Goal: Task Accomplishment & Management: Use online tool/utility

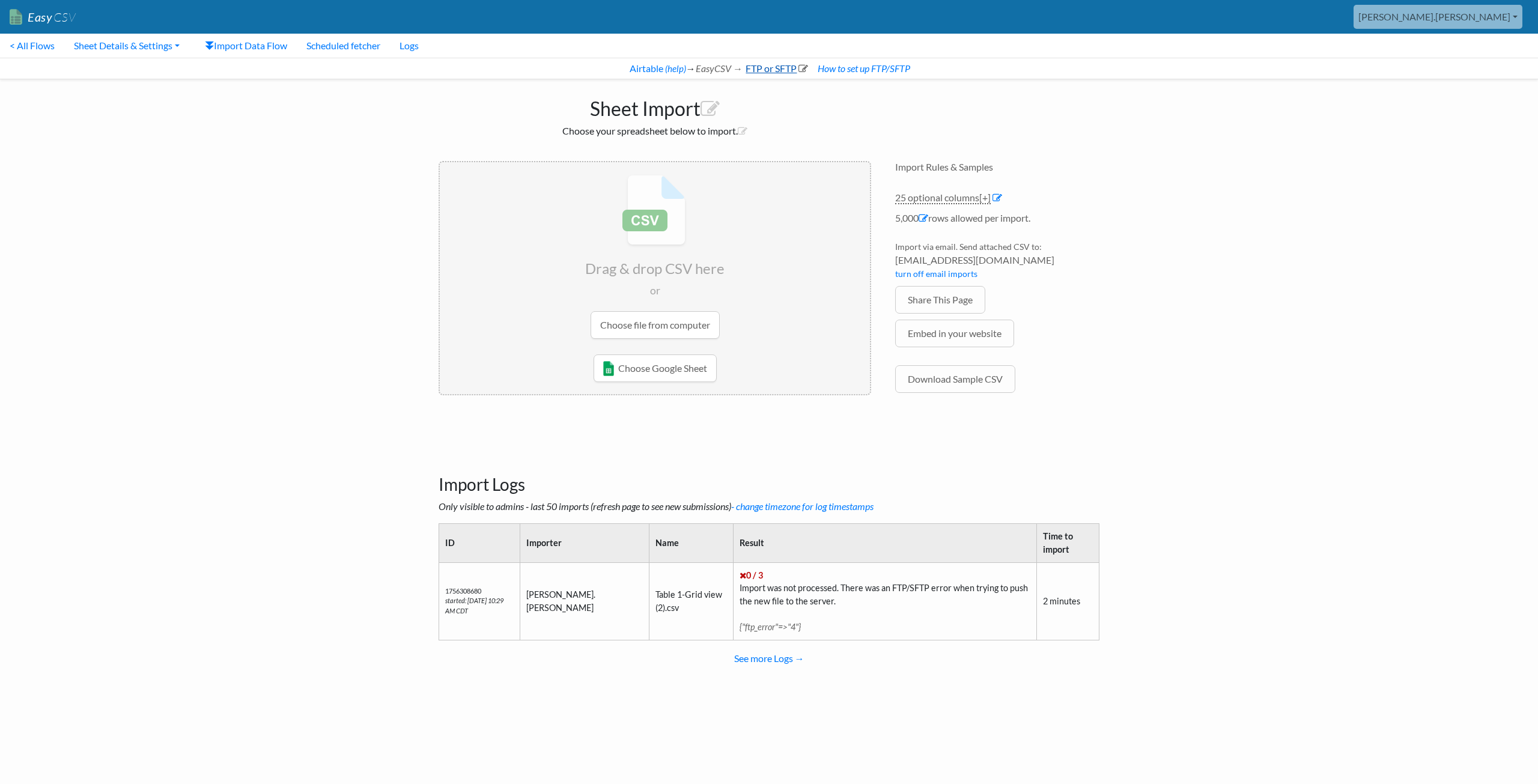
click at [749, 70] on link "FTP or SFTP" at bounding box center [776, 68] width 65 height 11
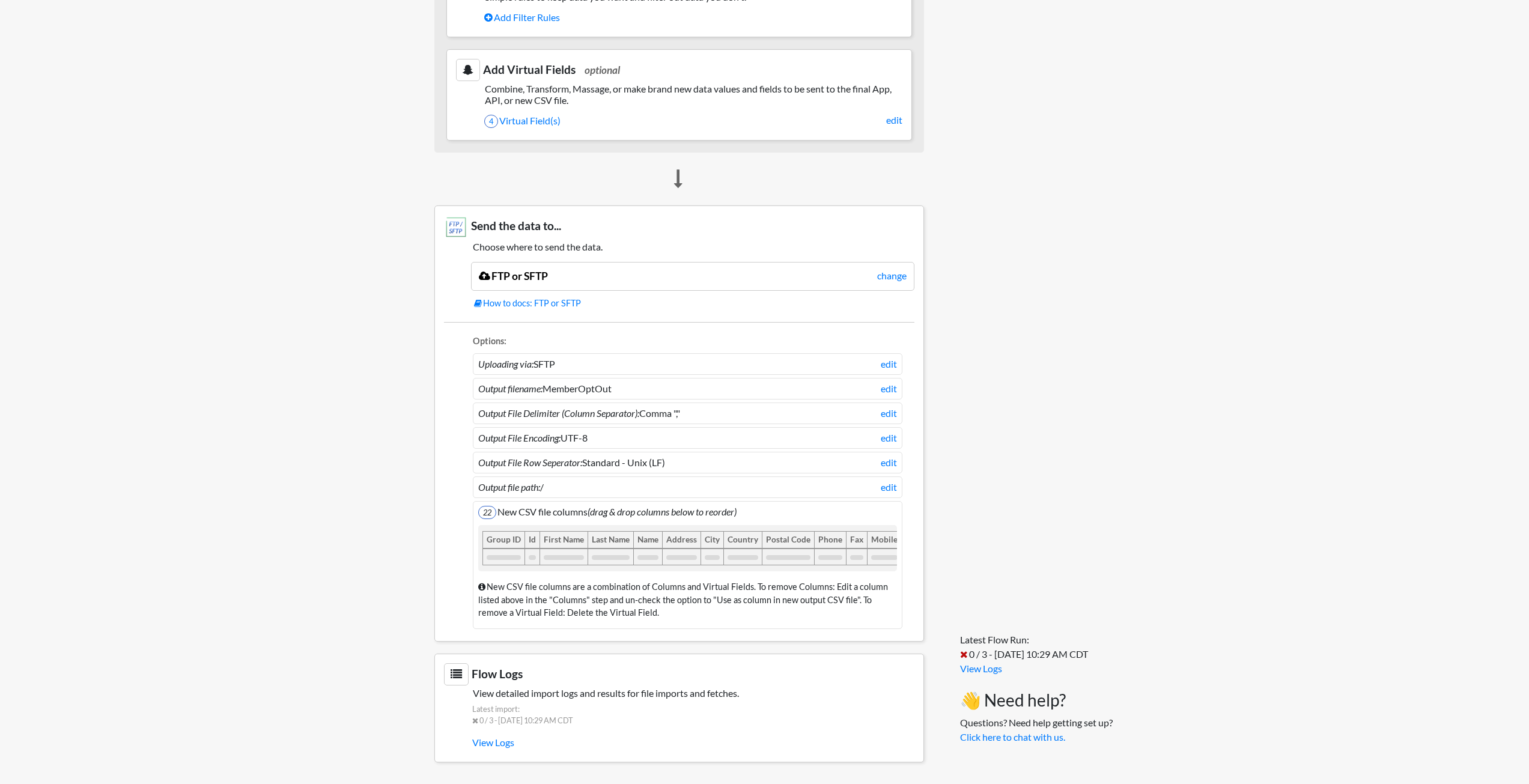
scroll to position [440, 0]
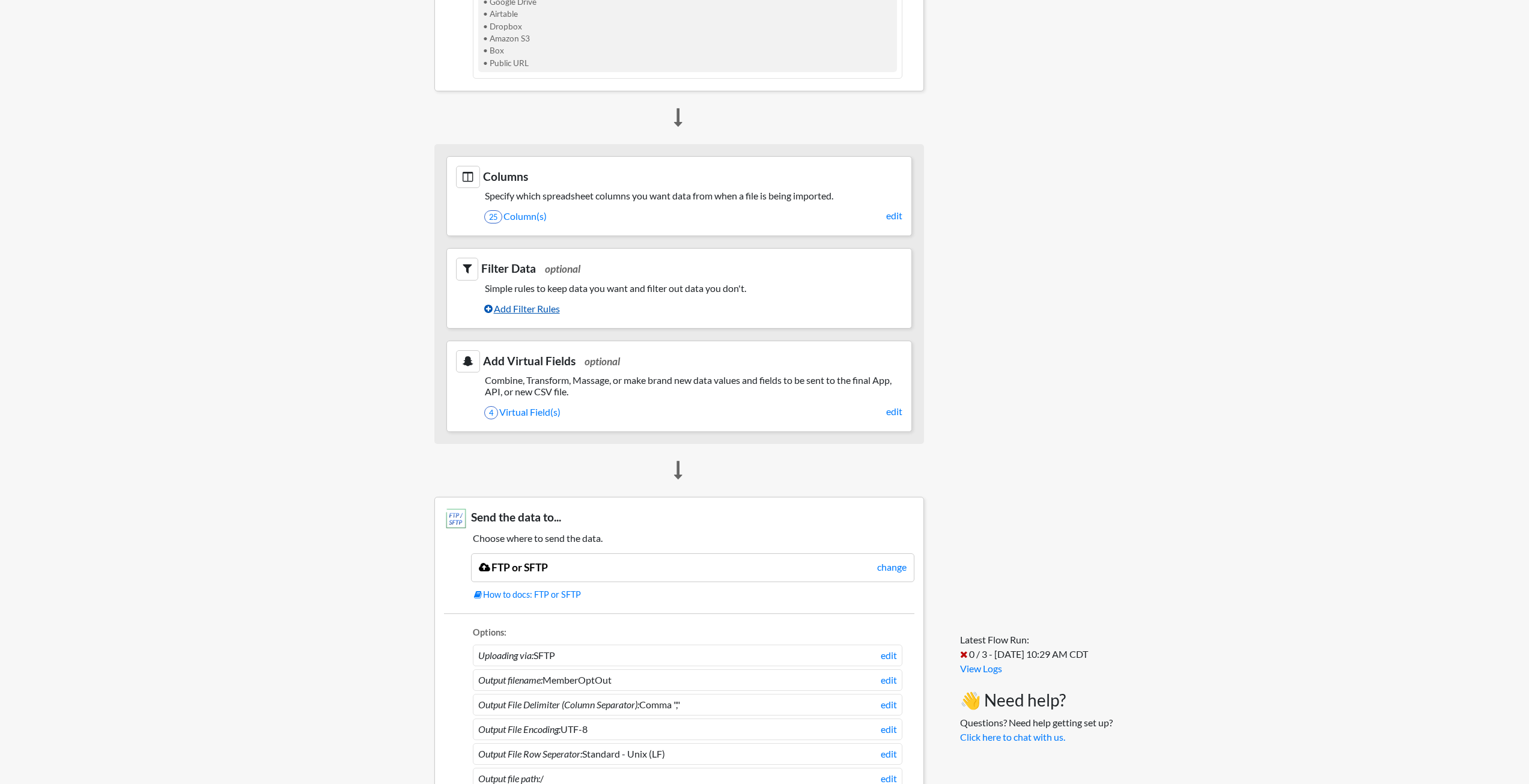
click at [511, 308] on link "Add Filter Rules" at bounding box center [693, 309] width 418 height 21
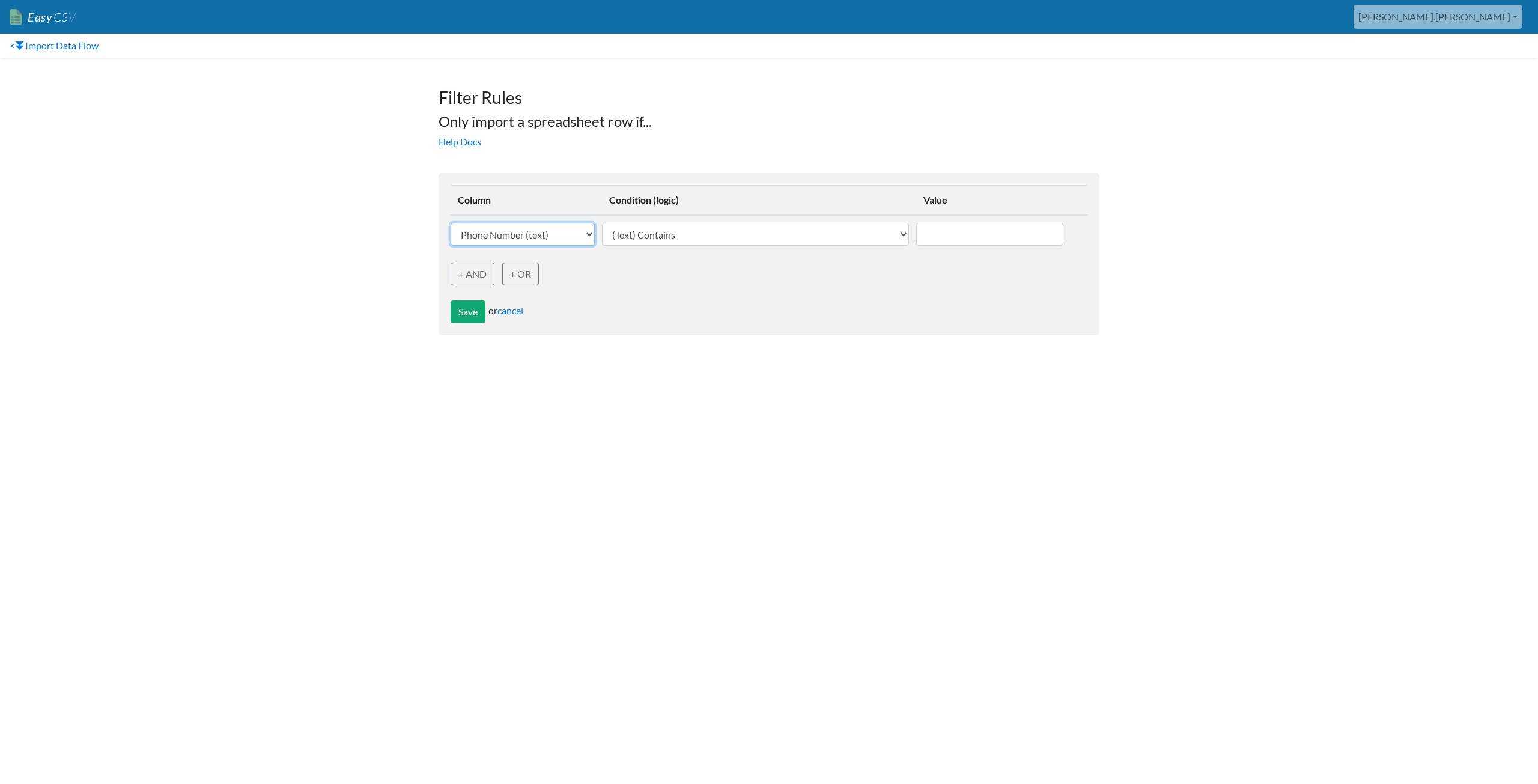
click at [542, 237] on select "Phone Number (text) Date (text) Transaction ID (text) Group ID (text) Id (text)…" at bounding box center [522, 234] width 144 height 23
select select "748114"
click at [450, 223] on select "Phone Number (text) Date (text) Transaction ID (text) Group ID (text) Id (text)…" at bounding box center [522, 234] width 144 height 23
click at [700, 237] on select "(Text) Contains (Text) Does not contain (Text) Exactly matches (Text) Does not …" at bounding box center [756, 234] width 307 height 23
select select "date_is_yesterday"
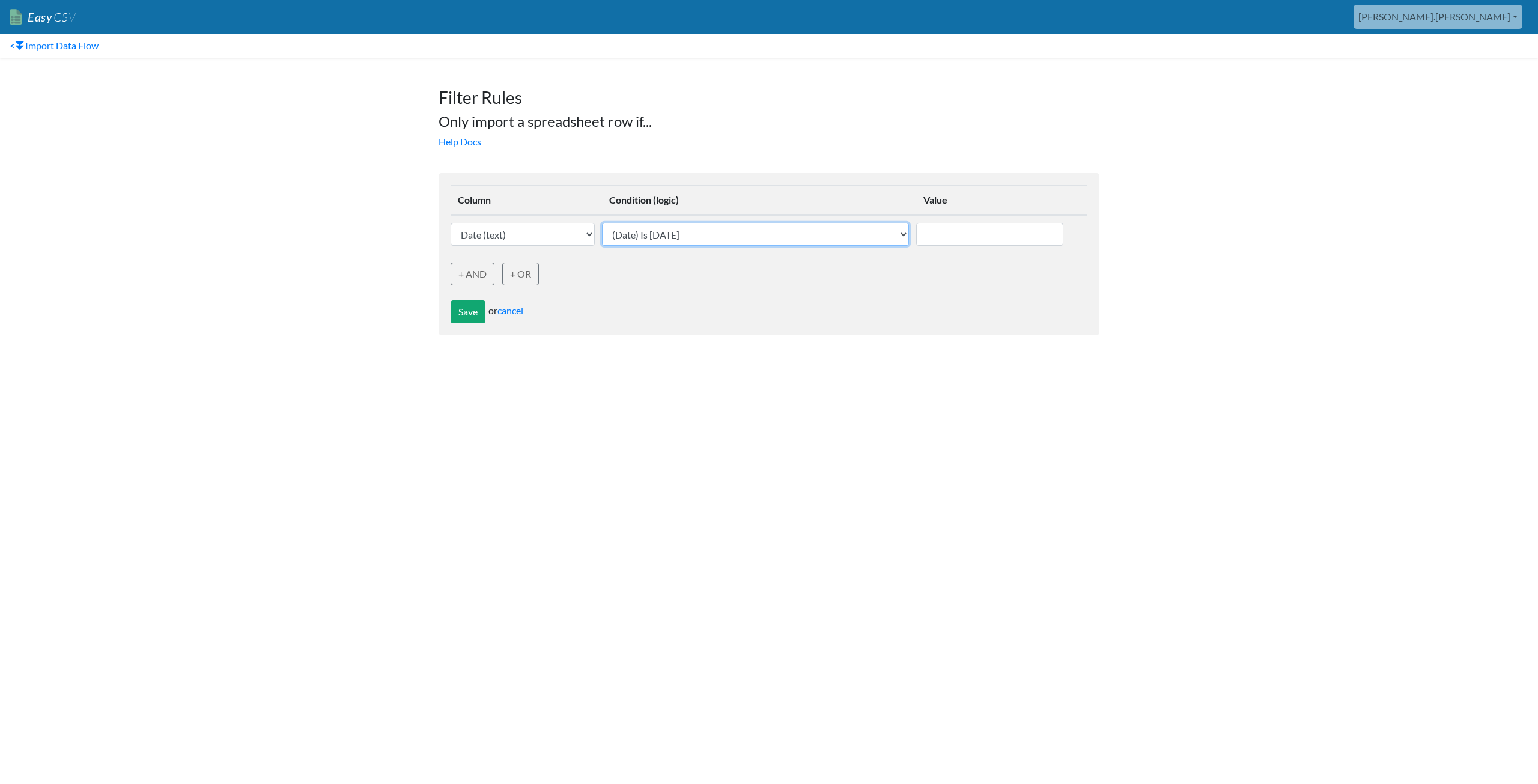
click at [633, 223] on select "(Text) Contains (Text) Does not contain (Text) Exactly matches (Text) Does not …" at bounding box center [756, 234] width 307 height 23
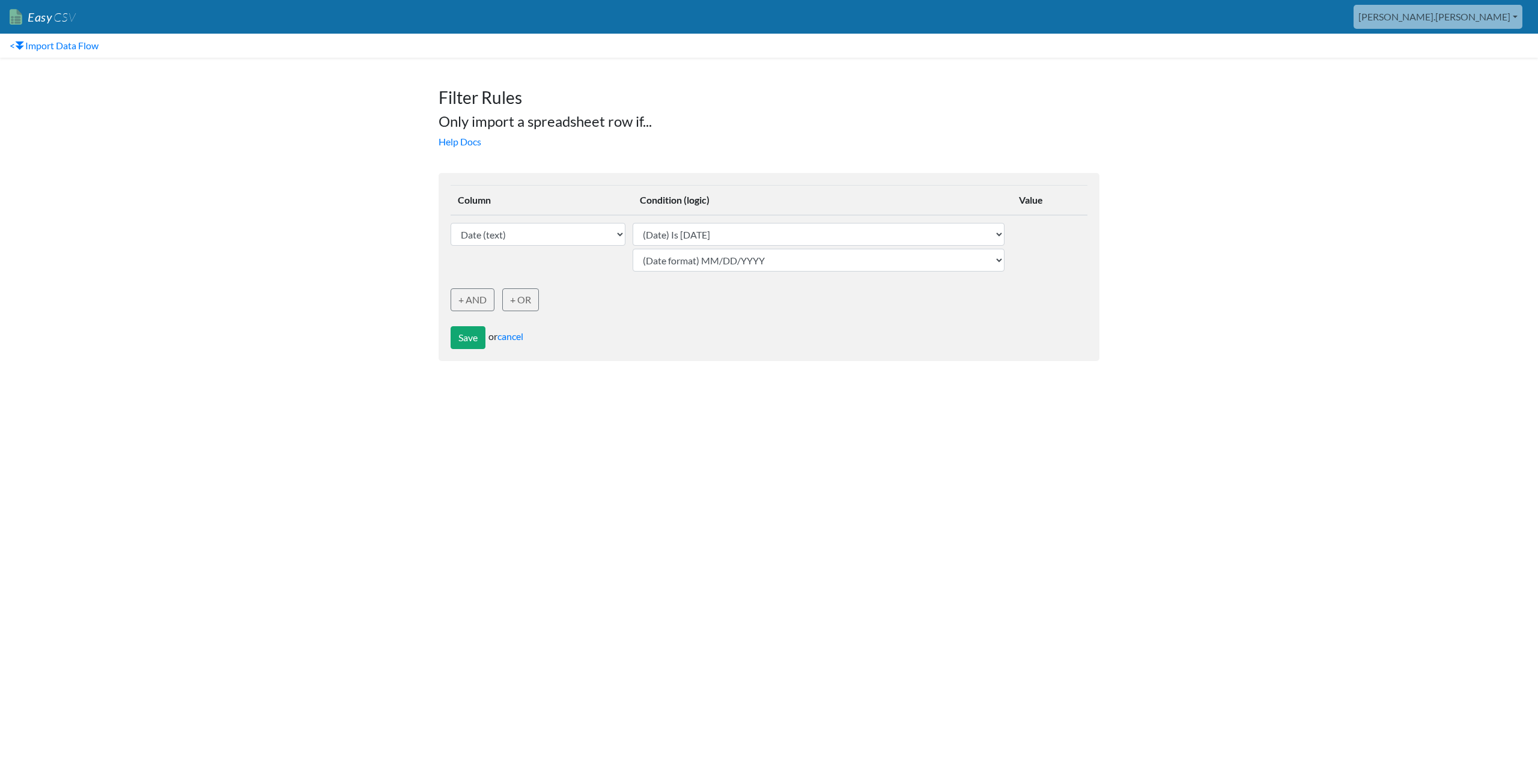
click at [401, 373] on html "Easy CSV aaron.tavis Oag Texas Gov All Flows All CSV Generators Business & Plan…" at bounding box center [769, 187] width 1538 height 373
click at [547, 235] on select "Phone Number (text) Date (text) Transaction ID (text) Group ID (text) Id (text)…" at bounding box center [538, 234] width 175 height 23
click at [512, 340] on link "cancel" at bounding box center [510, 336] width 26 height 11
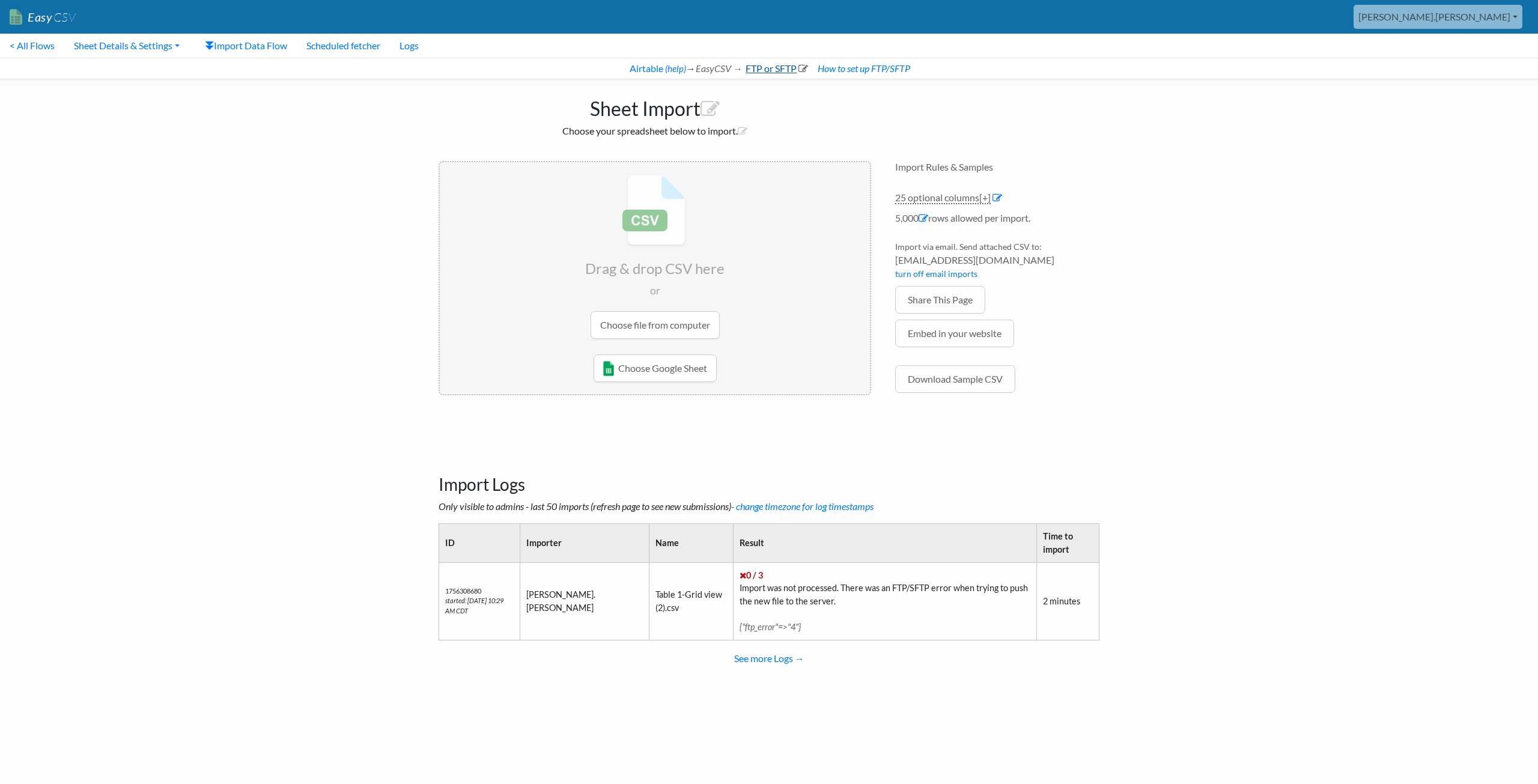
click at [754, 69] on link "FTP or SFTP" at bounding box center [776, 68] width 65 height 11
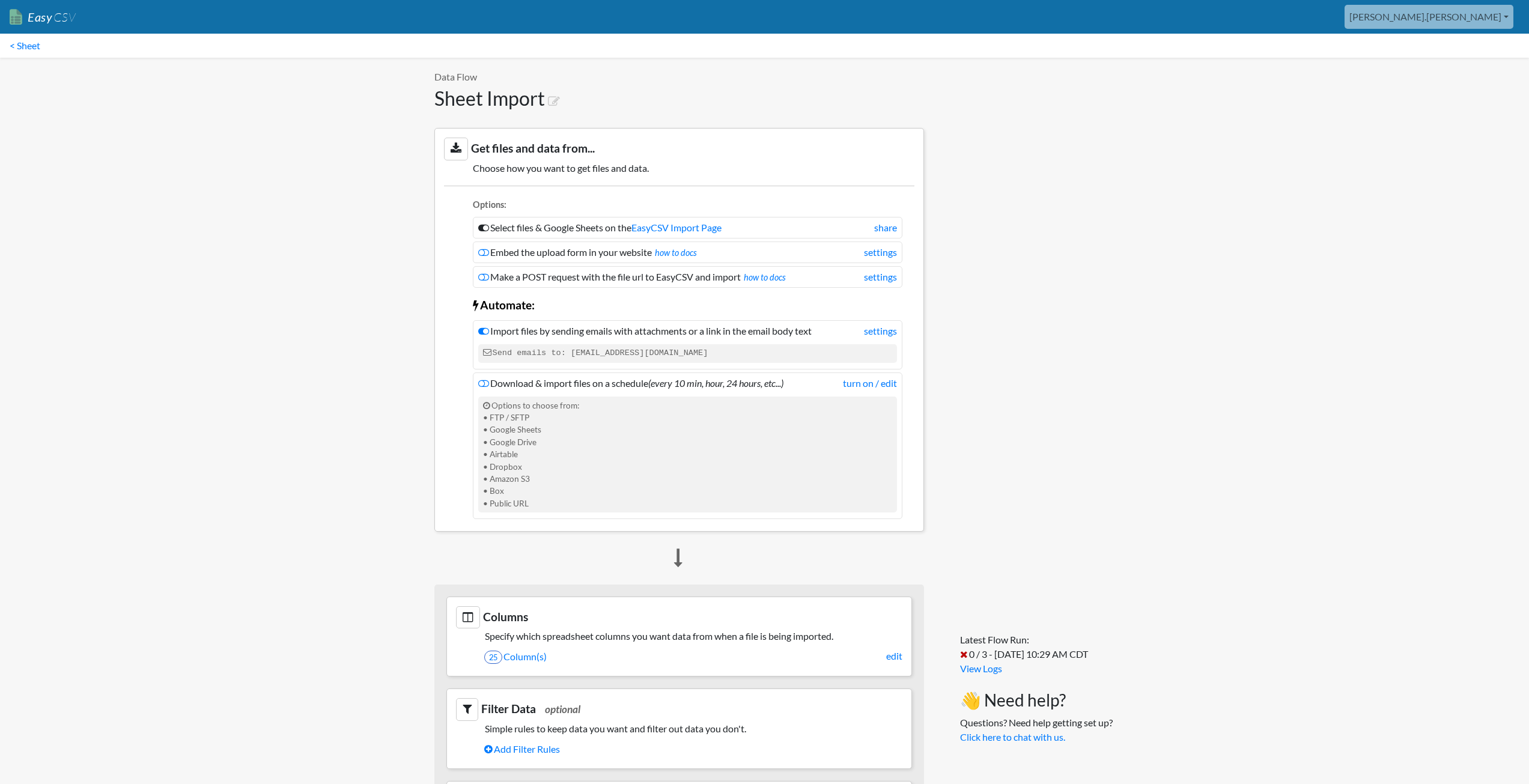
scroll to position [301, 0]
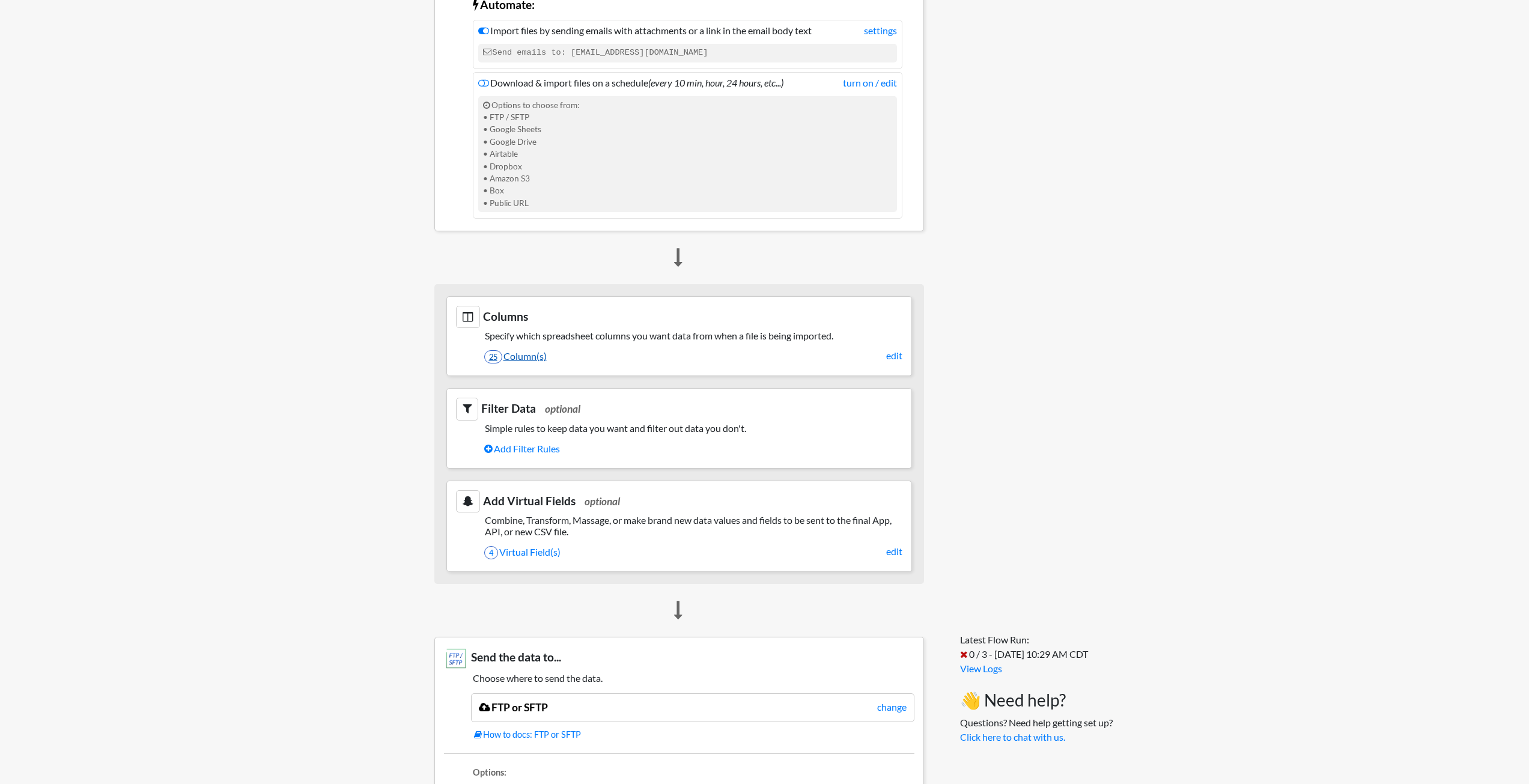
click at [699, 361] on link "25 Column(s)" at bounding box center [693, 356] width 418 height 21
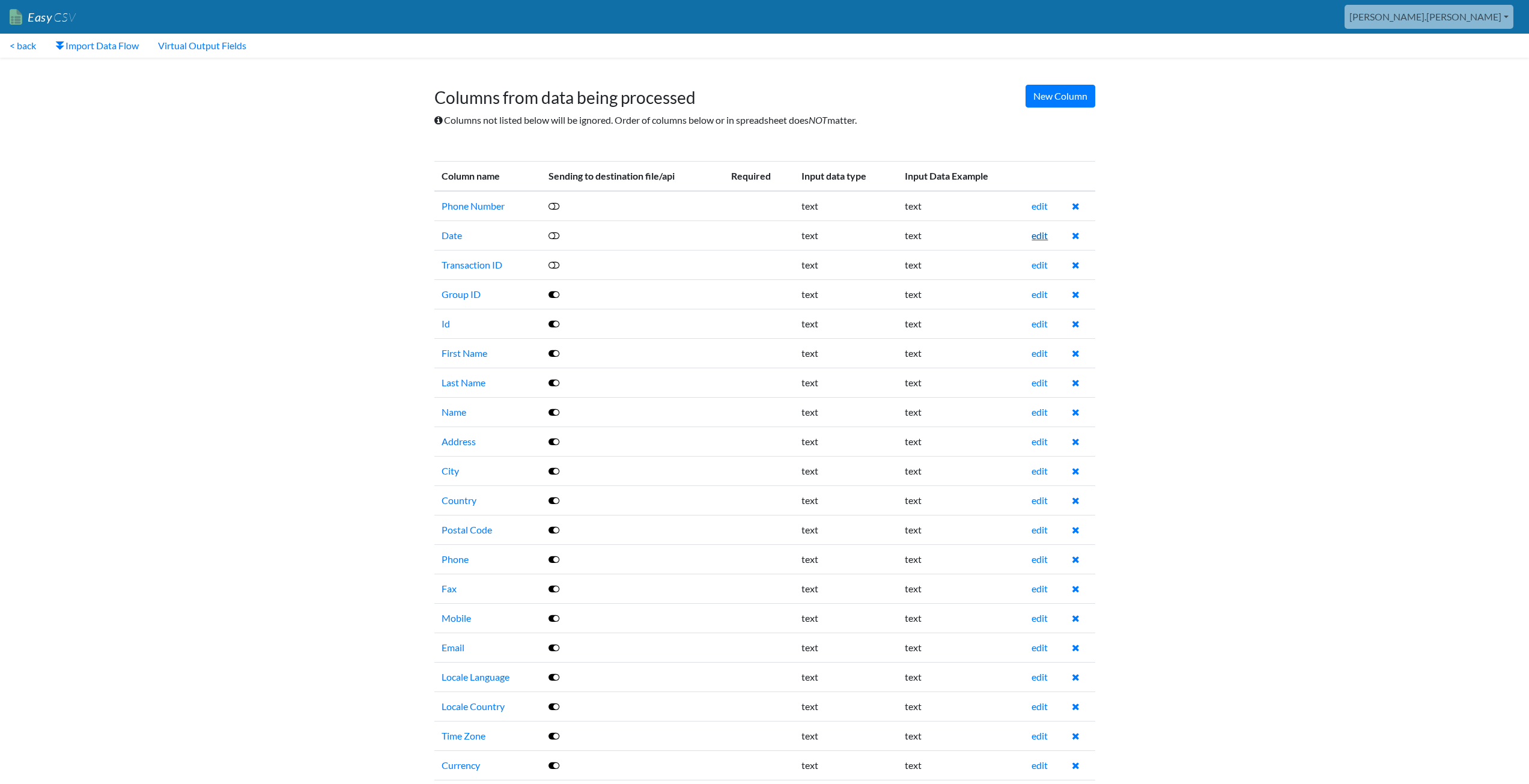
click at [1040, 236] on link "edit" at bounding box center [1040, 235] width 16 height 11
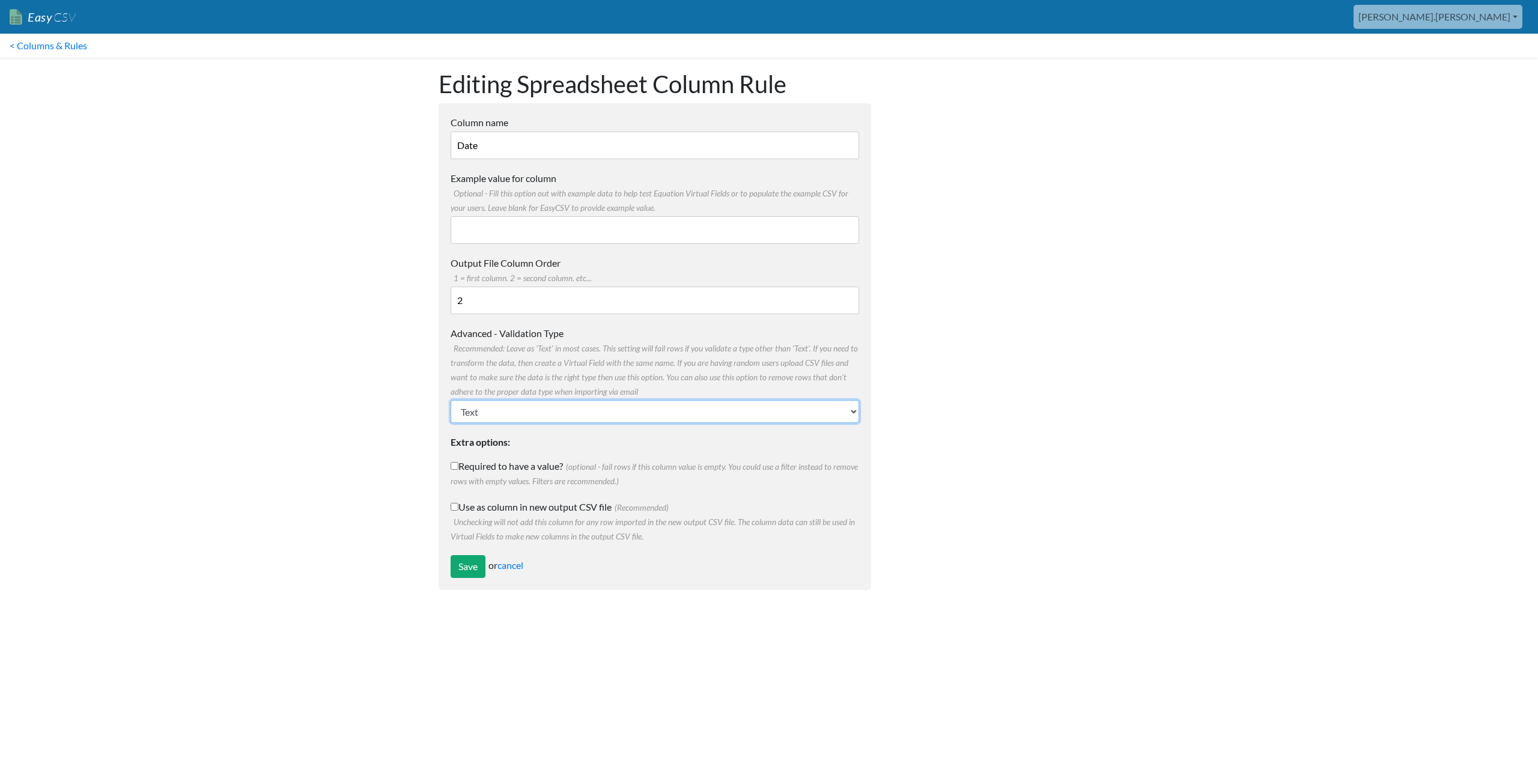
click at [512, 414] on select "Text Number (no decimals) Number (allow decimals) Date (mm/dd/yyyy) Date (dd/mm…" at bounding box center [655, 411] width 408 height 23
select select "date_mmddyyyy"
click at [450, 400] on select "Text Number (no decimals) Number (allow decimals) Date (mm/dd/yyyy) Date (dd/mm…" at bounding box center [655, 411] width 408 height 23
click at [516, 566] on link "cancel" at bounding box center [510, 565] width 26 height 11
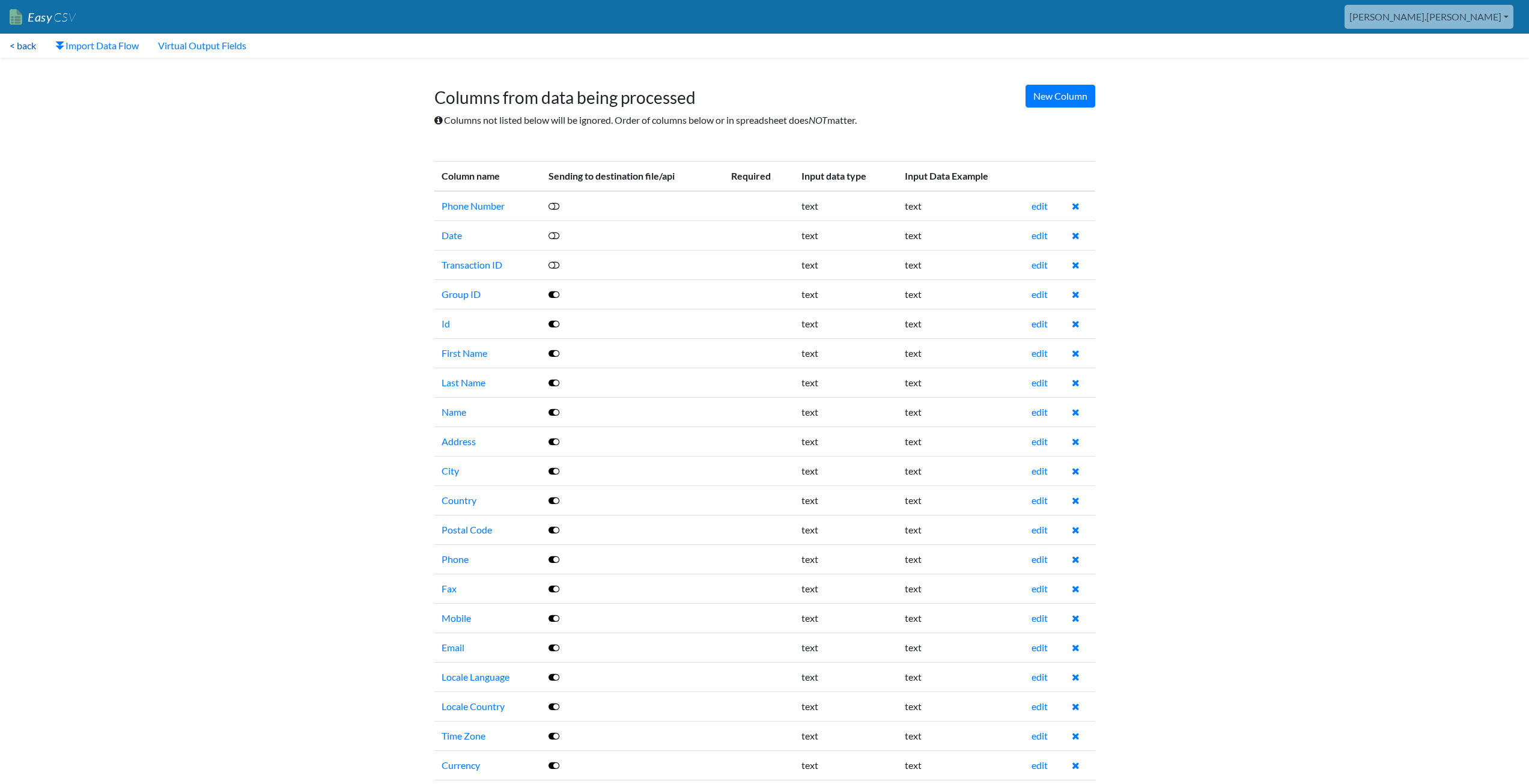
click at [26, 41] on link "< back" at bounding box center [23, 46] width 46 height 24
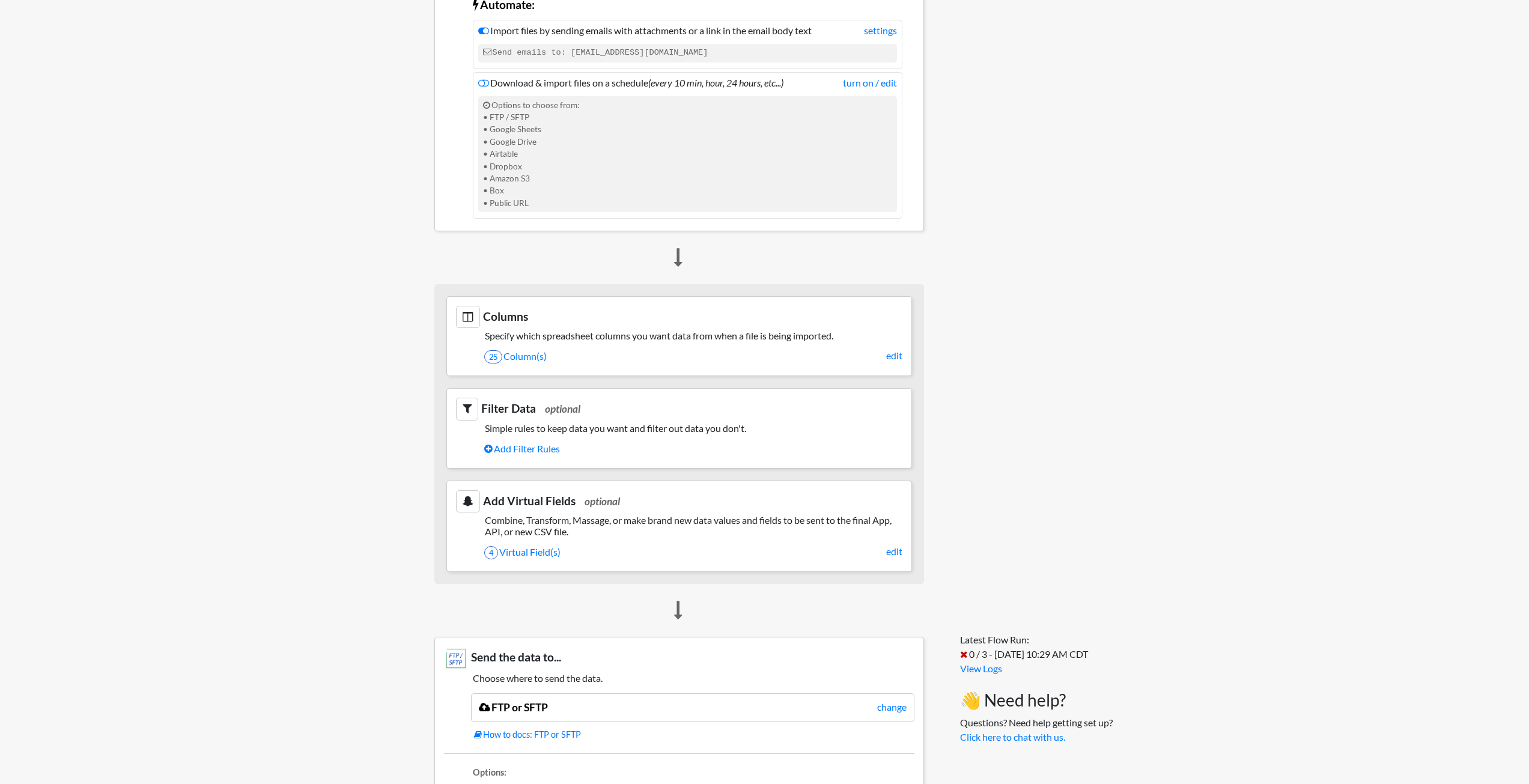
scroll to position [601, 0]
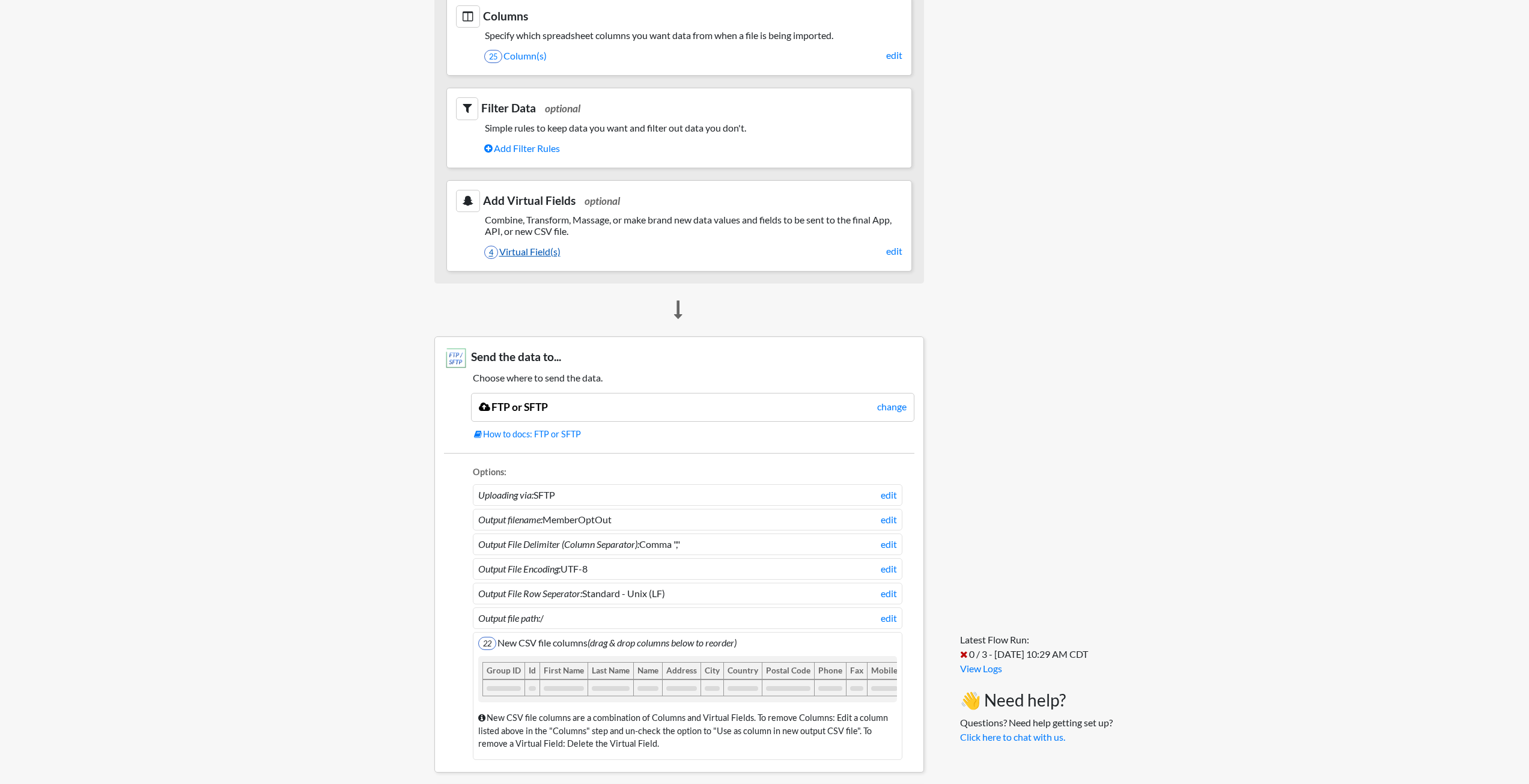
click at [532, 253] on link "4 Virtual Field(s)" at bounding box center [693, 252] width 418 height 21
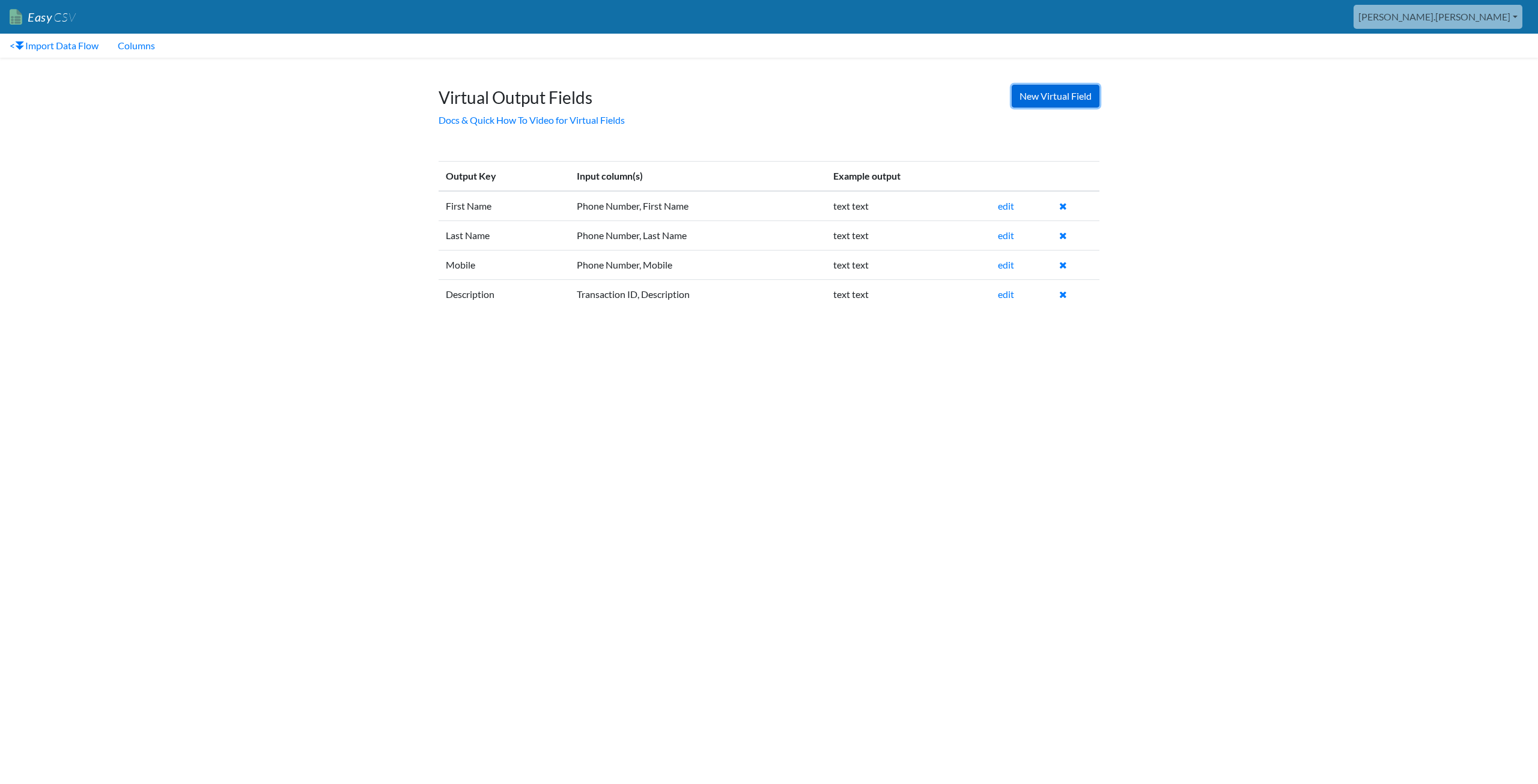
click at [1036, 98] on link "New Virtual Field" at bounding box center [1056, 96] width 88 height 23
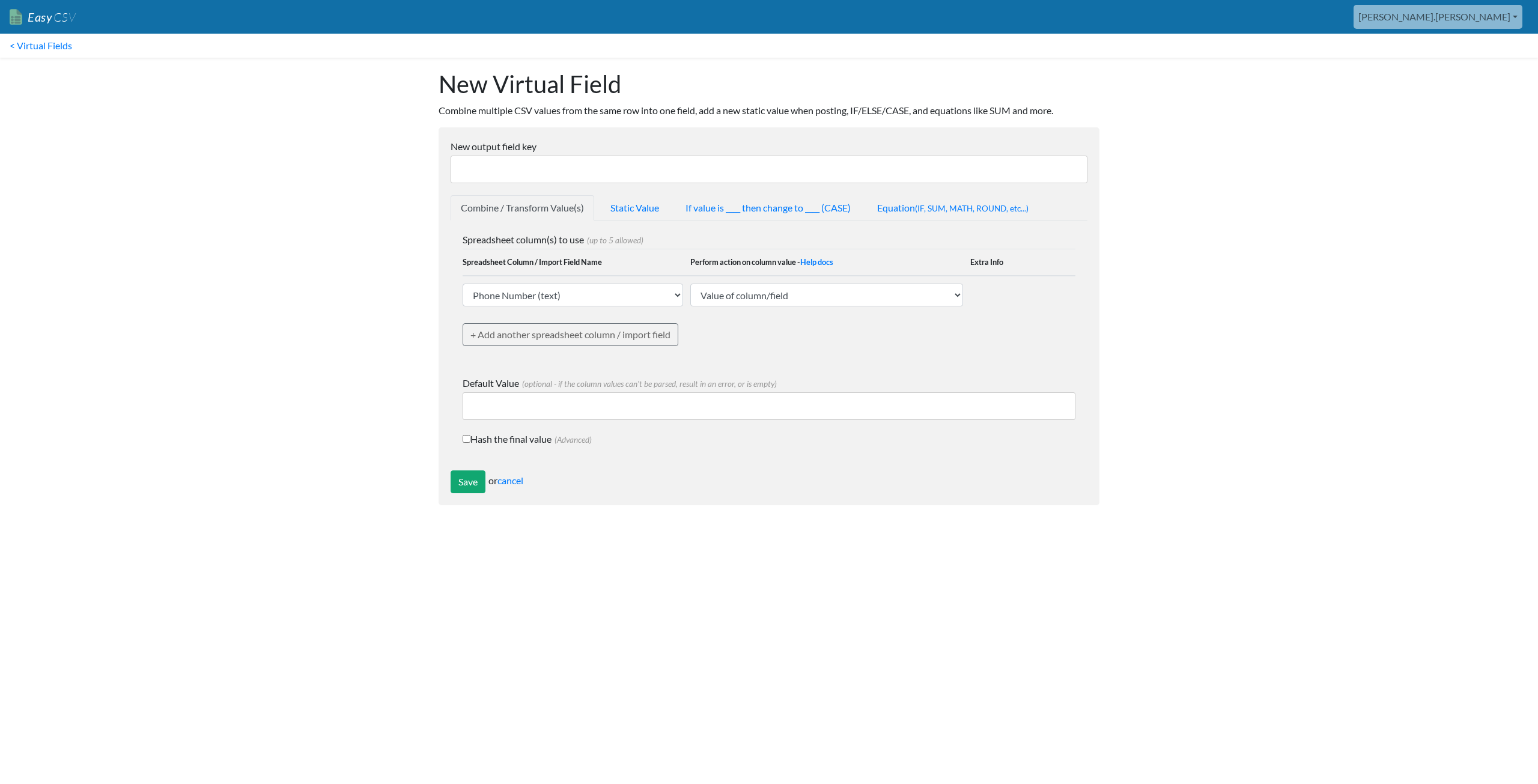
click at [564, 167] on input "New output field key" at bounding box center [769, 169] width 637 height 28
click at [374, 191] on body "Easy CSV [PERSON_NAME].[PERSON_NAME] Oag [US_STATE] Gov All Flows All CSV Gener…" at bounding box center [769, 259] width 1538 height 517
click at [638, 210] on link "Static Value" at bounding box center [635, 208] width 69 height 25
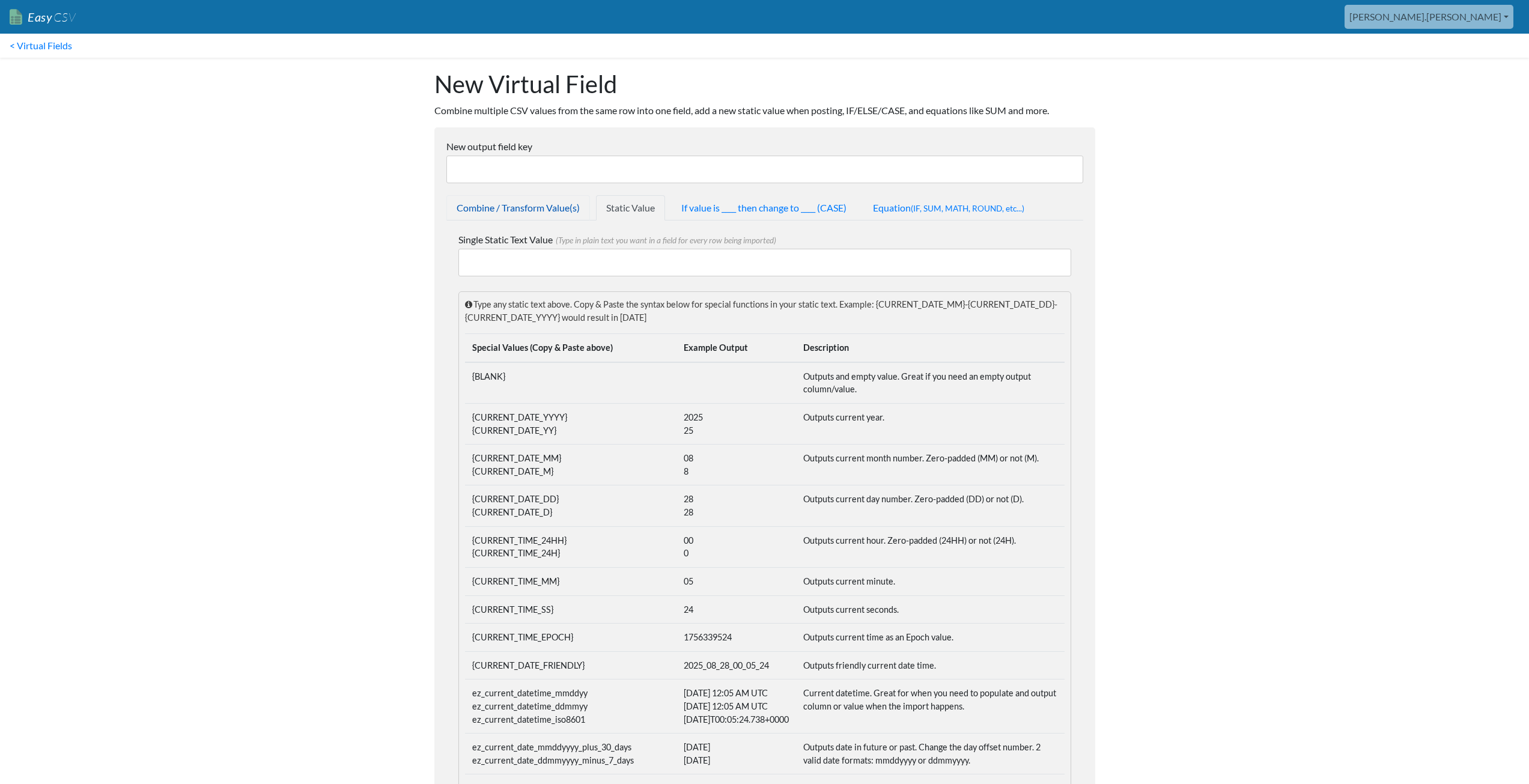
click at [543, 205] on link "Combine / Transform Value(s)" at bounding box center [518, 208] width 143 height 25
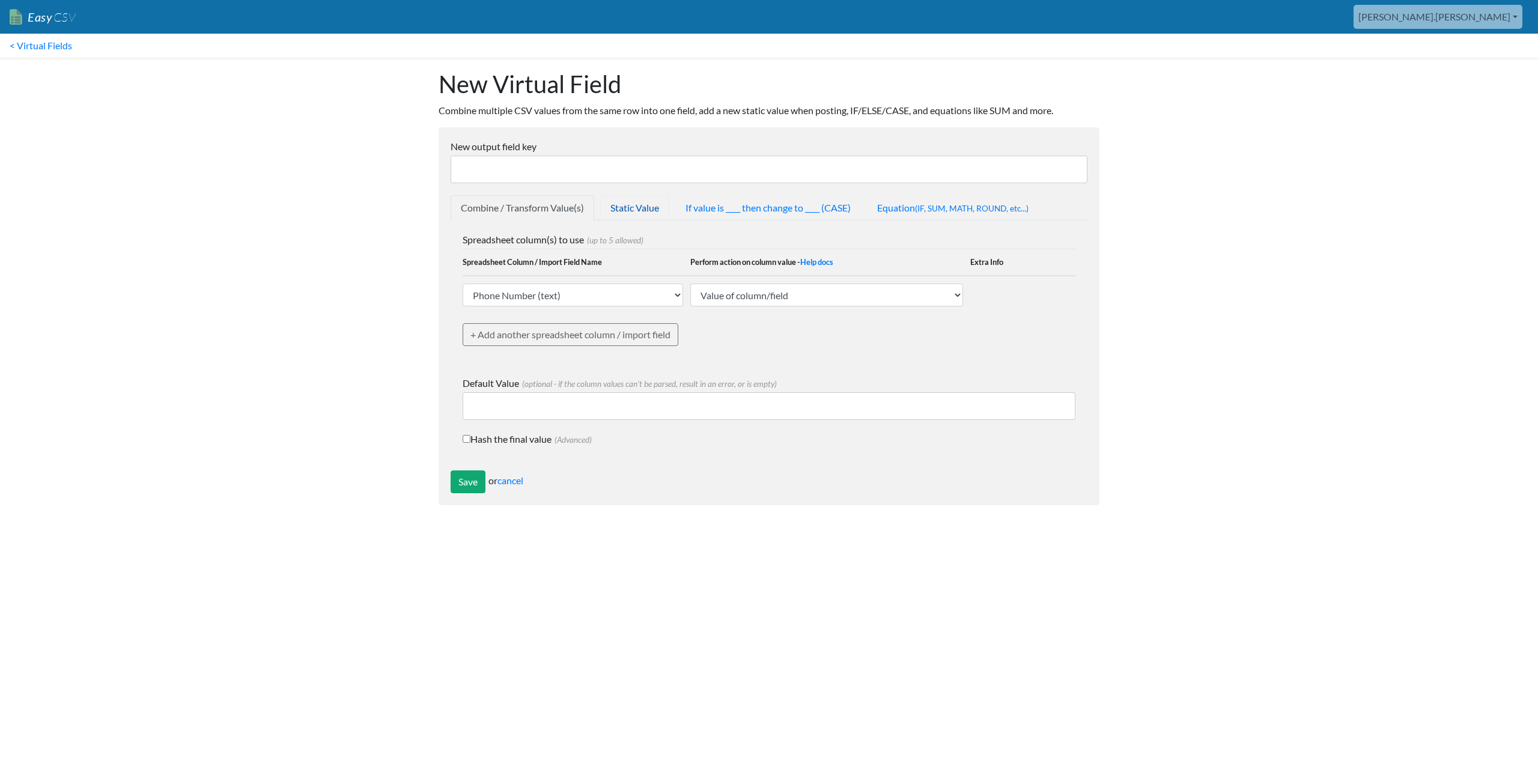
click at [639, 209] on link "Static Value" at bounding box center [635, 208] width 69 height 25
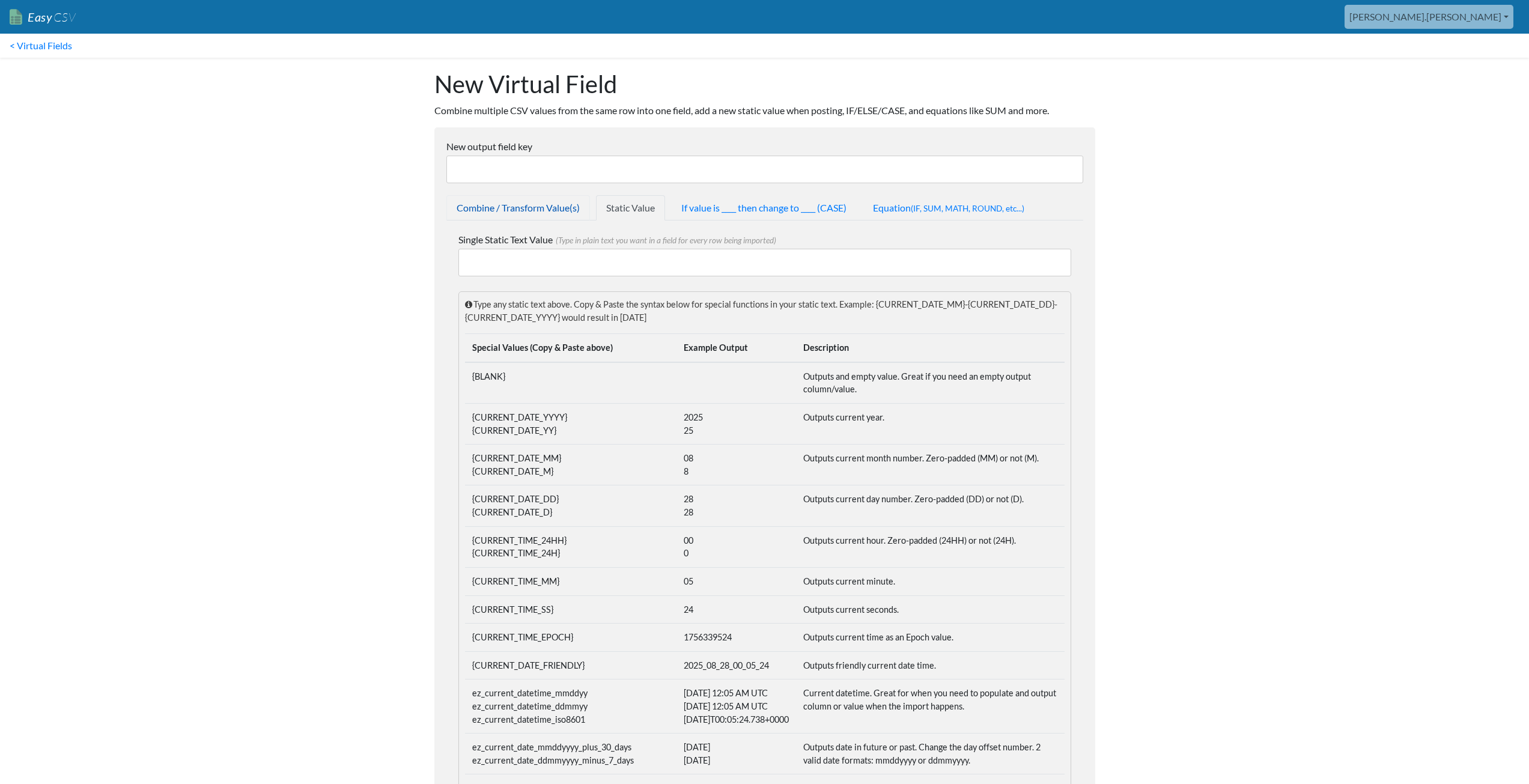
click at [528, 210] on link "Combine / Transform Value(s)" at bounding box center [518, 208] width 143 height 25
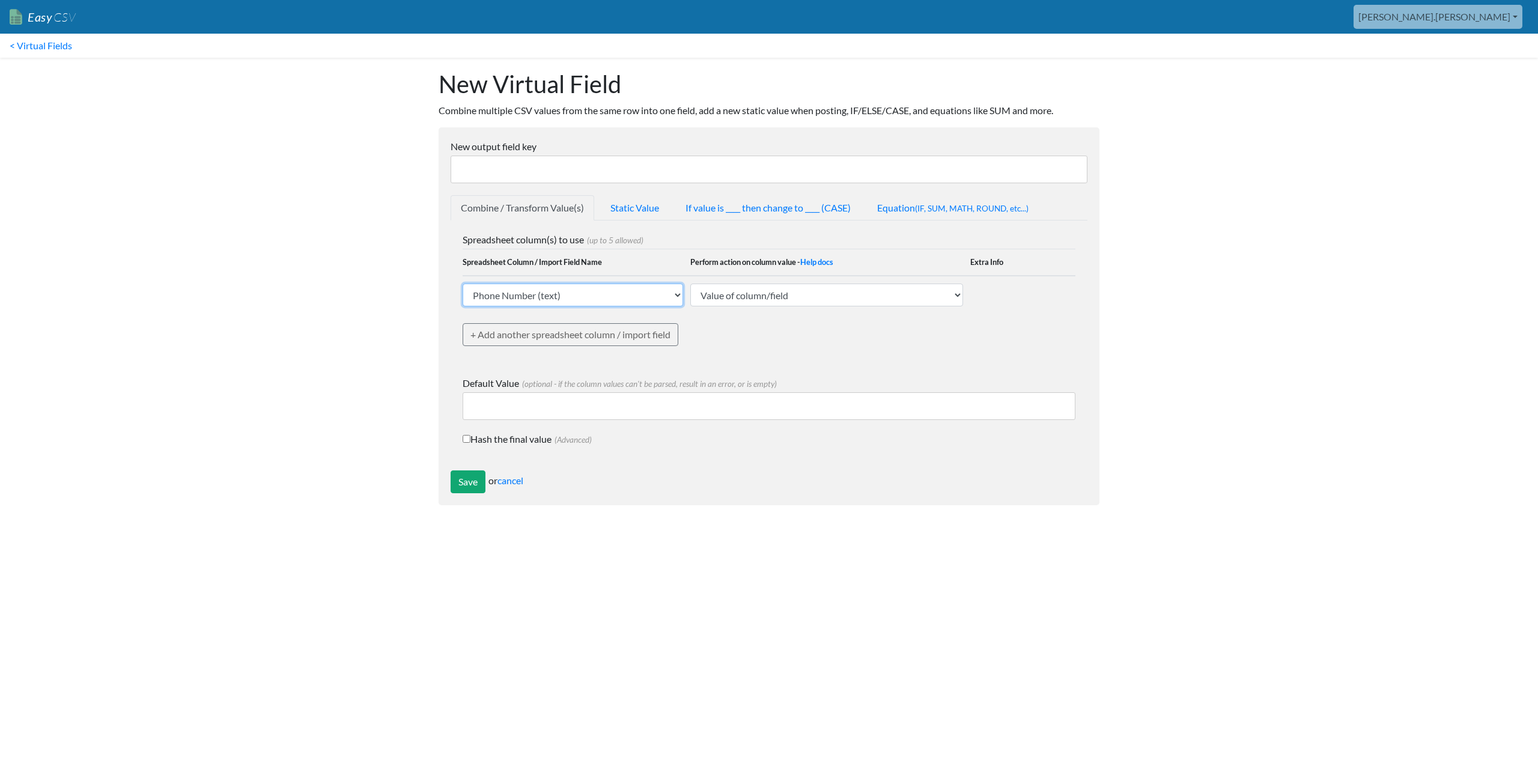
click at [611, 296] on select "Phone Number (text) Date (text) Transaction ID (text) Group ID (text) Id (text)…" at bounding box center [573, 295] width 221 height 23
select select "748114"
click at [462, 284] on select "Phone Number (text) Date (text) Transaction ID (text) Group ID (text) Id (text)…" at bounding box center [573, 295] width 221 height 23
click at [824, 283] on td "Value of column/field Upcase Downcase Sentence case (first letter is capitalize…" at bounding box center [830, 294] width 280 height 38
click at [826, 291] on select "Value of column/field Upcase Downcase Sentence case (first letter is capitalize…" at bounding box center [826, 295] width 273 height 23
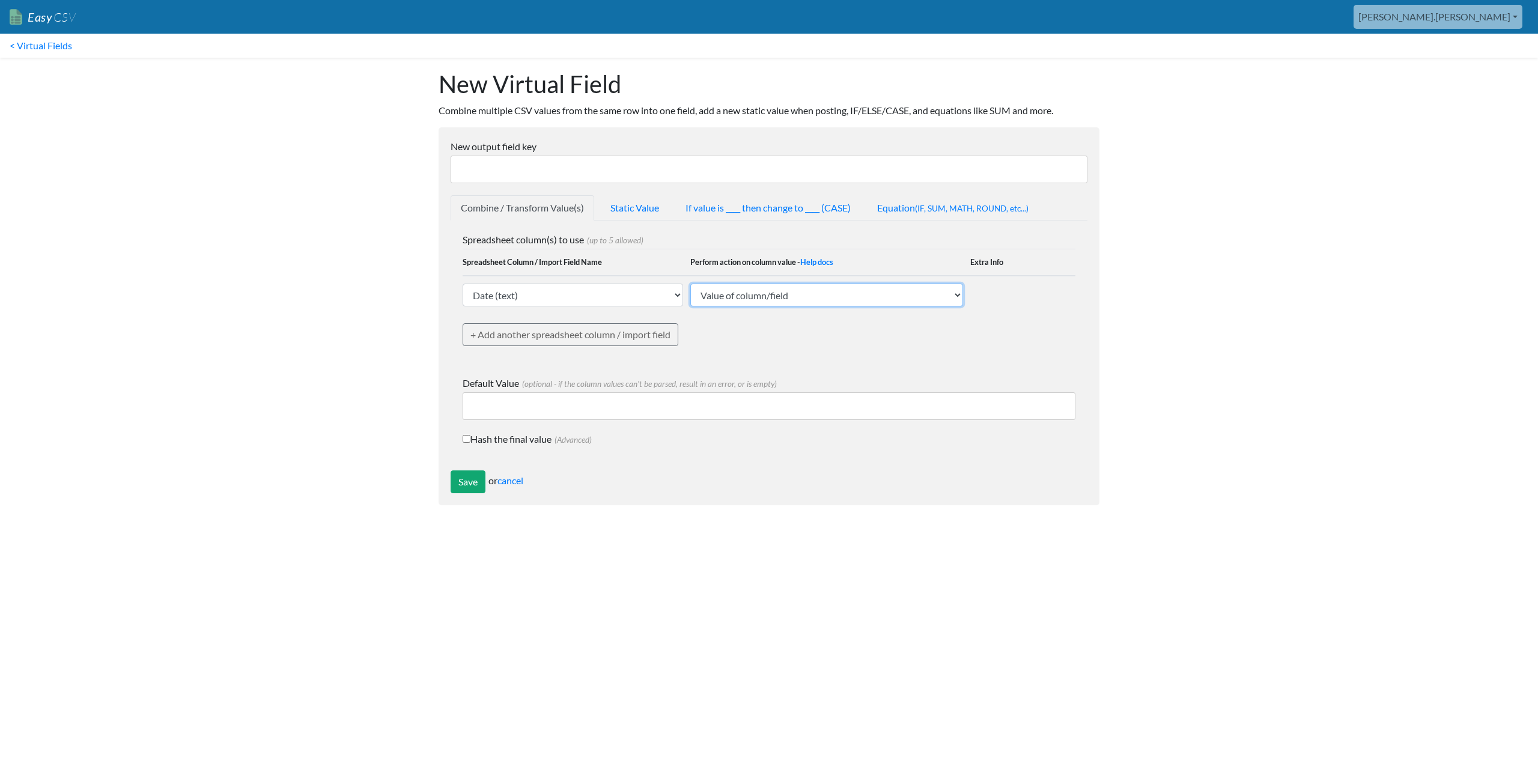
select select "extract_all_before_substring"
click at [690, 284] on select "Value of column/field Upcase Downcase Sentence case (first letter is capitalize…" at bounding box center [826, 295] width 273 height 23
click at [992, 292] on input "text" at bounding box center [1008, 295] width 106 height 23
type input "v"
click at [991, 302] on input "text" at bounding box center [1008, 295] width 106 height 23
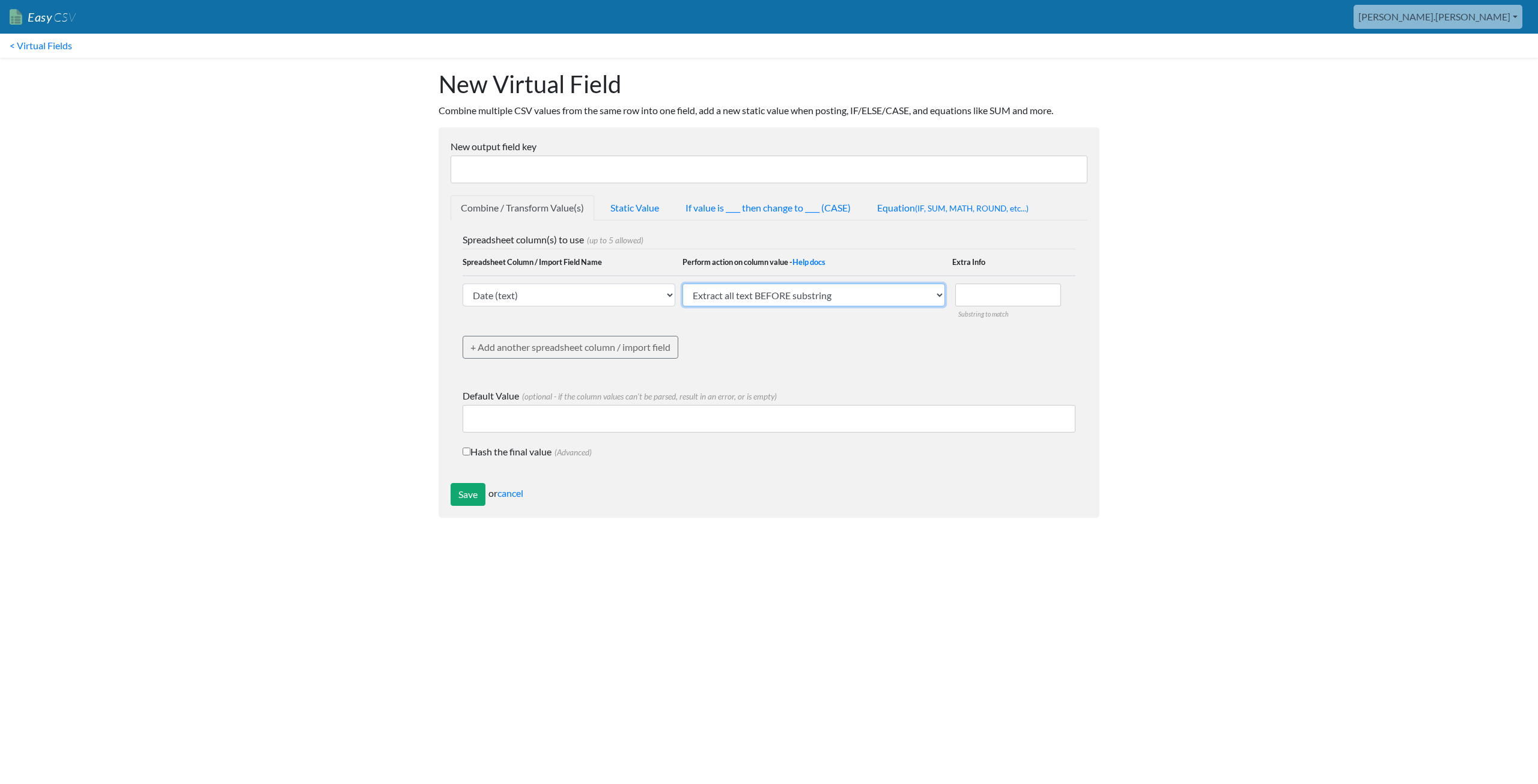
click at [853, 295] on select "Value of column/field Upcase Downcase Sentence case (first letter is capitalize…" at bounding box center [813, 295] width 262 height 23
click at [516, 349] on link "+ Add another spreadsheet column / import field" at bounding box center [570, 347] width 216 height 23
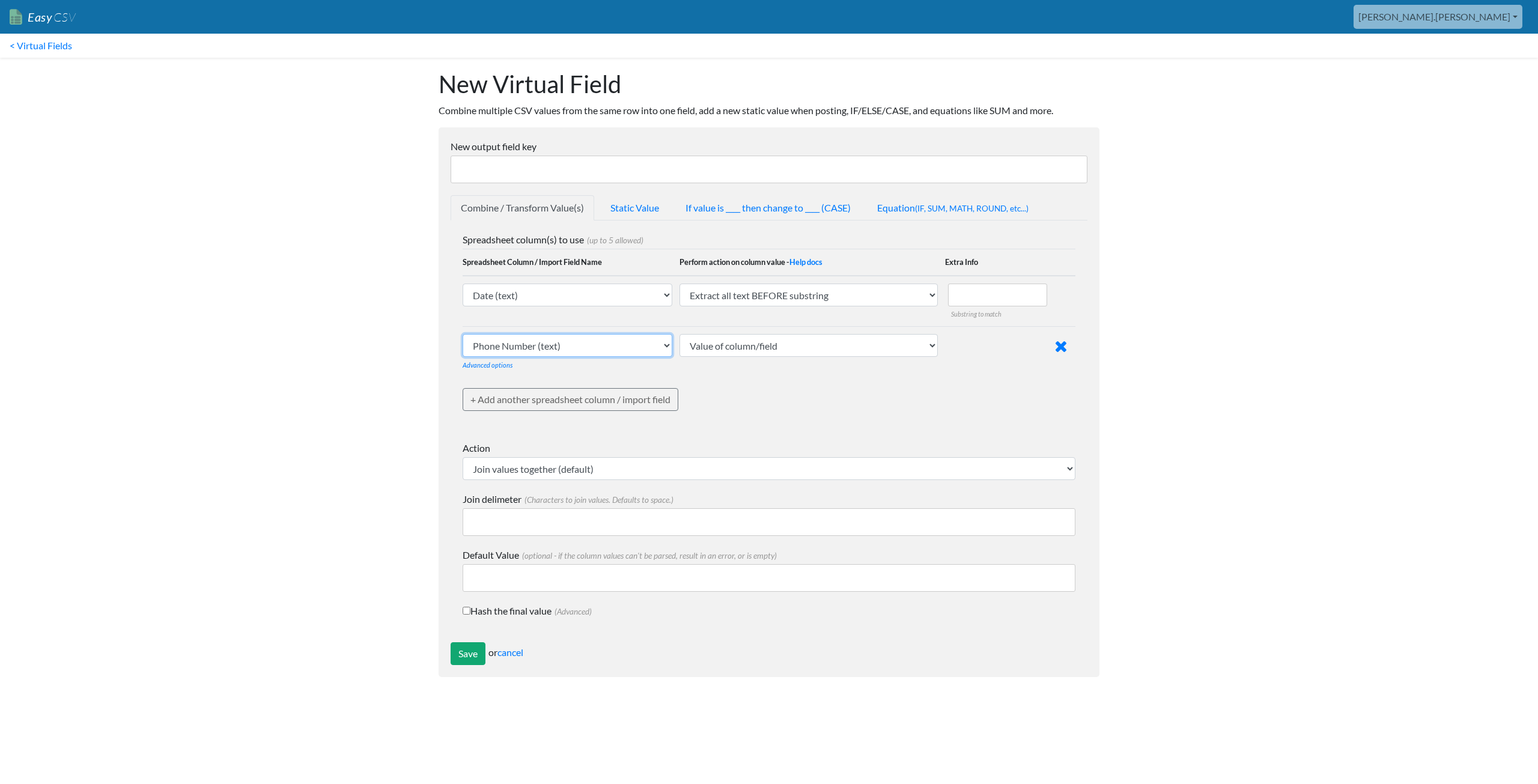
click at [541, 306] on select "Phone Number (text) Date (text) Transaction ID (text) Group ID (text) Id (text)…" at bounding box center [567, 295] width 210 height 23
select select "748114"
click at [462, 306] on select "Phone Number (text) Date (text) Transaction ID (text) Group ID (text) Id (text)…" at bounding box center [567, 295] width 210 height 23
click at [758, 306] on select "Value of column/field Upcase Downcase Sentence case (first letter is capitalize…" at bounding box center [808, 295] width 257 height 23
click at [532, 366] on div "Advanced options Always append Only append if there is a value already Only app…" at bounding box center [567, 364] width 210 height 14
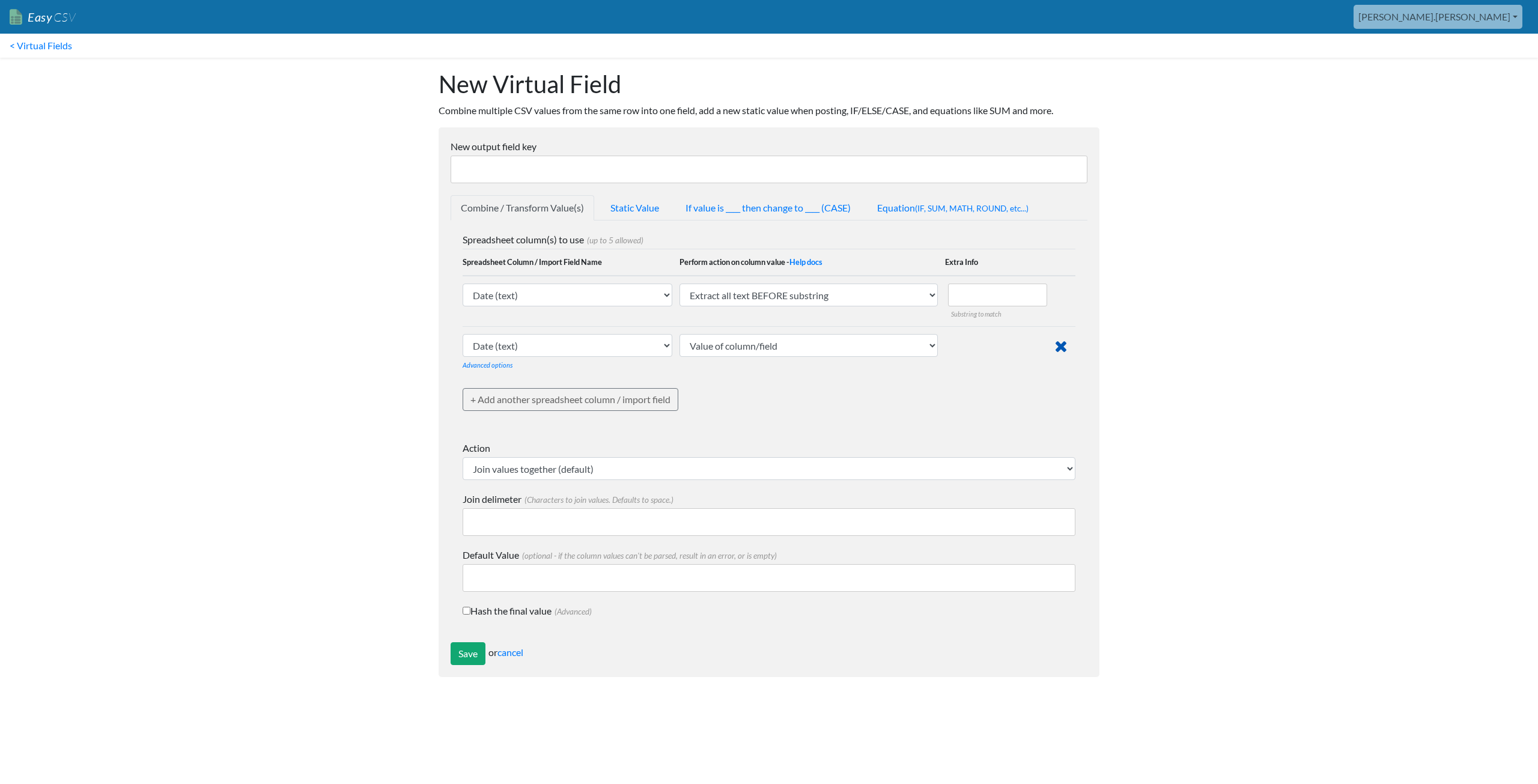
click at [1068, 346] on link at bounding box center [1061, 346] width 14 height 20
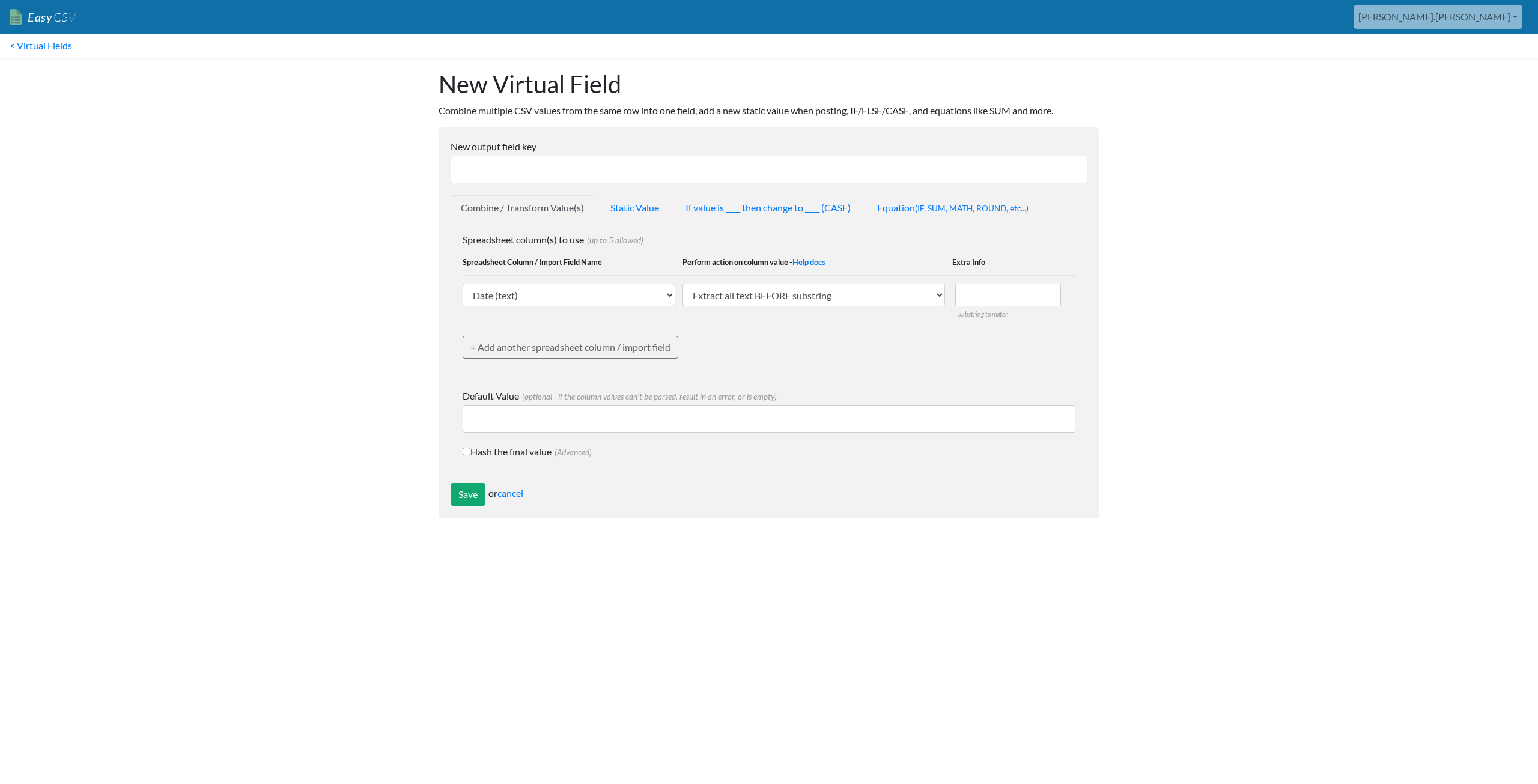
click at [597, 170] on input "New output field key" at bounding box center [769, 169] width 637 height 28
click at [373, 284] on body "Easy CSV [PERSON_NAME].[PERSON_NAME] Oag [US_STATE] Gov All Flows All CSV Gener…" at bounding box center [769, 265] width 1538 height 530
click at [513, 495] on link "cancel" at bounding box center [510, 493] width 26 height 11
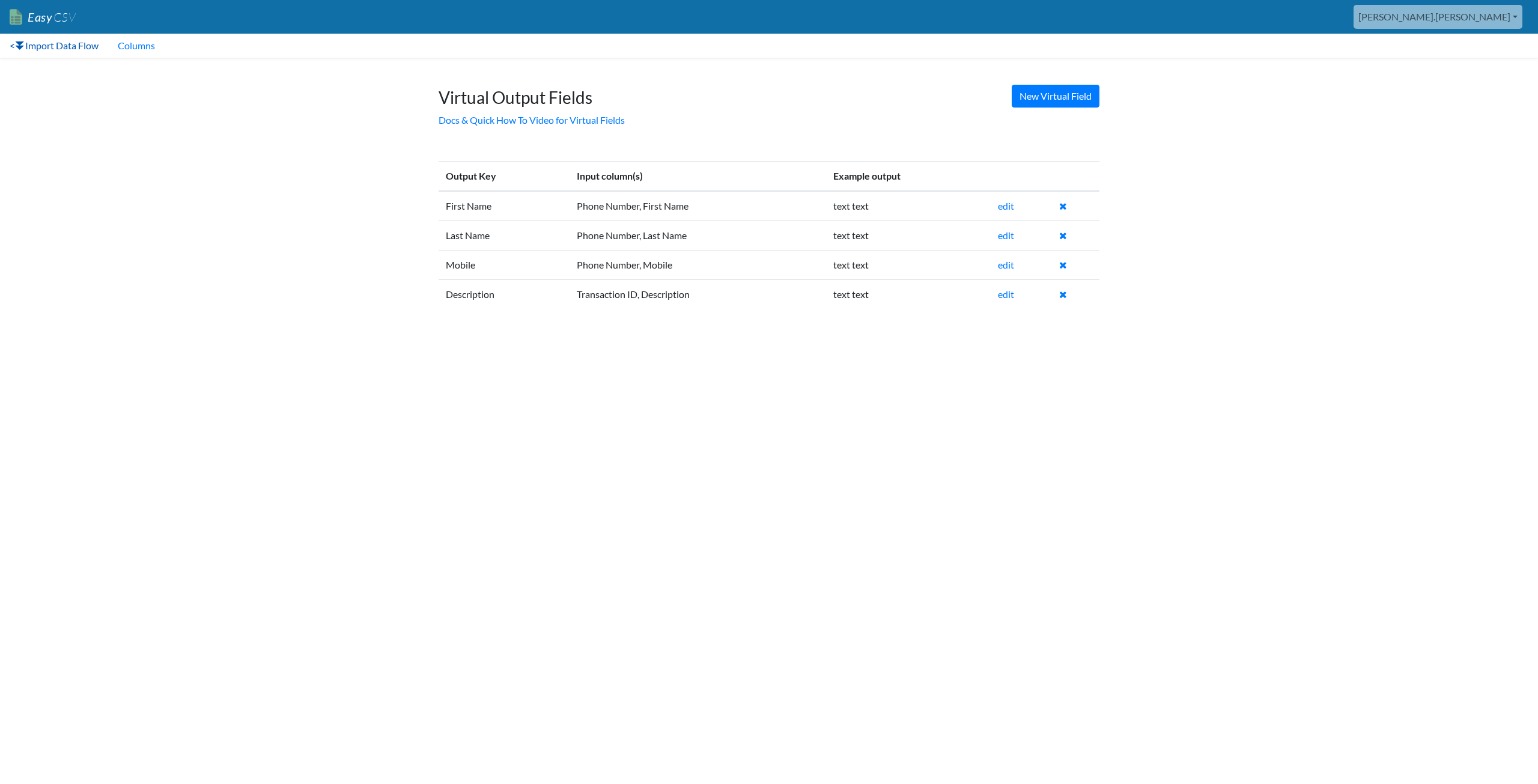
click at [45, 46] on link "< Import Data Flow" at bounding box center [54, 46] width 108 height 24
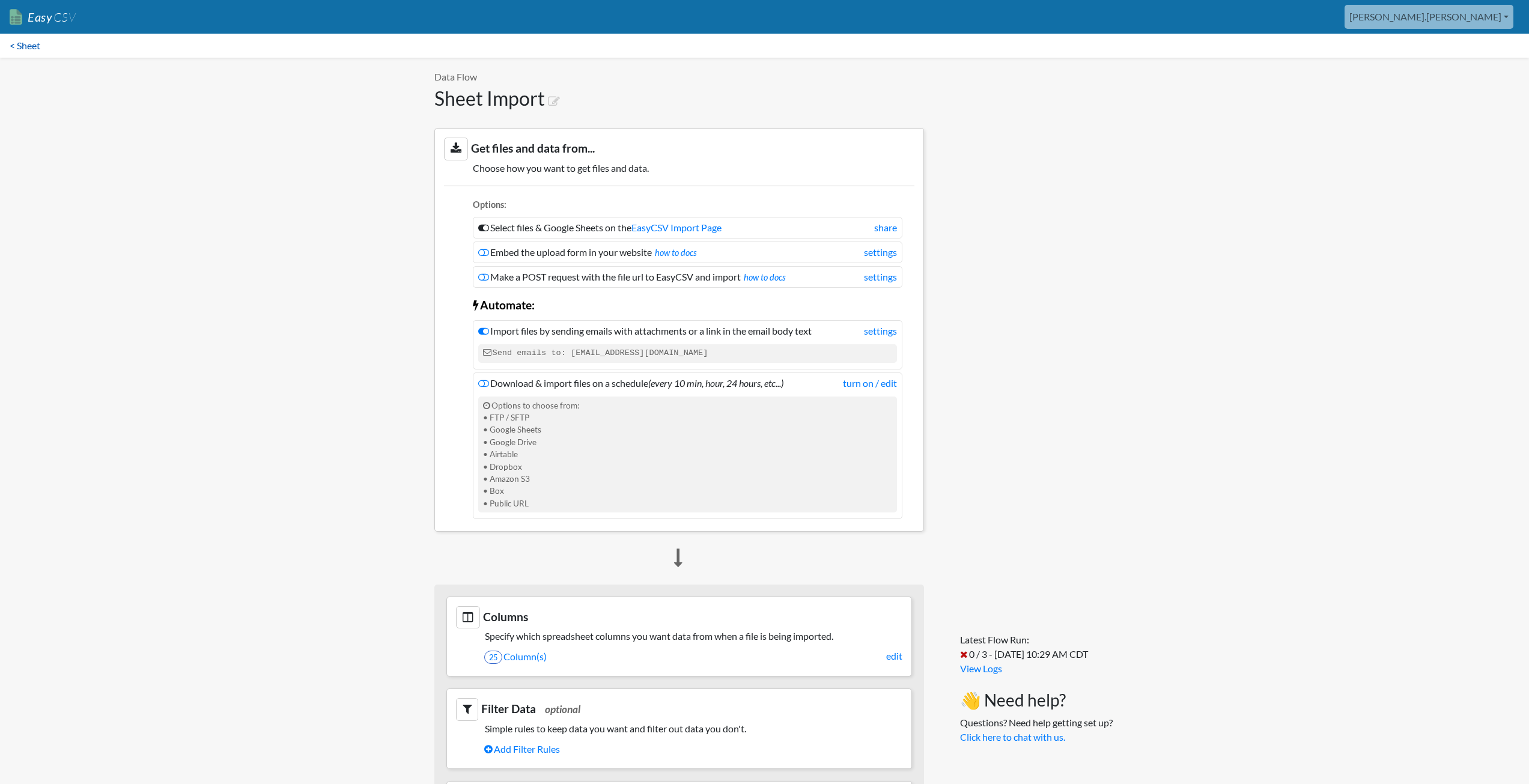
click at [38, 48] on link "< Sheet" at bounding box center [25, 46] width 50 height 24
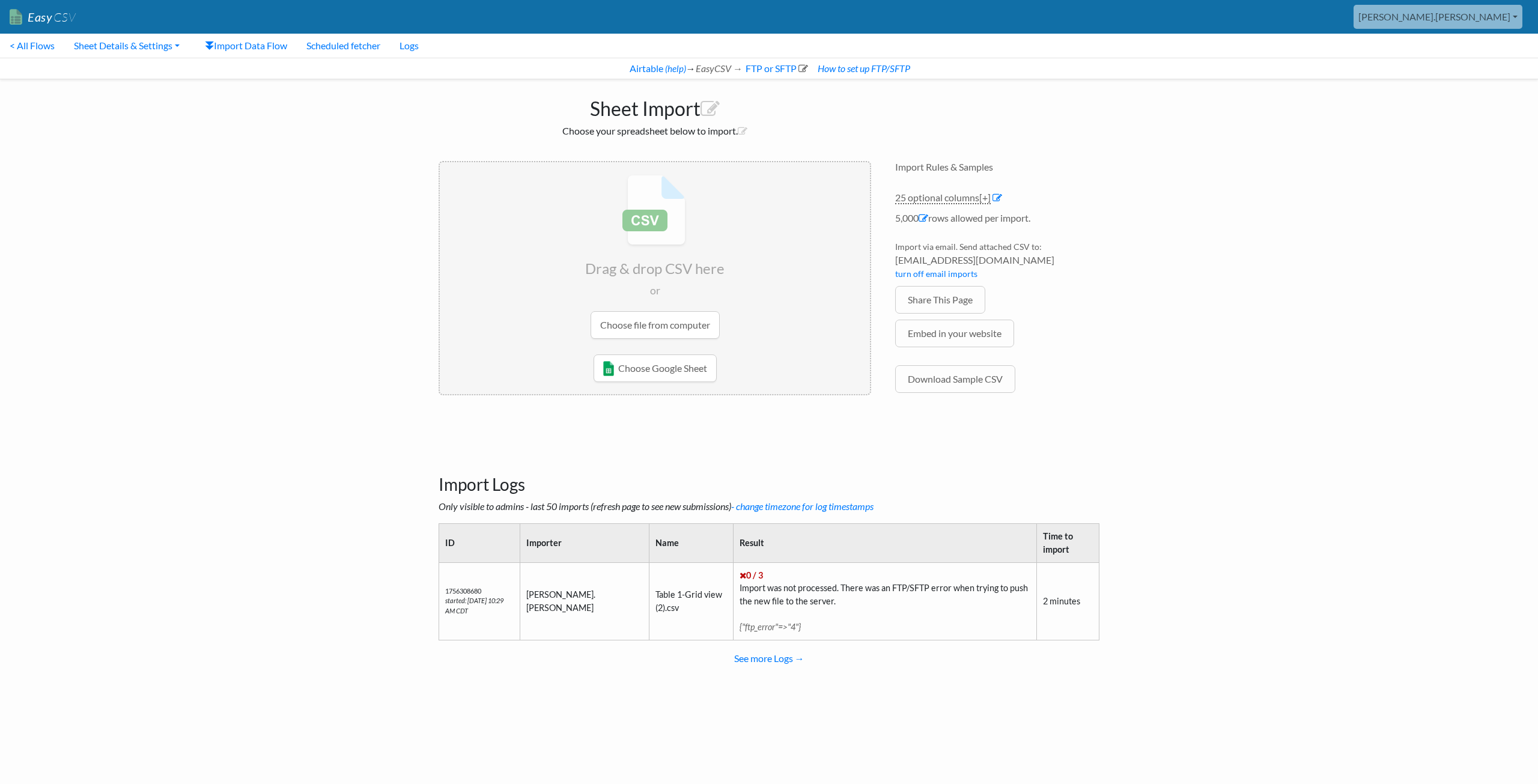
drag, startPoint x: 243, startPoint y: 329, endPoint x: 278, endPoint y: 283, distance: 57.8
click at [243, 329] on body "Easy CSV [PERSON_NAME].[PERSON_NAME] Oag [US_STATE] Gov All Flows All CSV Gener…" at bounding box center [769, 349] width 1538 height 698
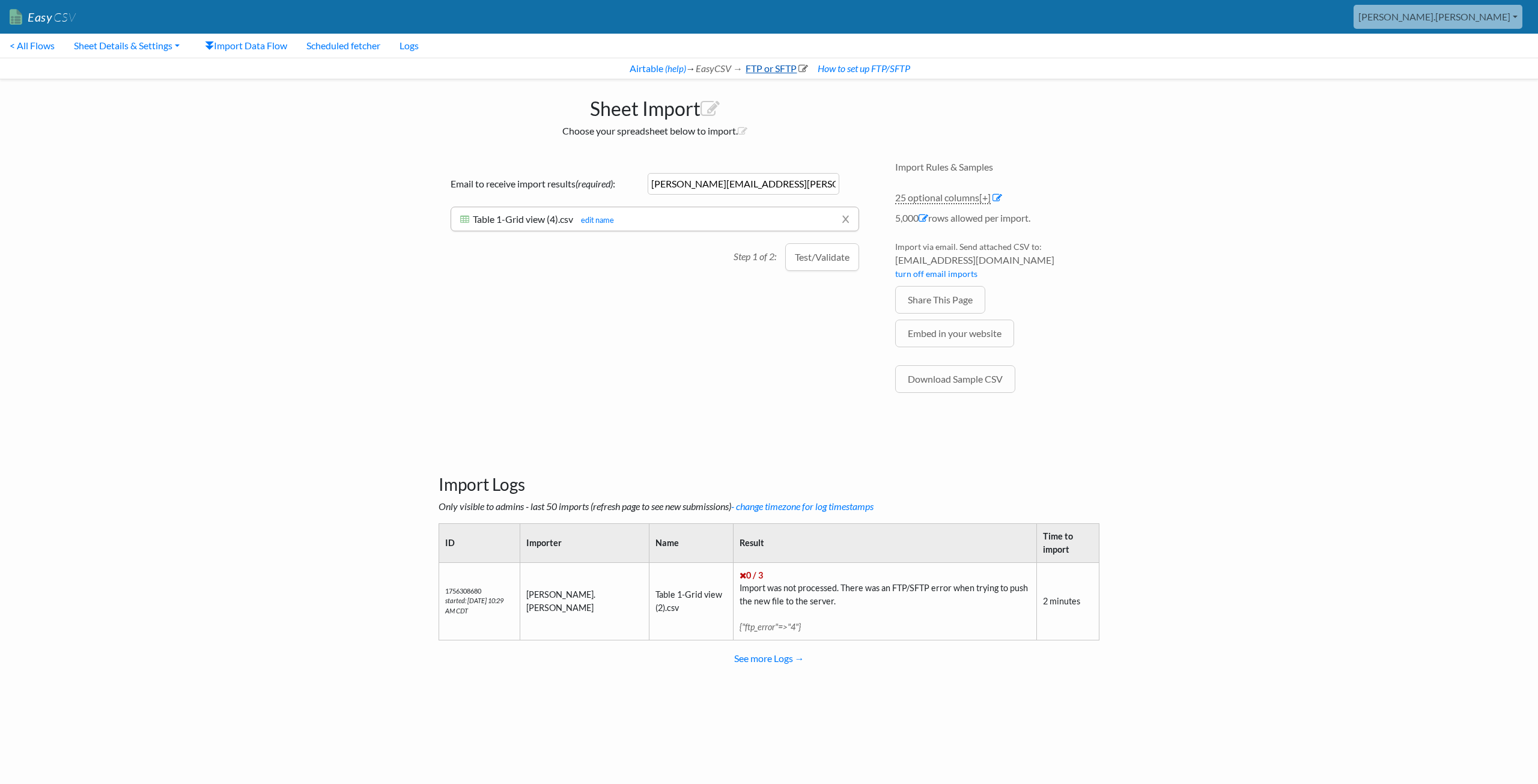
click at [764, 69] on link "FTP or SFTP" at bounding box center [776, 68] width 65 height 11
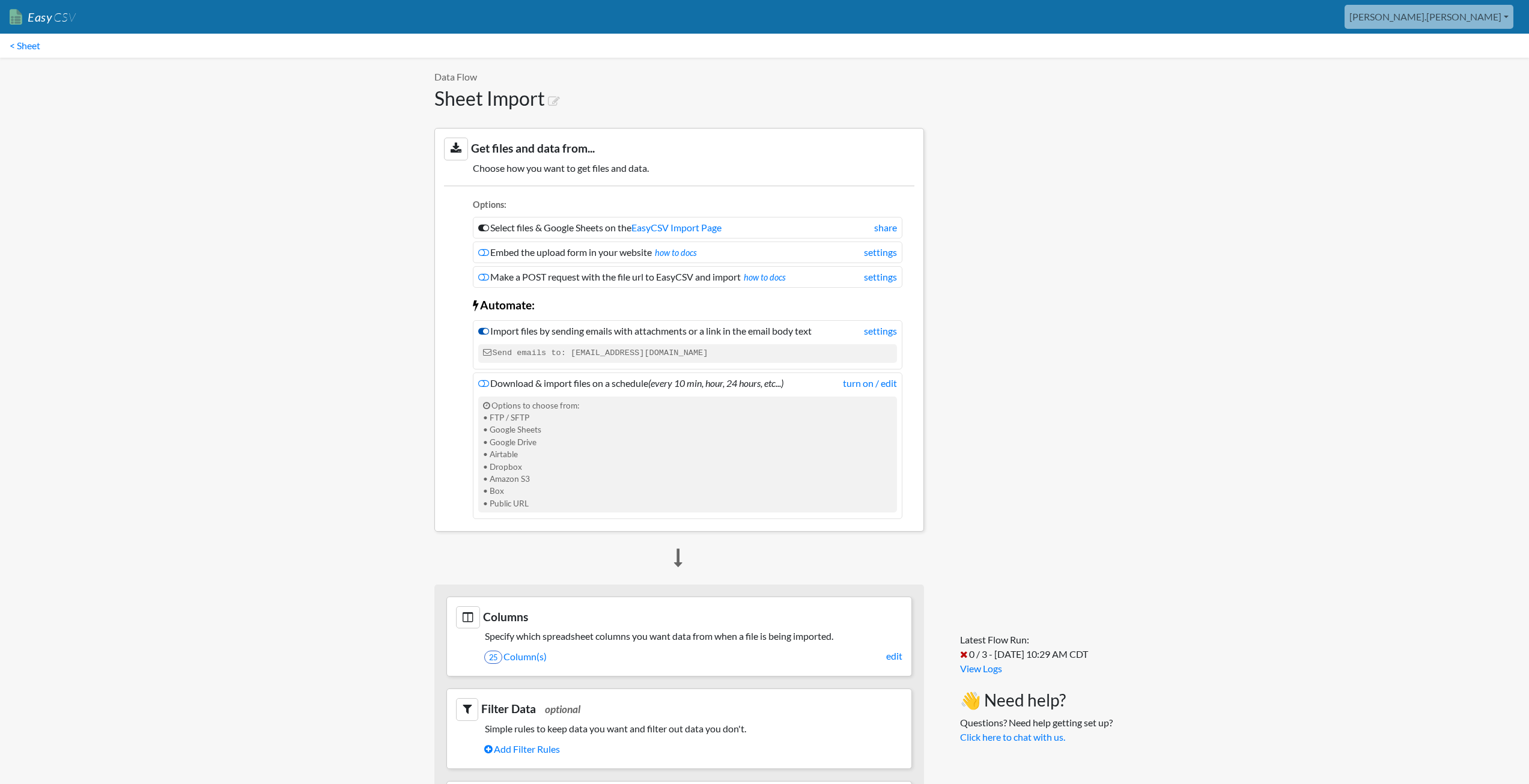
click at [481, 329] on icon at bounding box center [483, 331] width 11 height 9
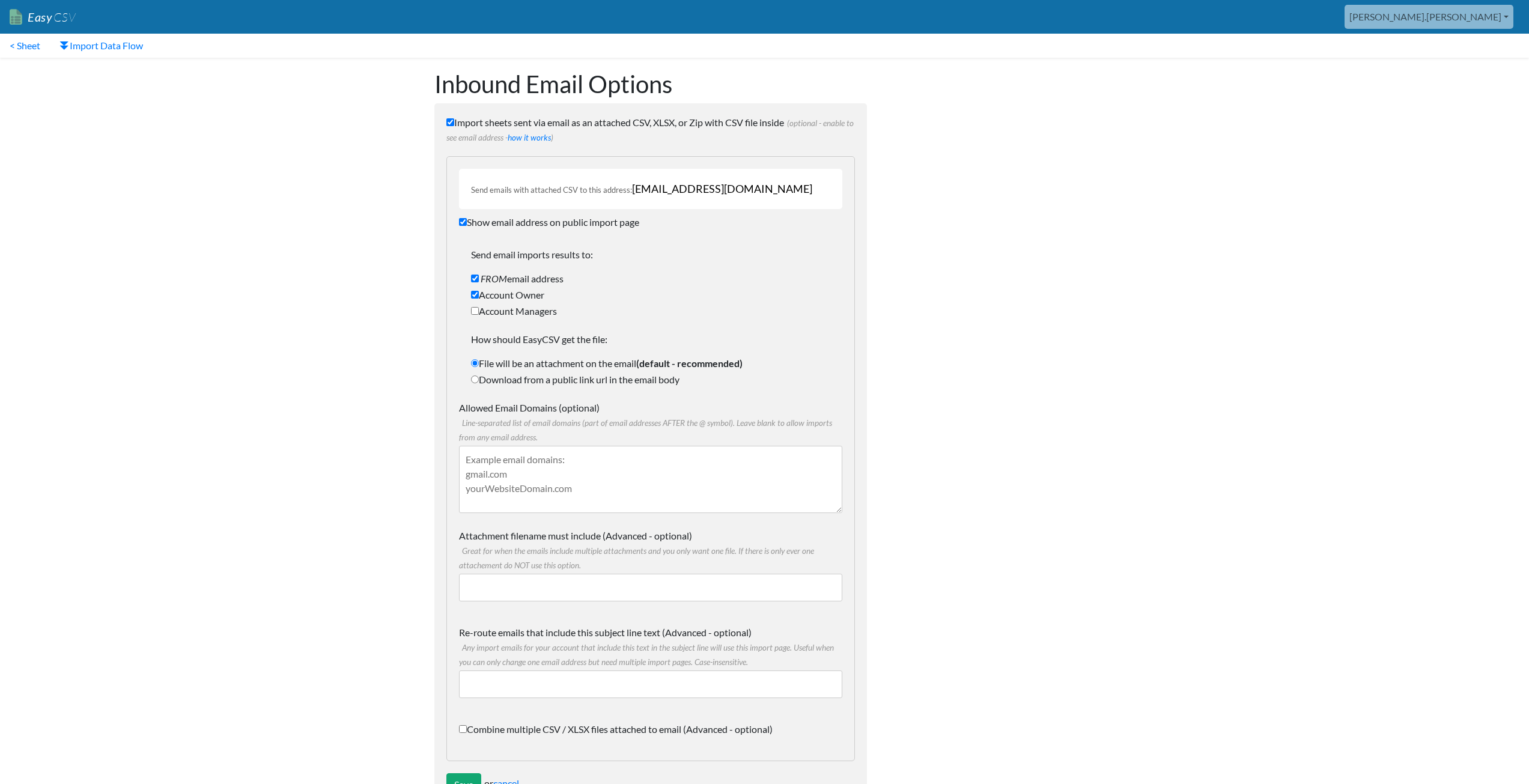
click at [457, 121] on label "Import sheets sent via email as an attached CSV, XLSX, or Zip with CSV file ins…" at bounding box center [651, 130] width 408 height 29
click at [454, 121] on input "Import sheets sent via email as an attached CSV, XLSX, or Zip with CSV file ins…" at bounding box center [450, 122] width 8 height 8
checkbox input "false"
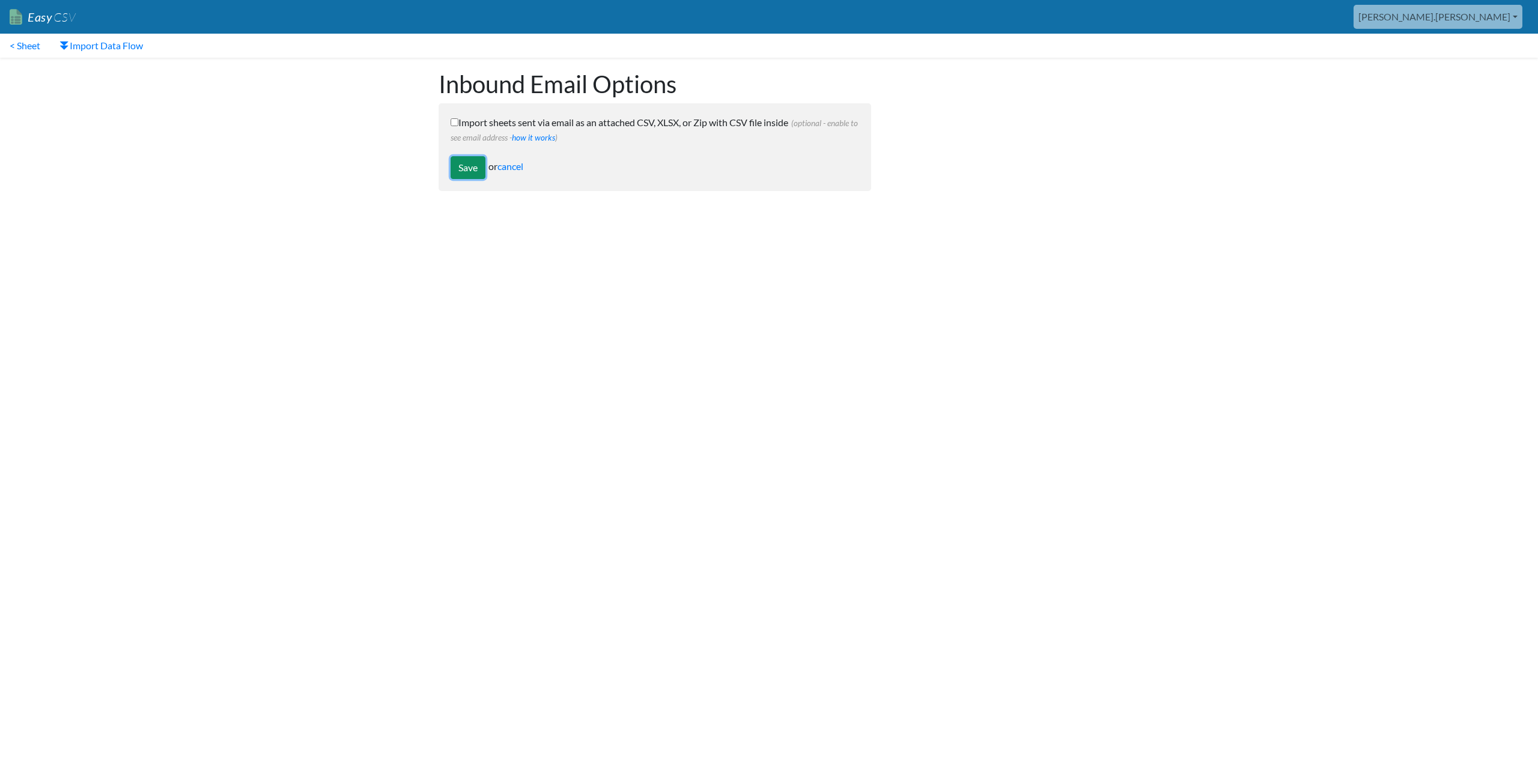
click at [464, 170] on input "Save" at bounding box center [468, 167] width 35 height 23
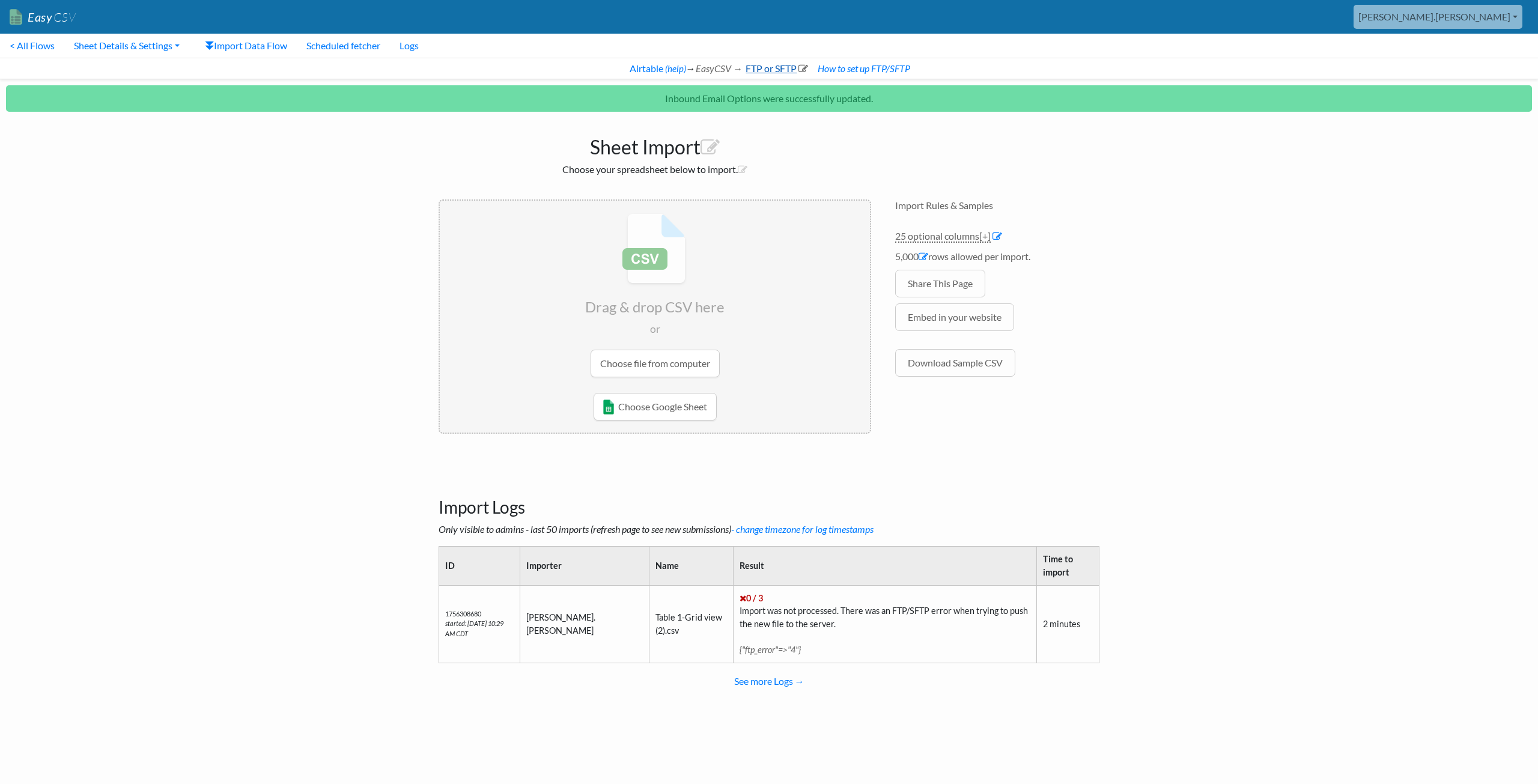
click at [751, 68] on link "FTP or SFTP" at bounding box center [776, 68] width 65 height 11
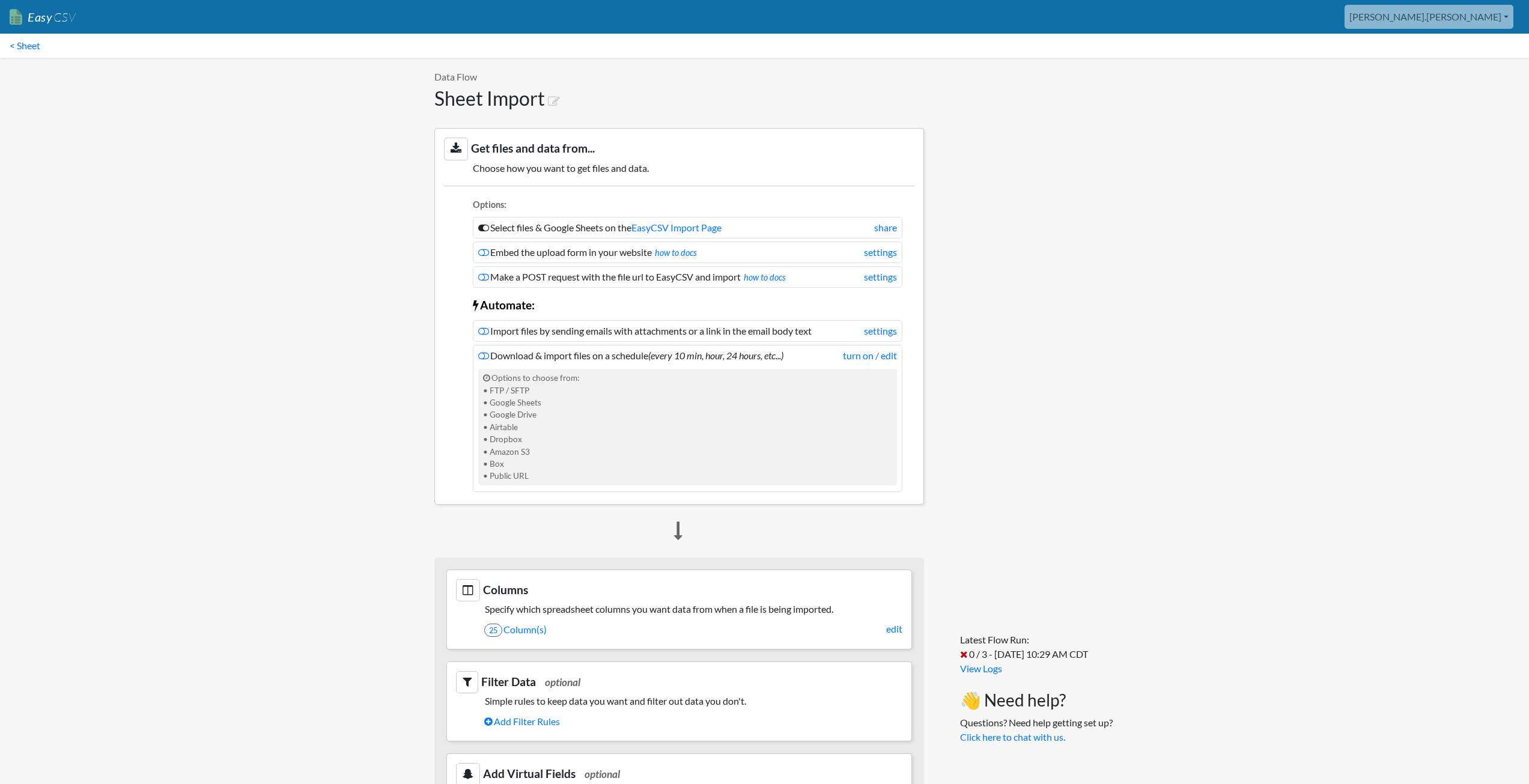
scroll to position [301, 0]
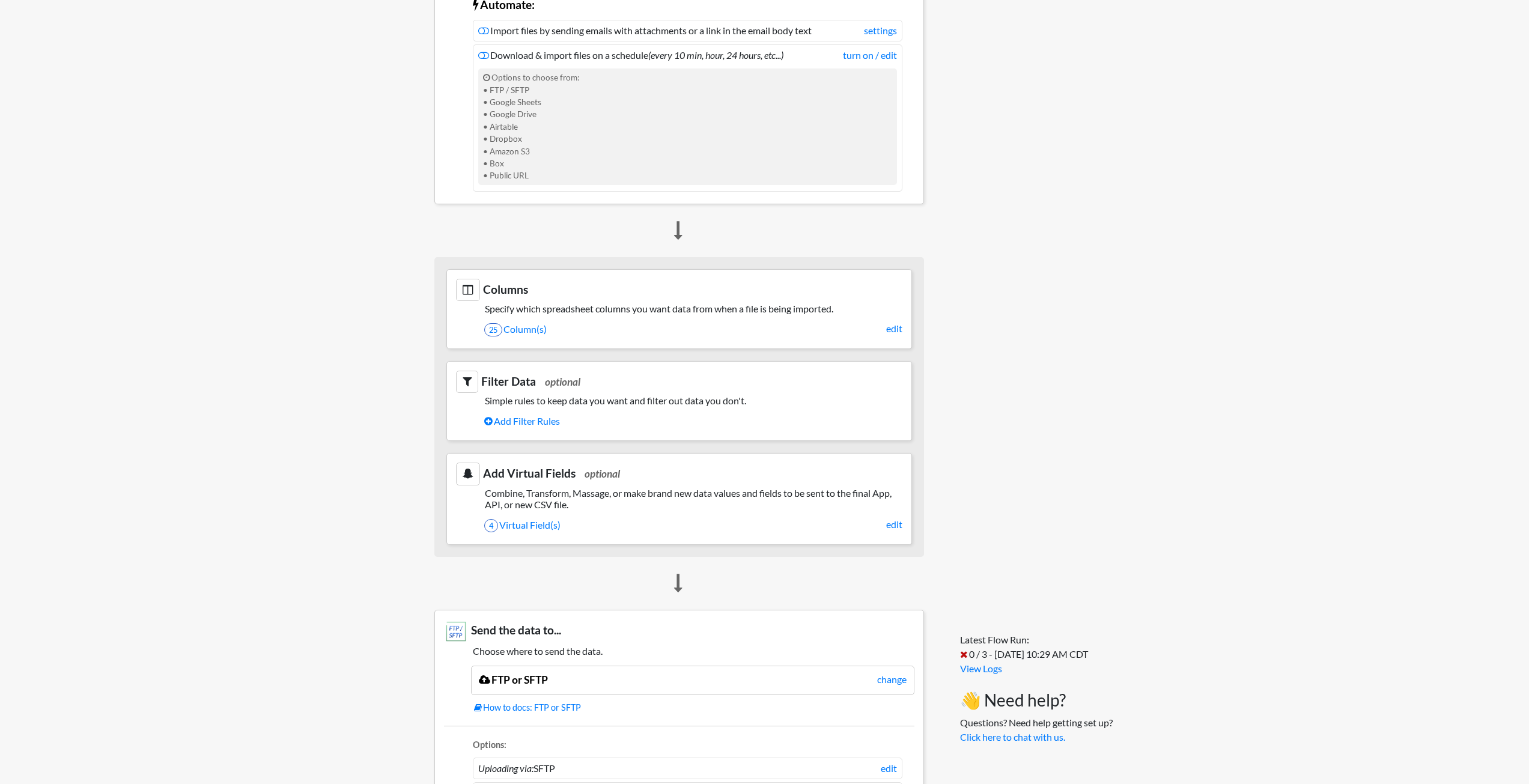
click at [807, 309] on h5 "Specify which spreadsheet columns you want data from when a file is being impor…" at bounding box center [679, 308] width 447 height 11
click at [532, 328] on link "25 Column(s)" at bounding box center [693, 329] width 418 height 21
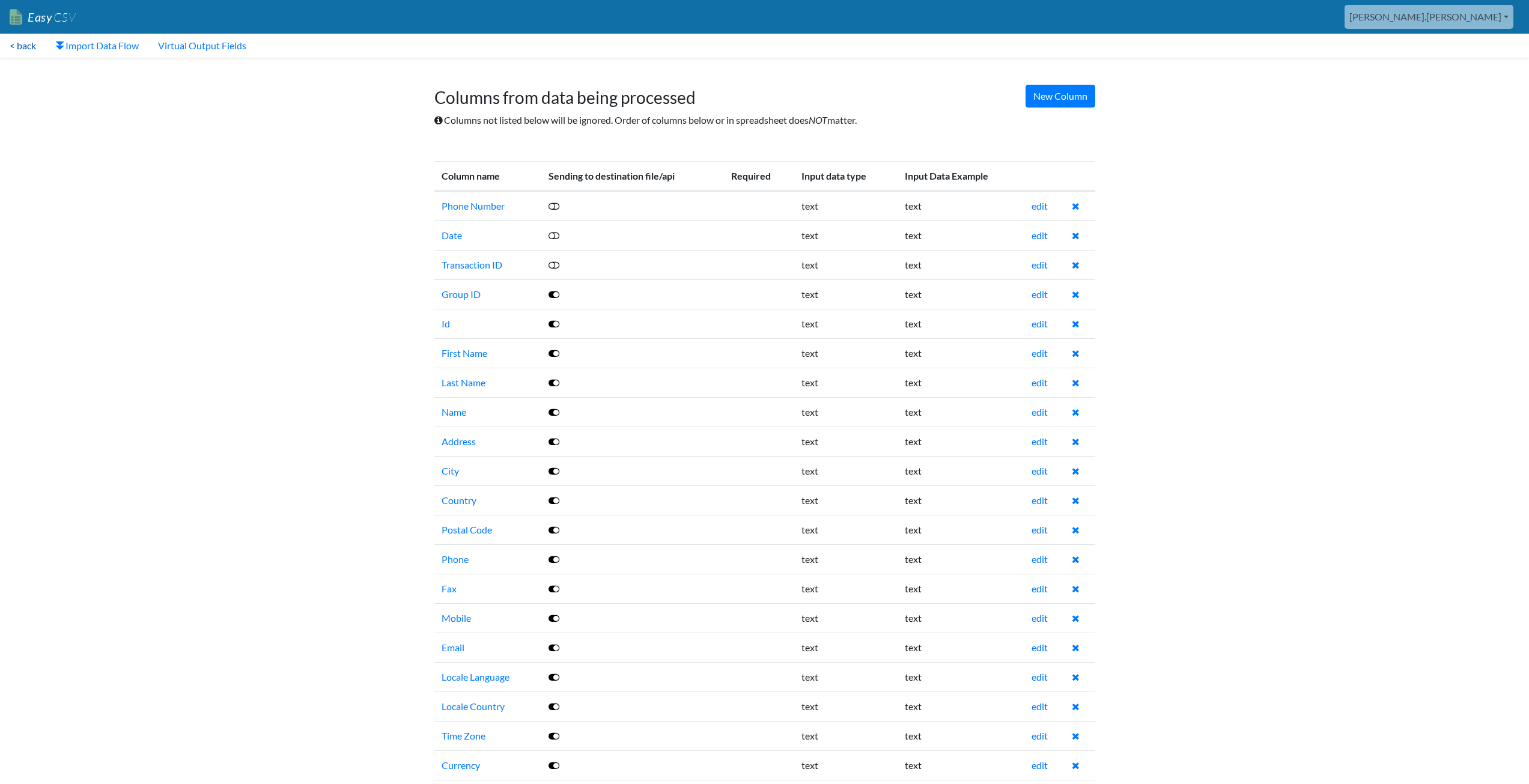
click at [26, 42] on link "< back" at bounding box center [23, 46] width 46 height 24
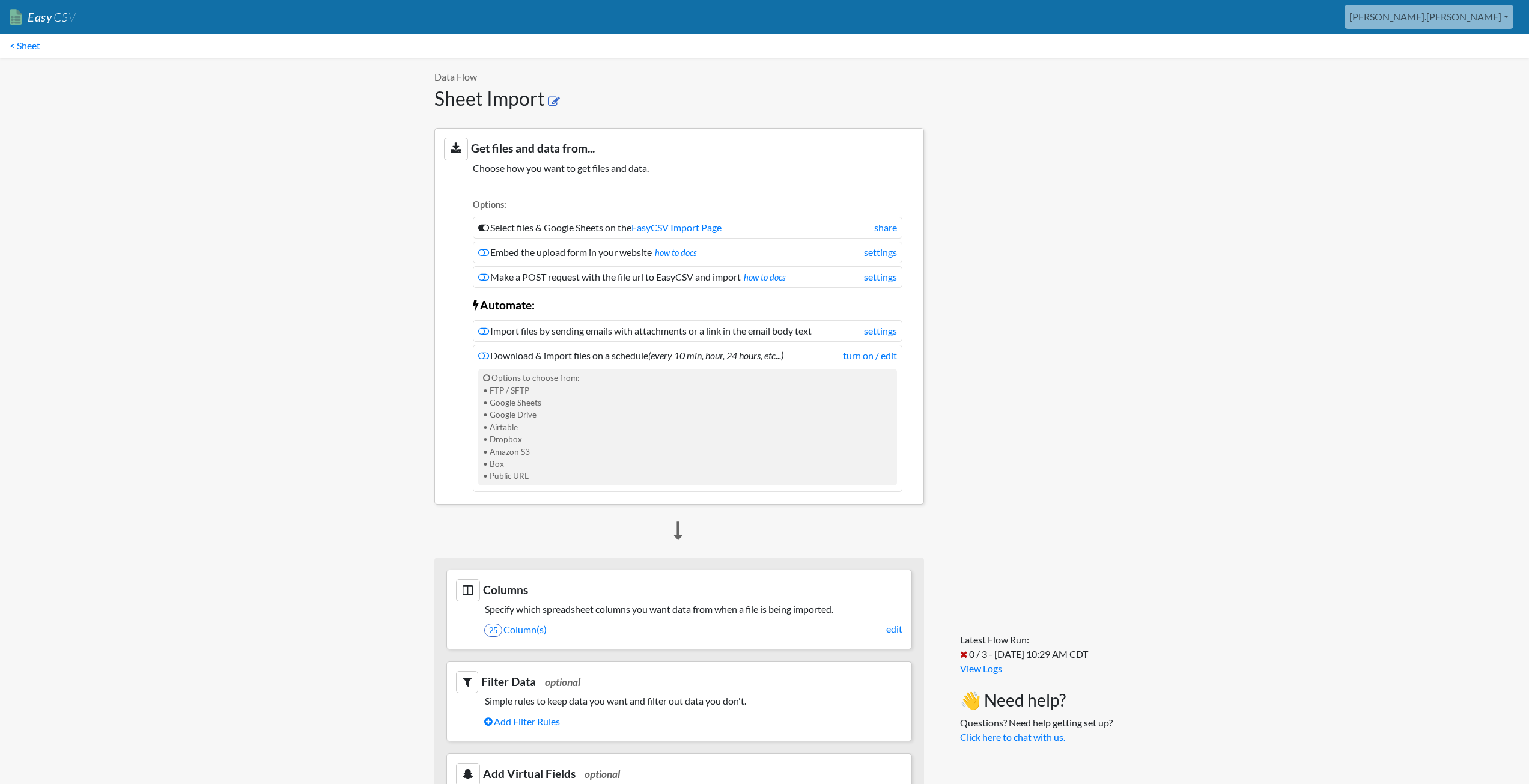
click at [554, 103] on icon at bounding box center [554, 101] width 12 height 12
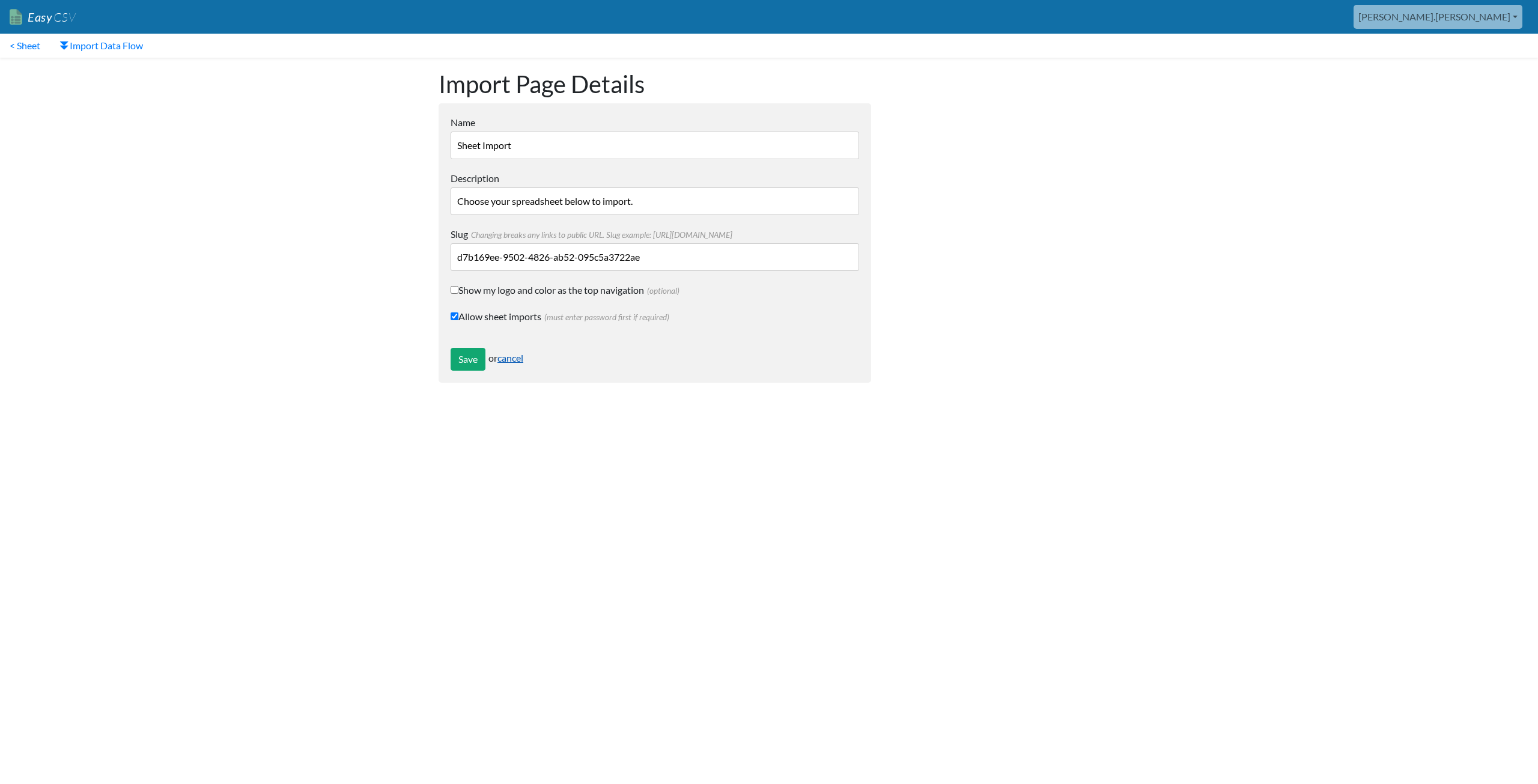
click at [516, 359] on link "cancel" at bounding box center [510, 358] width 26 height 11
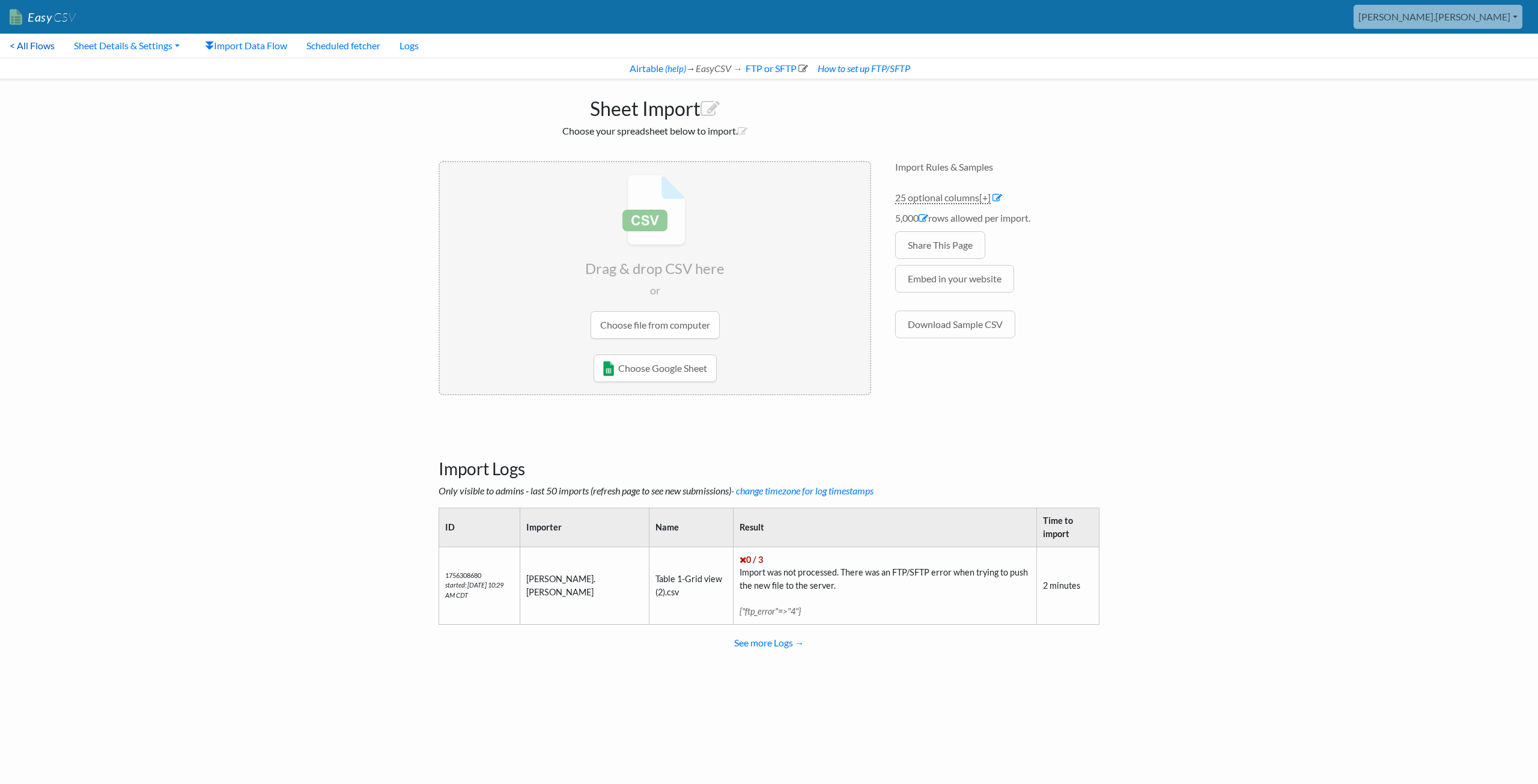
click at [37, 47] on link "< All Flows" at bounding box center [32, 46] width 65 height 24
click at [763, 73] on link "FTP or SFTP" at bounding box center [776, 68] width 65 height 11
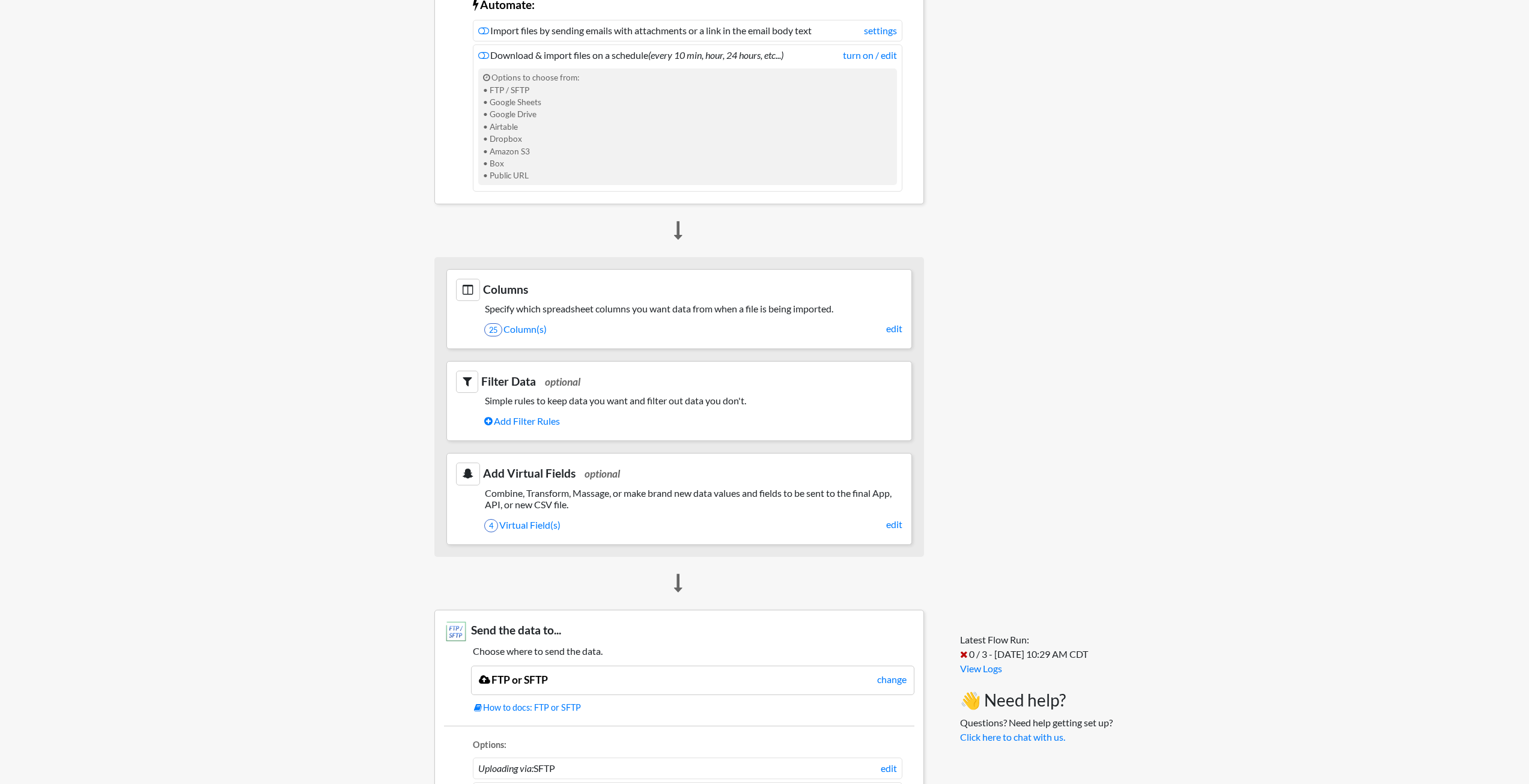
scroll to position [601, 0]
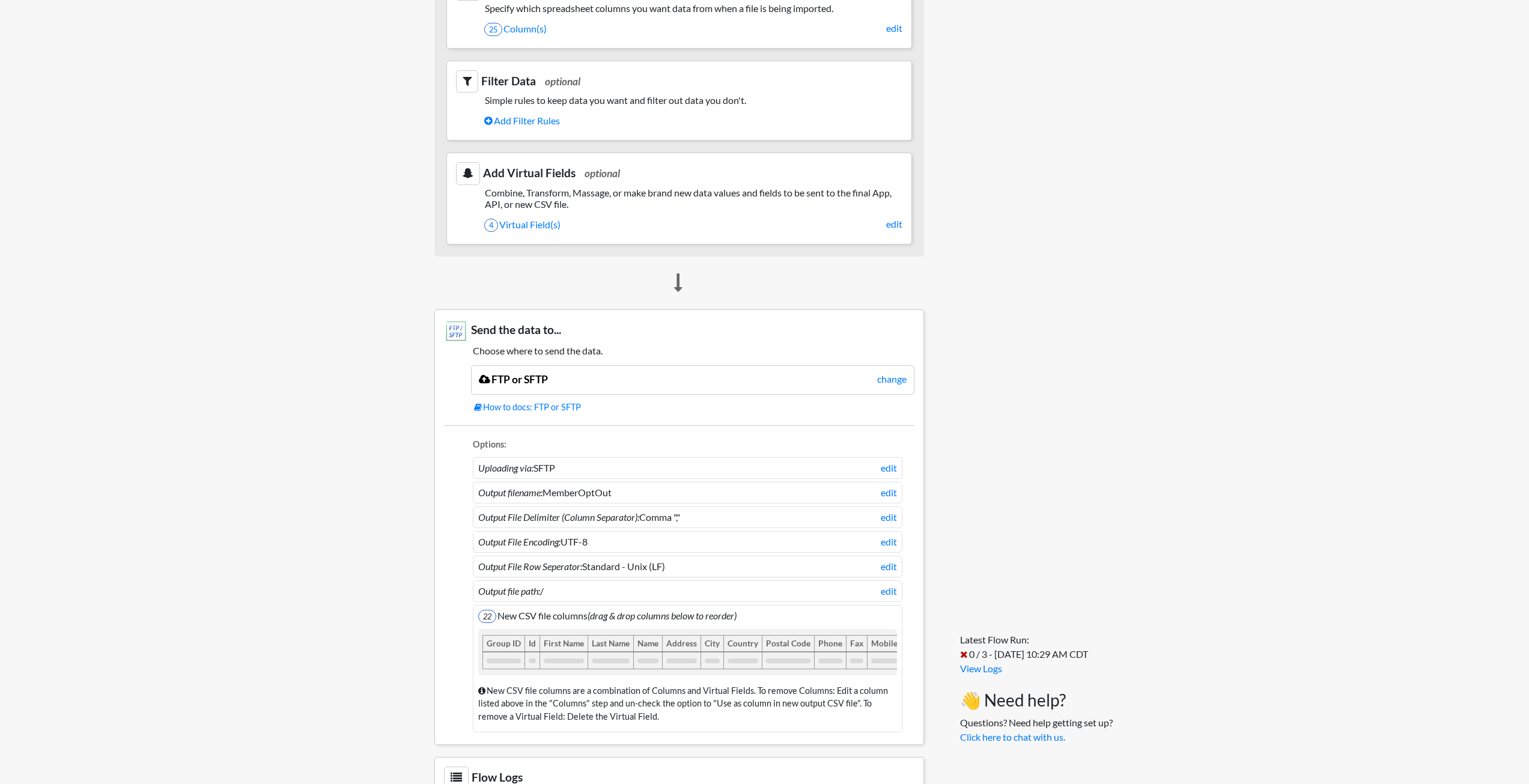
click at [719, 373] on div "FTP or SFTP change" at bounding box center [693, 379] width 443 height 29
click at [881, 376] on link "change" at bounding box center [891, 379] width 29 height 14
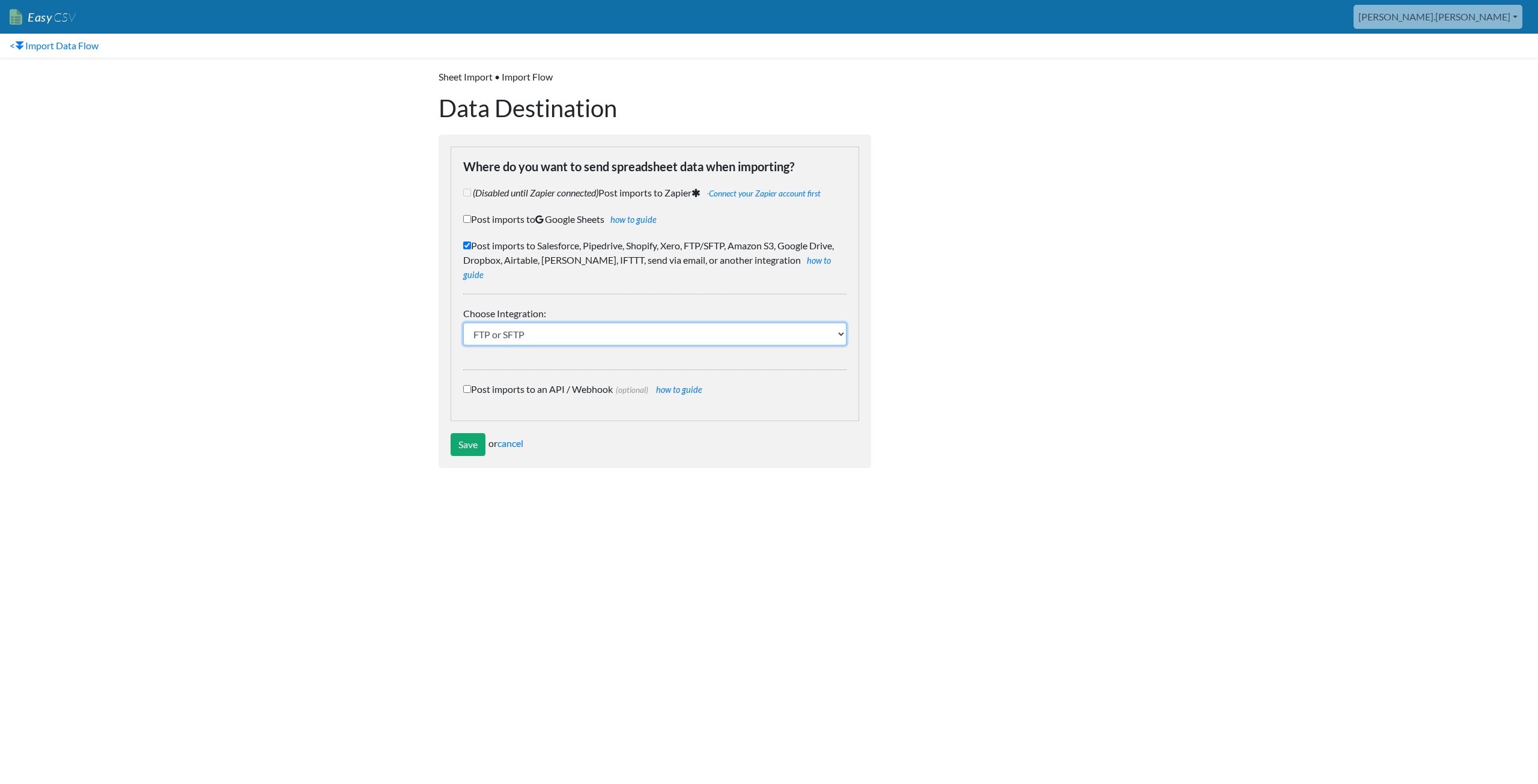
click at [556, 324] on select "IFTTT FTP or SFTP Amazon S3 HubSpot Google Big Query Salesforce Pipedrive Airta…" at bounding box center [655, 334] width 383 height 23
select select "2011"
click at [463, 322] on select "IFTTT FTP or SFTP Amazon S3 HubSpot Google Big Query Salesforce Pipedrive Airta…" at bounding box center [655, 334] width 383 height 23
click at [502, 348] on div "Choose Integration: IFTTT FTP or SFTP Amazon S3 HubSpot Google Big Query Salesf…" at bounding box center [655, 332] width 383 height 76
click at [467, 242] on input "Post imports to Salesforce, Pipedrive, Shopify, Xero, FTP/SFTP, Amazon S3, Goog…" at bounding box center [467, 245] width 8 height 8
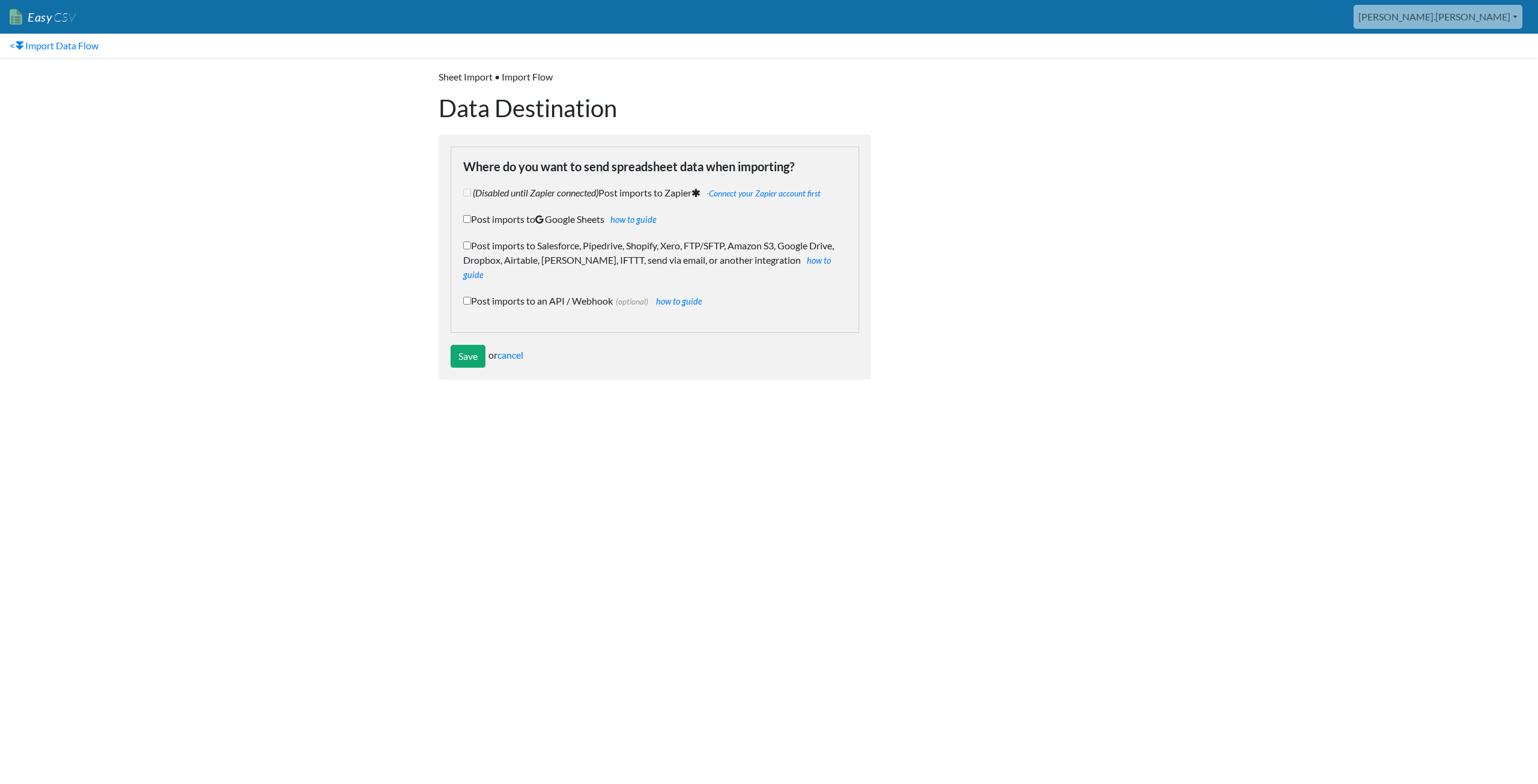
click at [467, 242] on input "Post imports to Salesforce, Pipedrive, Shopify, Xero, FTP/SFTP, Amazon S3, Goog…" at bounding box center [467, 245] width 8 height 8
checkbox input "true"
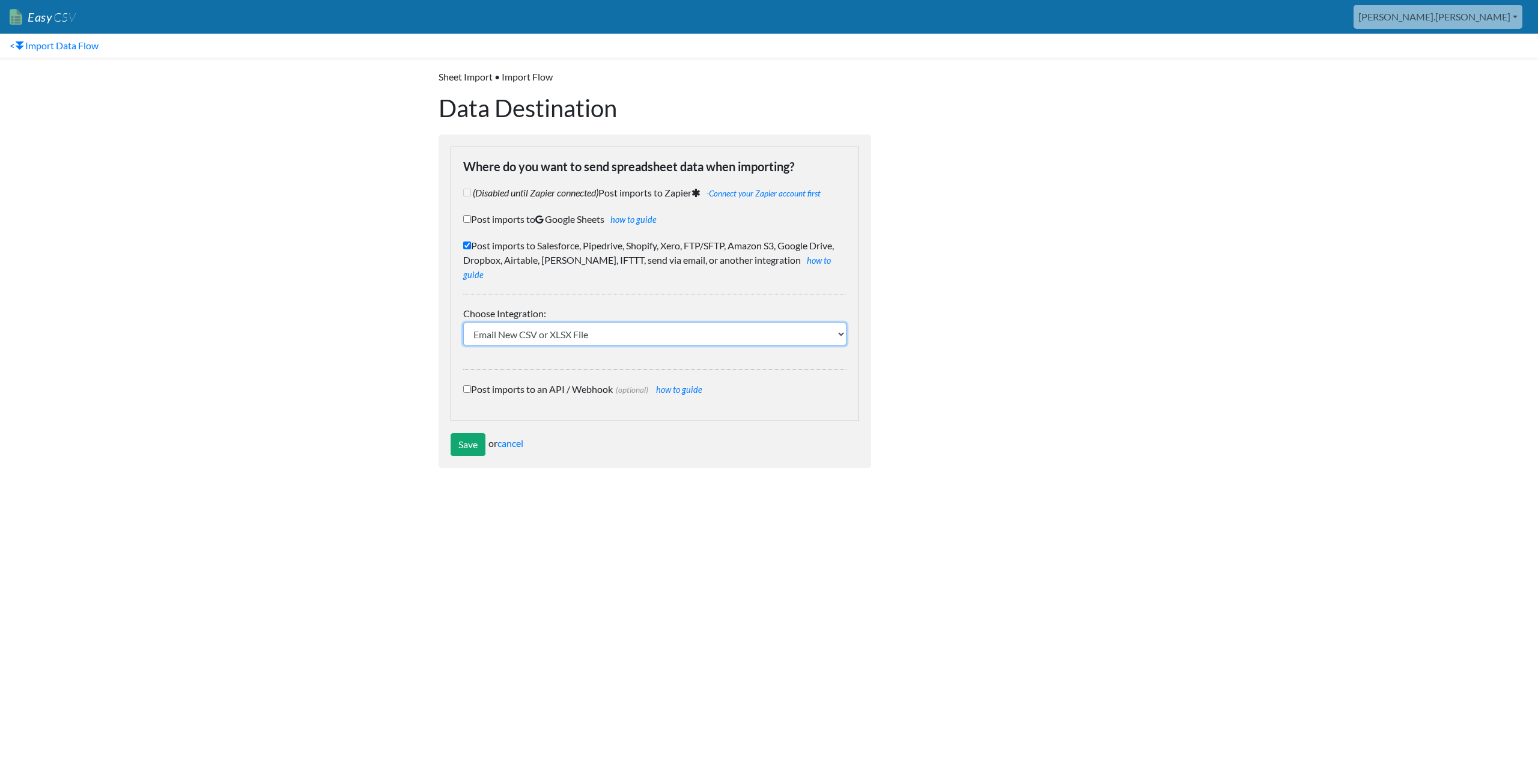
click at [537, 322] on select "IFTTT FTP or SFTP Amazon S3 HubSpot Google Big Query Salesforce Pipedrive Airta…" at bounding box center [655, 334] width 383 height 23
click at [464, 433] on input "Save" at bounding box center [468, 444] width 35 height 23
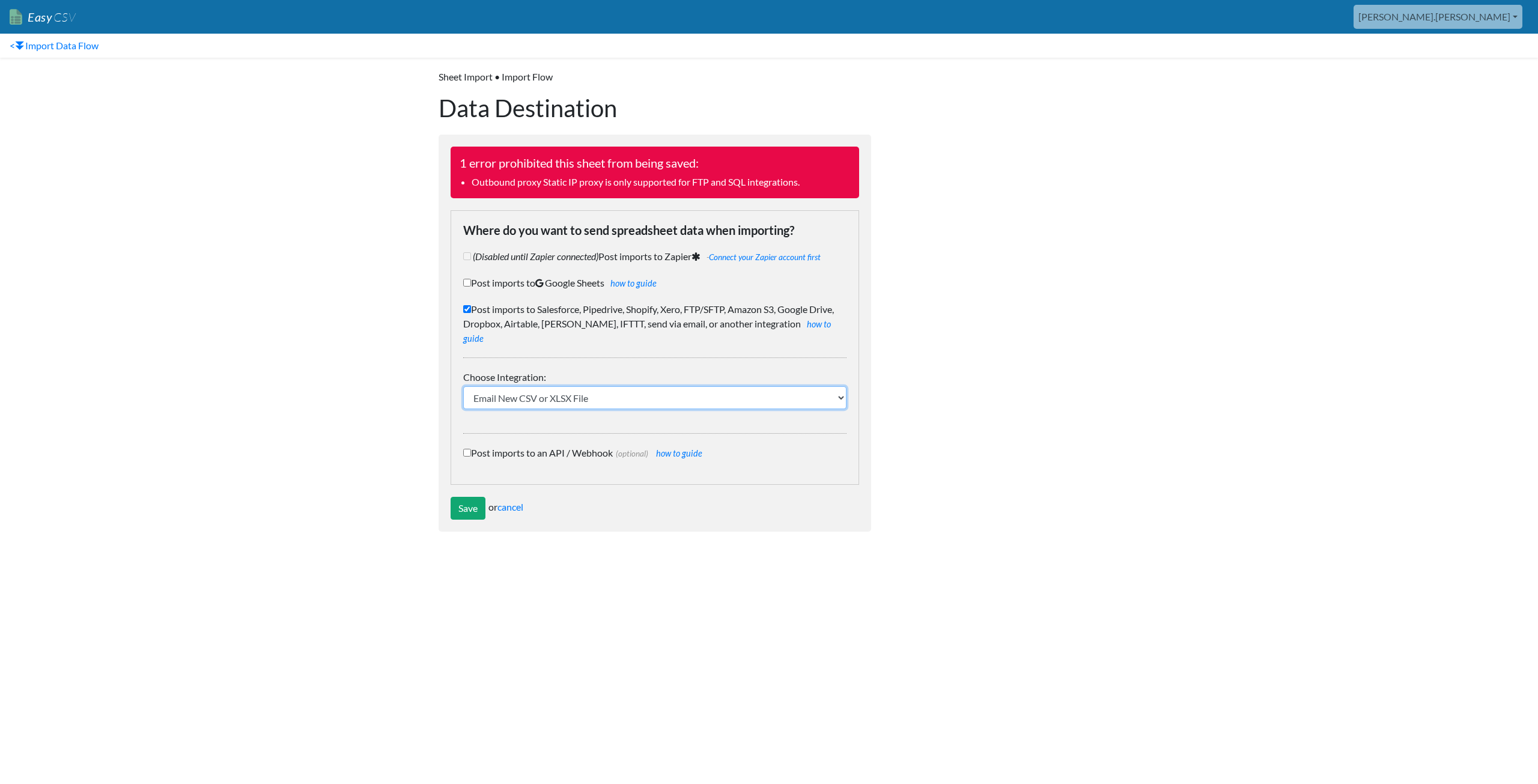
click at [554, 386] on select "IFTTT FTP or SFTP Amazon S3 HubSpot Google Big Query Salesforce Pipedrive Airta…" at bounding box center [655, 398] width 383 height 23
select select "1974"
click at [463, 386] on select "IFTTT FTP or SFTP Amazon S3 HubSpot Google Big Query Salesforce Pipedrive Airta…" at bounding box center [655, 398] width 383 height 23
click at [469, 497] on input "Save" at bounding box center [468, 508] width 35 height 23
click at [53, 49] on link "< Import Data Flow" at bounding box center [54, 46] width 108 height 24
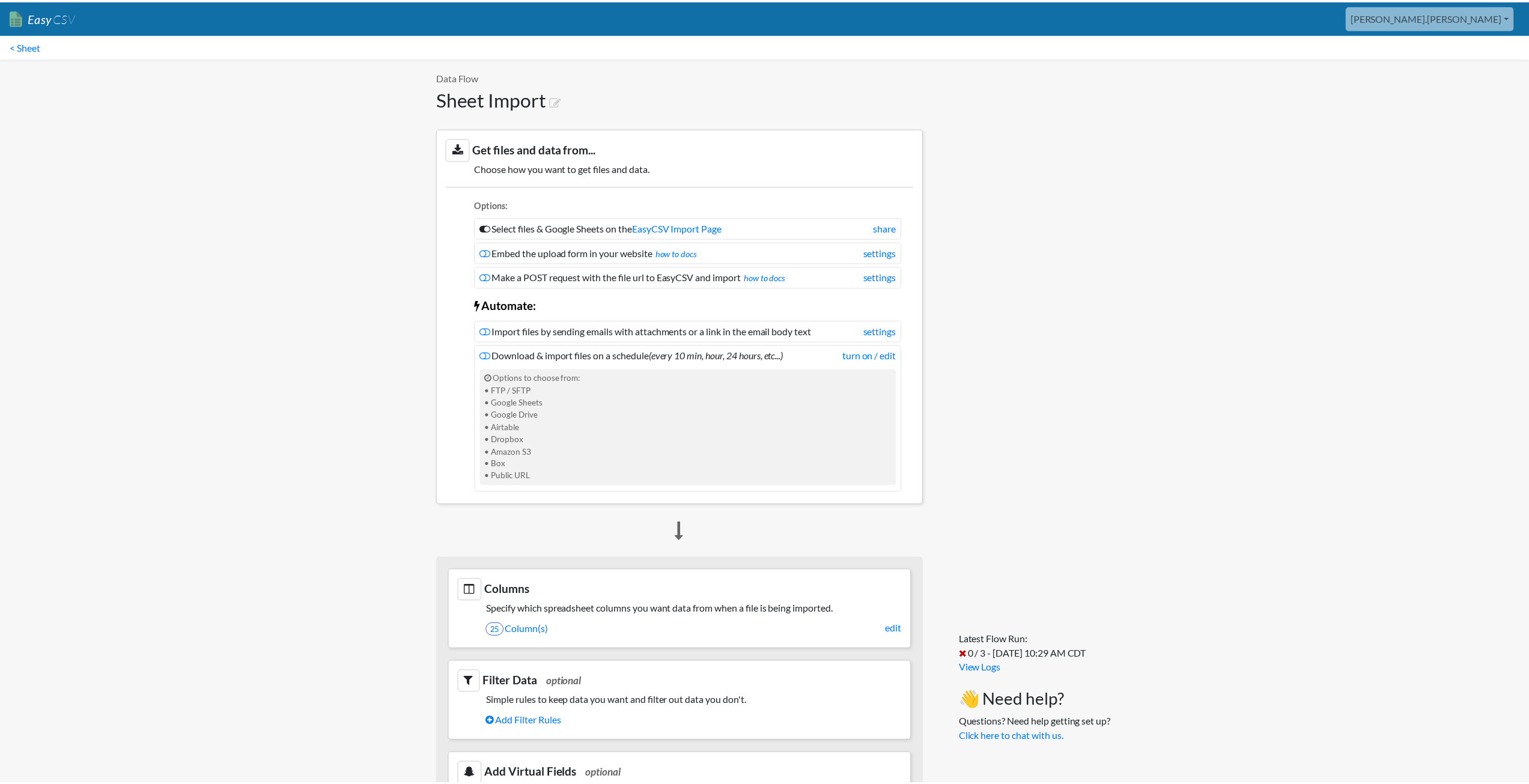
scroll to position [713, 0]
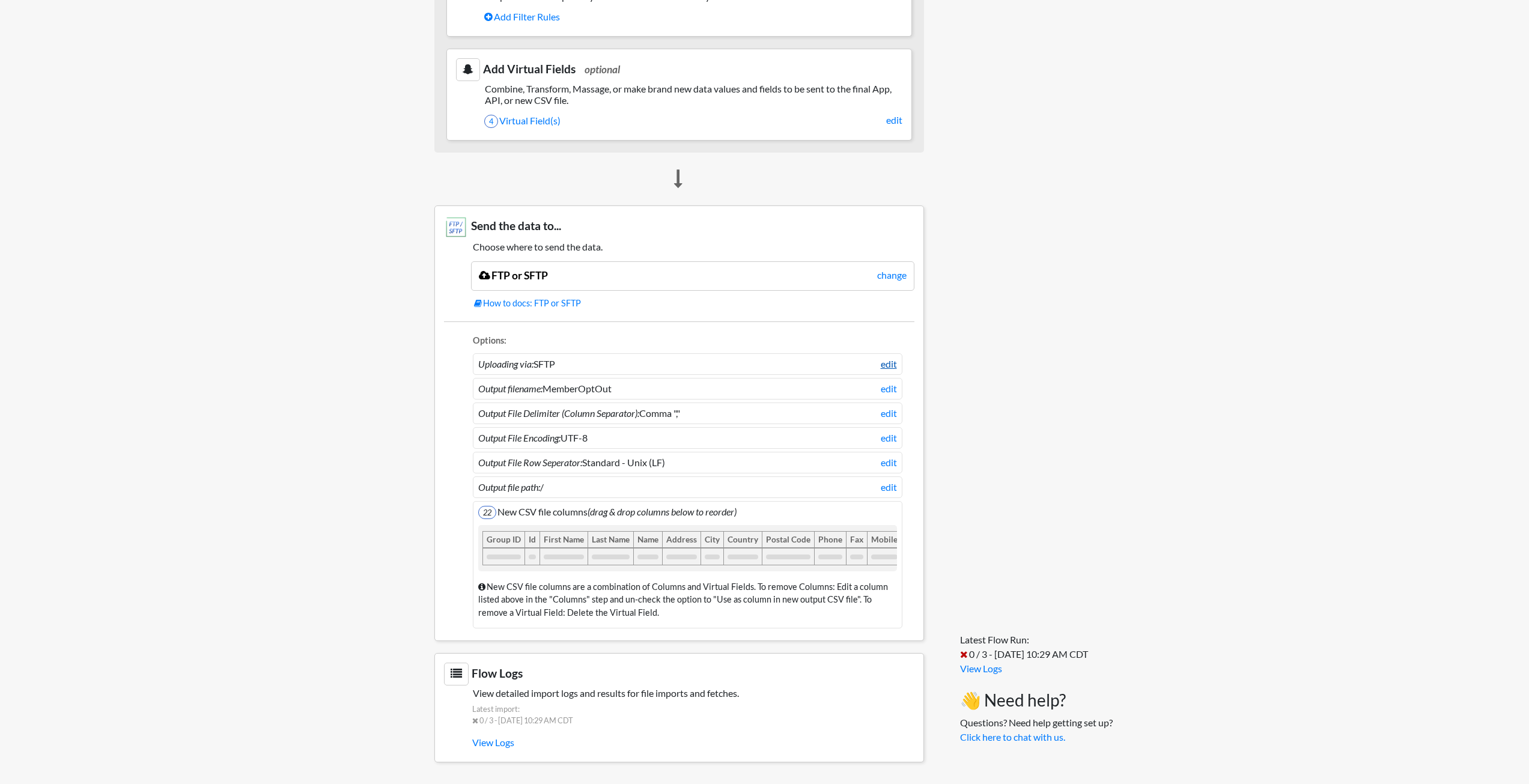
click at [893, 357] on link "edit" at bounding box center [889, 364] width 16 height 14
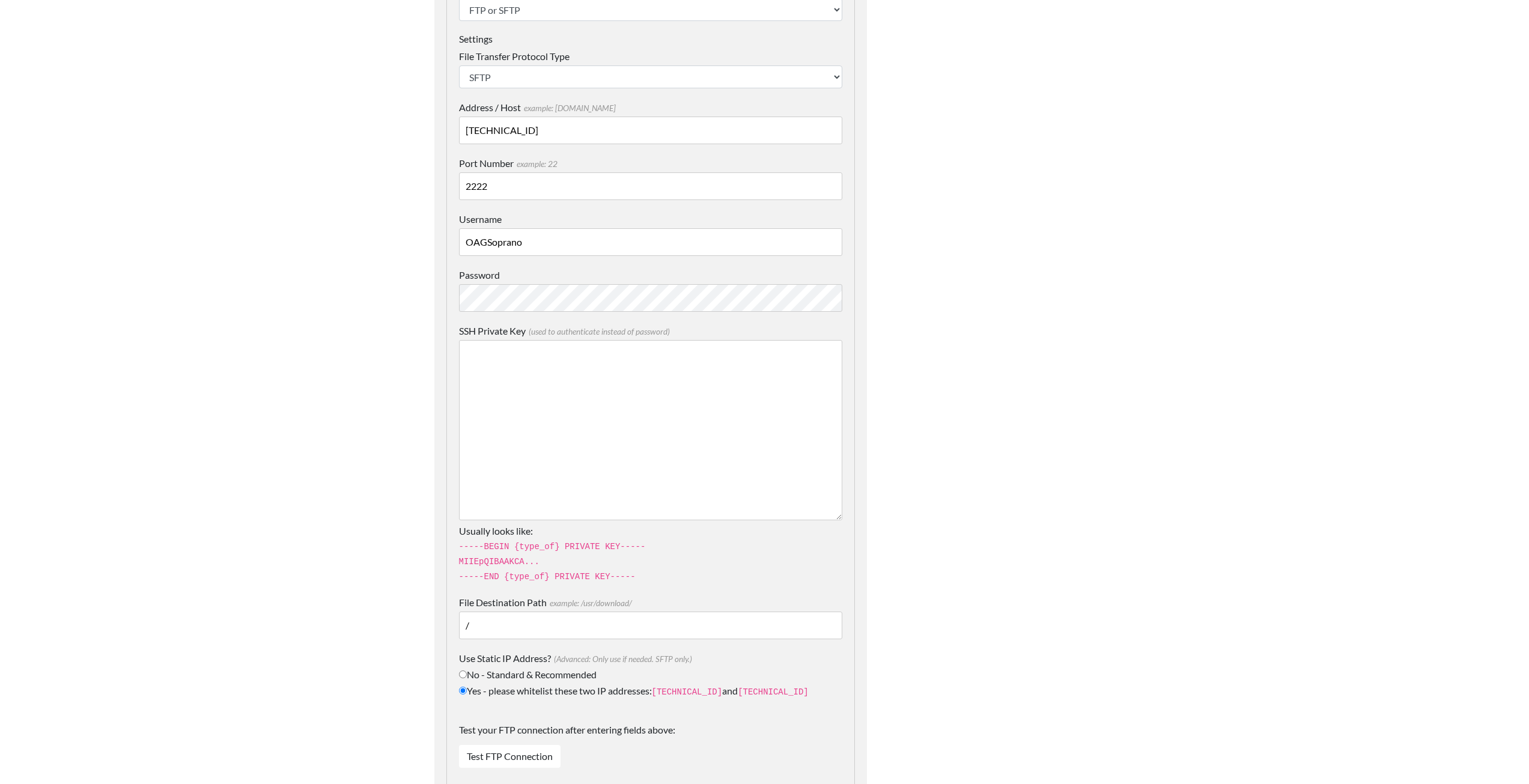
scroll to position [601, 0]
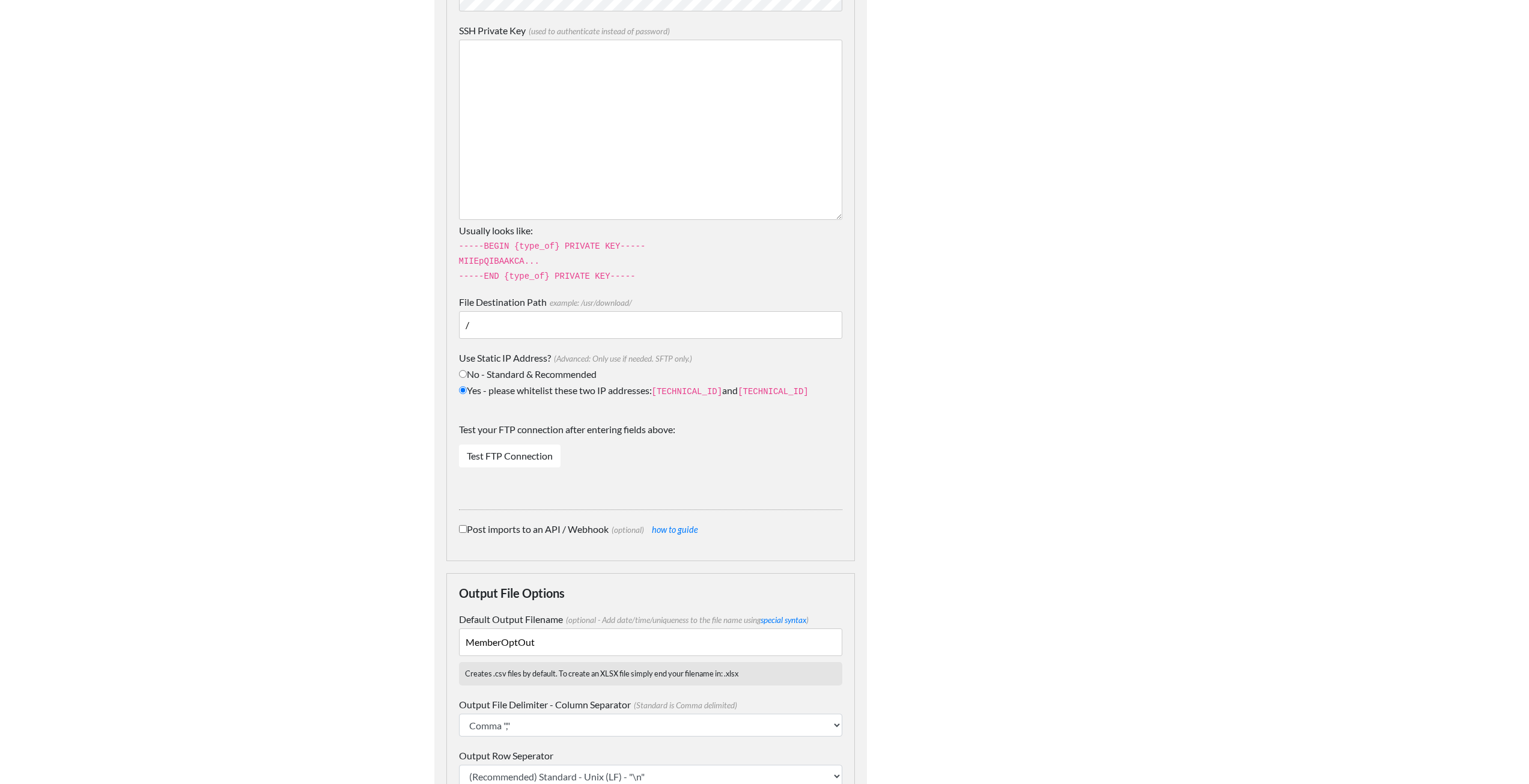
click at [463, 370] on input "No - Standard & Recommended" at bounding box center [463, 374] width 8 height 8
radio input "true"
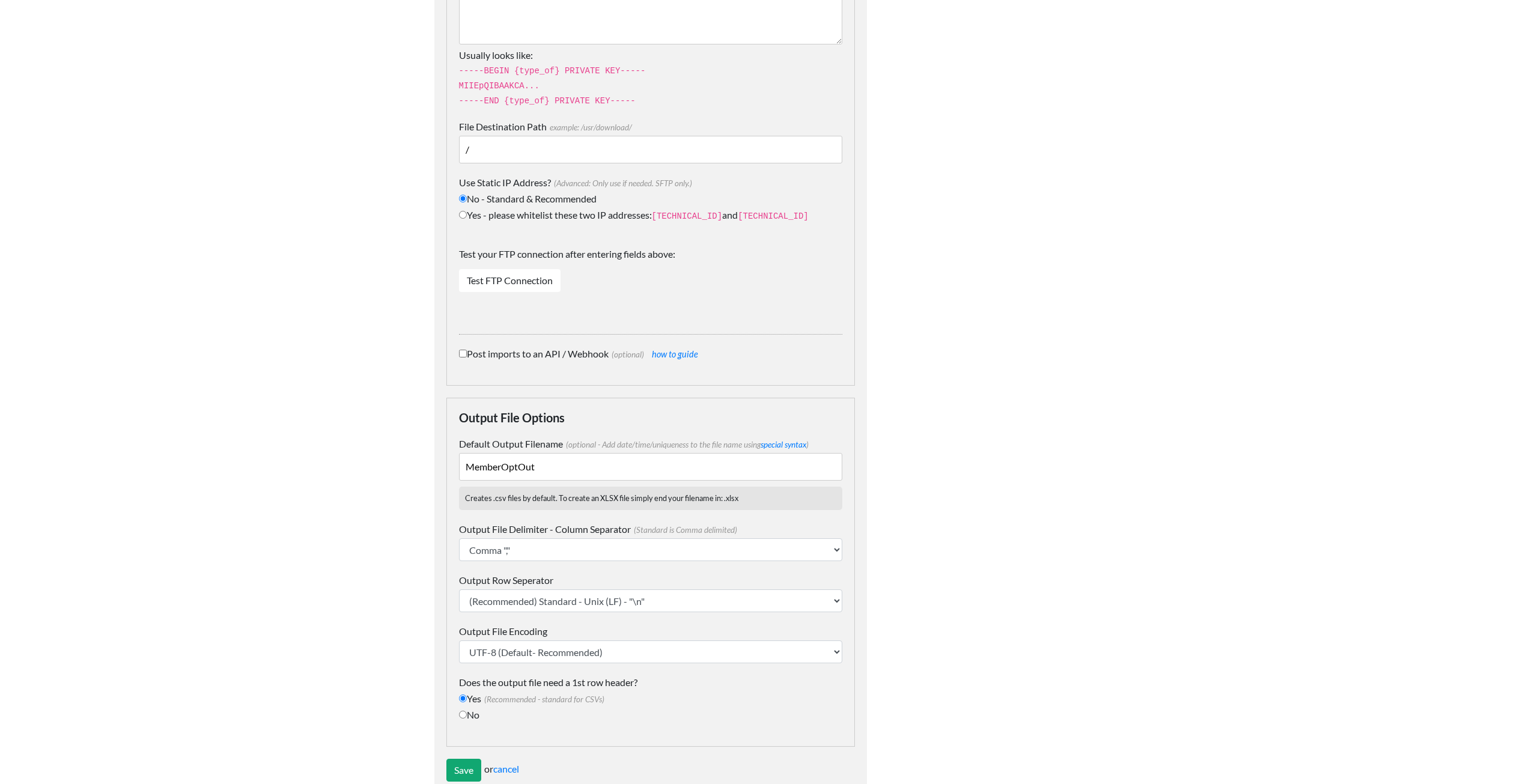
scroll to position [790, 0]
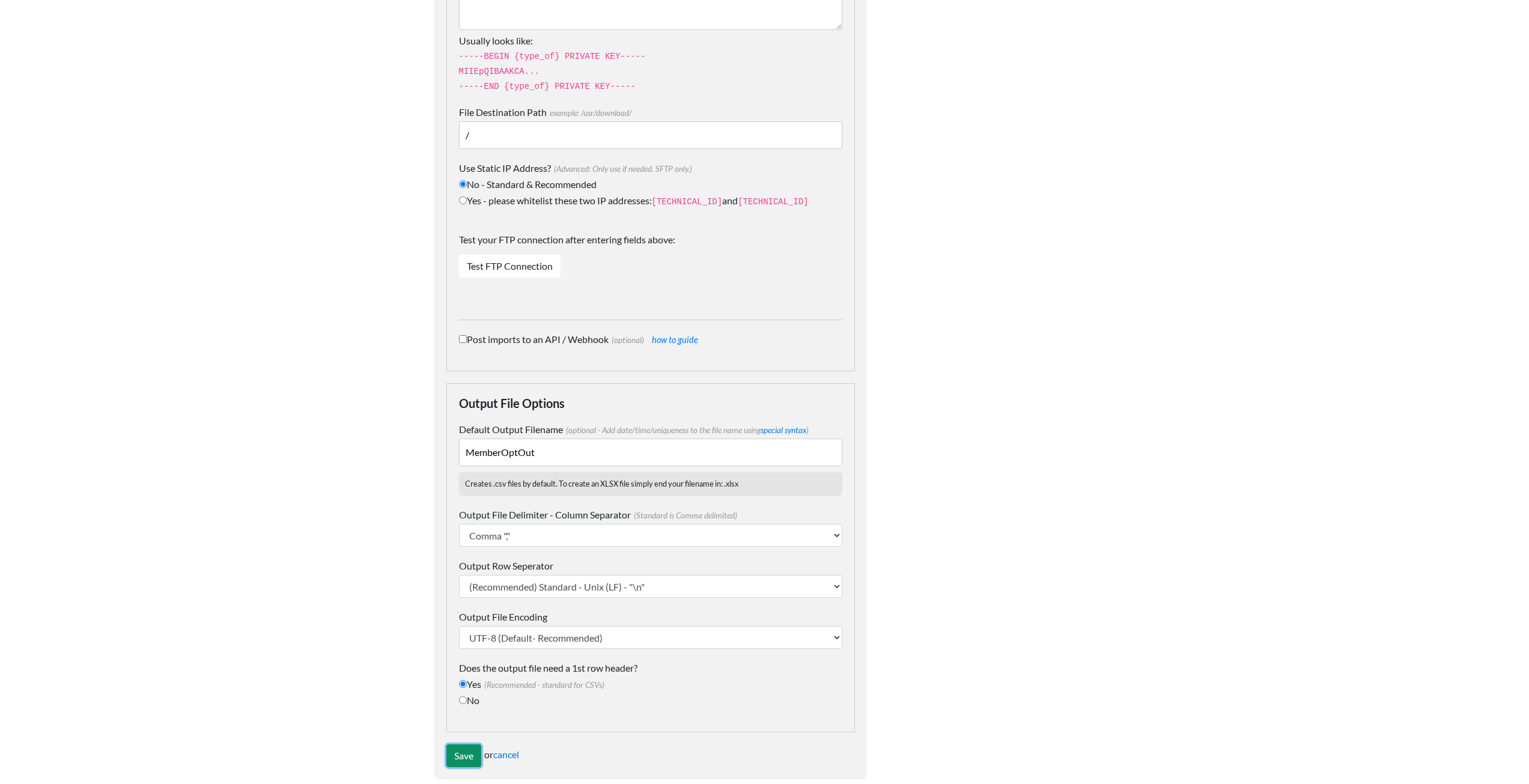
click at [460, 744] on input "Save" at bounding box center [464, 755] width 35 height 23
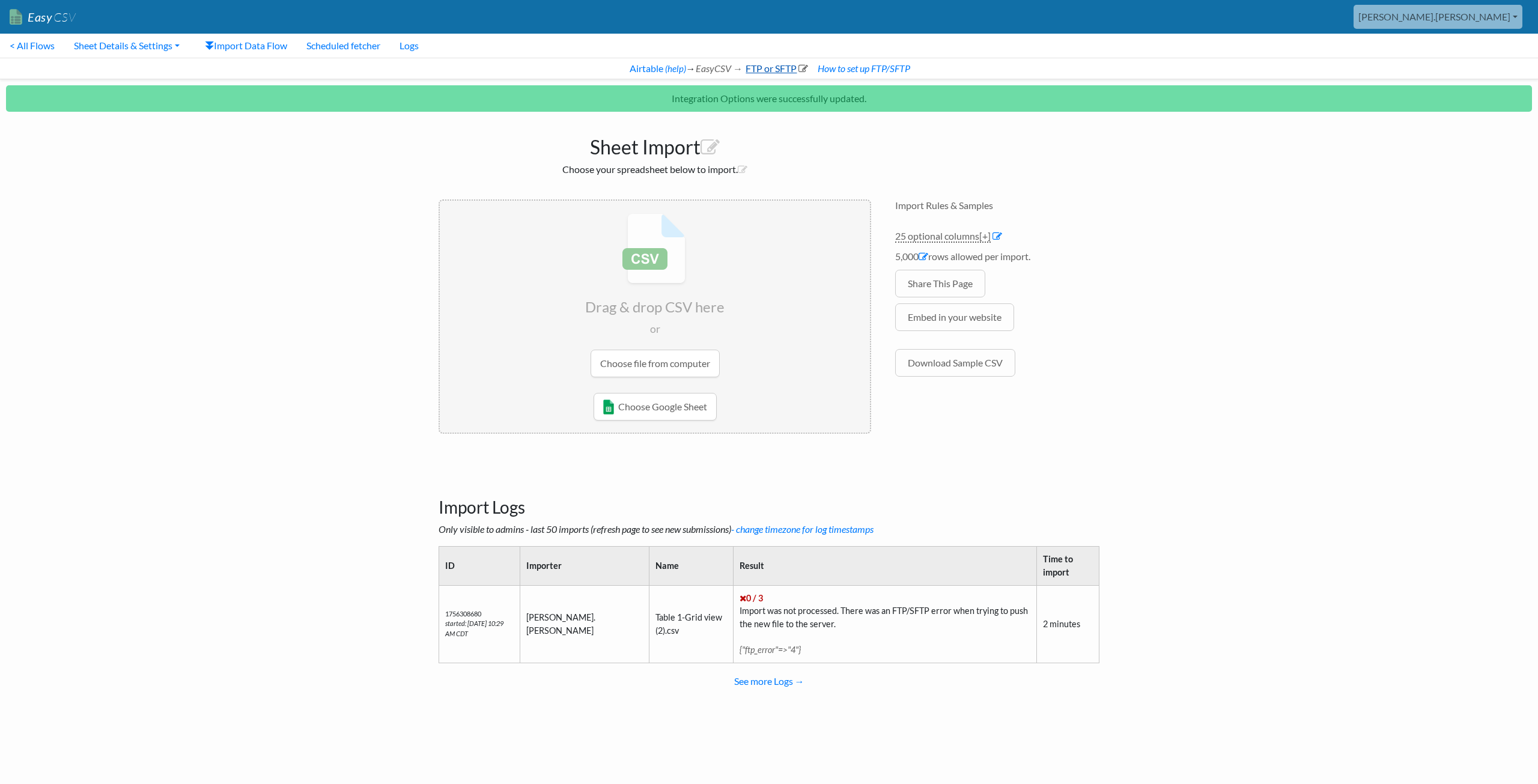
click at [804, 66] on icon at bounding box center [803, 68] width 9 height 9
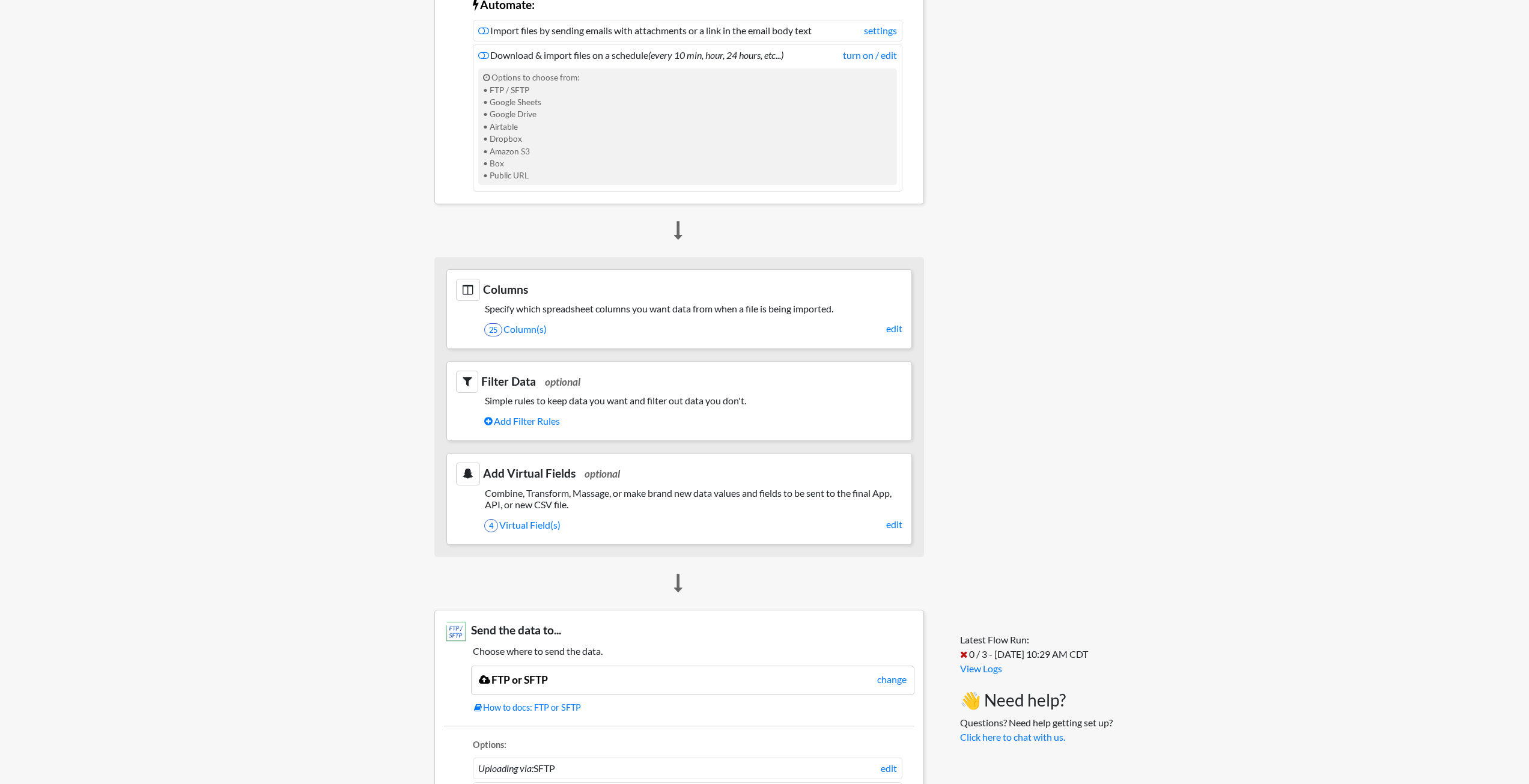
scroll to position [601, 0]
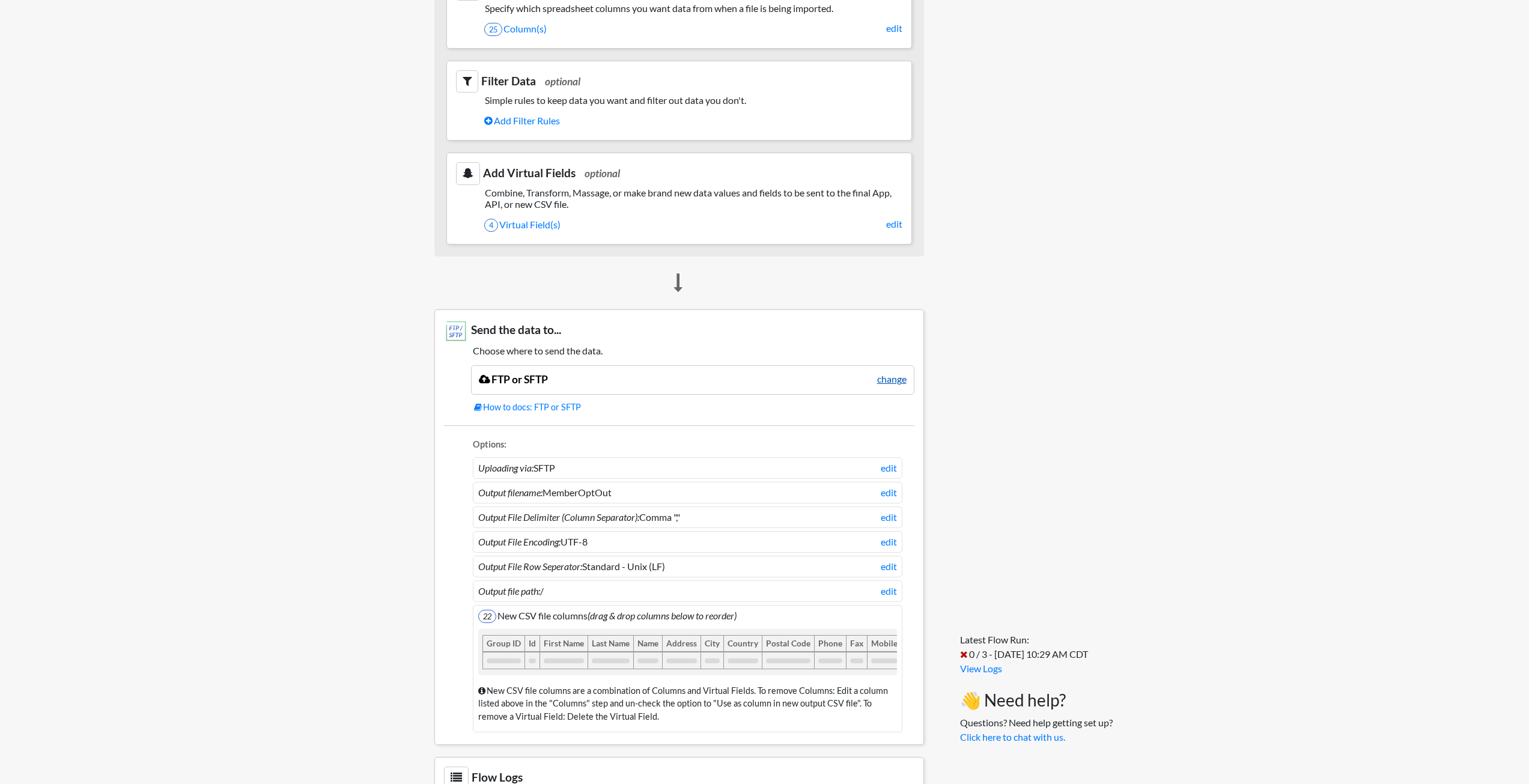
click at [889, 375] on link "change" at bounding box center [891, 379] width 29 height 14
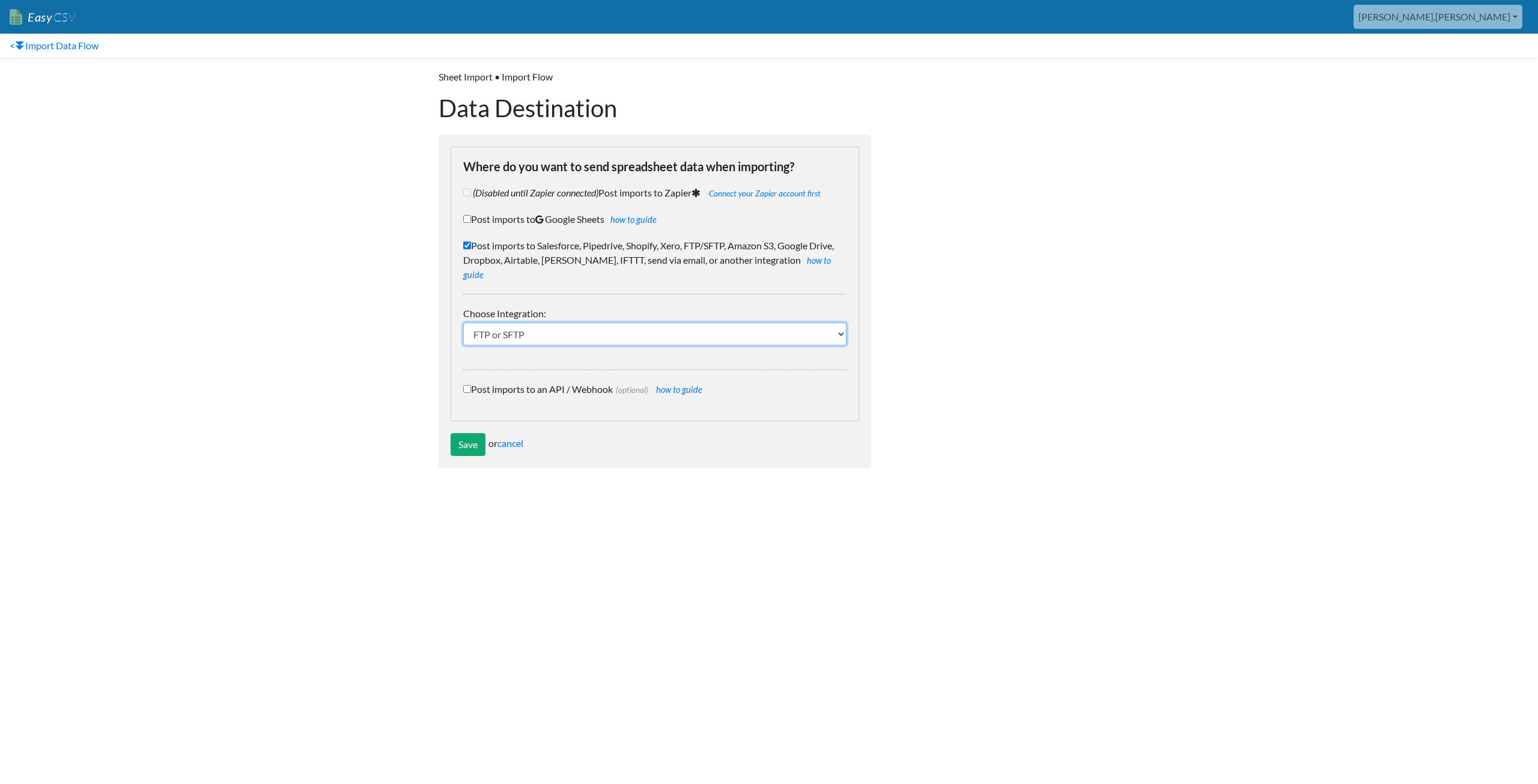
click at [521, 326] on select "IFTTT FTP or SFTP Amazon S3 HubSpot Google Big Query Salesforce Pipedrive Airta…" at bounding box center [655, 334] width 383 height 23
select select "2011"
click at [463, 322] on select "IFTTT FTP or SFTP Amazon S3 HubSpot Google Big Query Salesforce Pipedrive Airta…" at bounding box center [655, 334] width 383 height 23
click at [467, 433] on input "Save" at bounding box center [468, 444] width 35 height 23
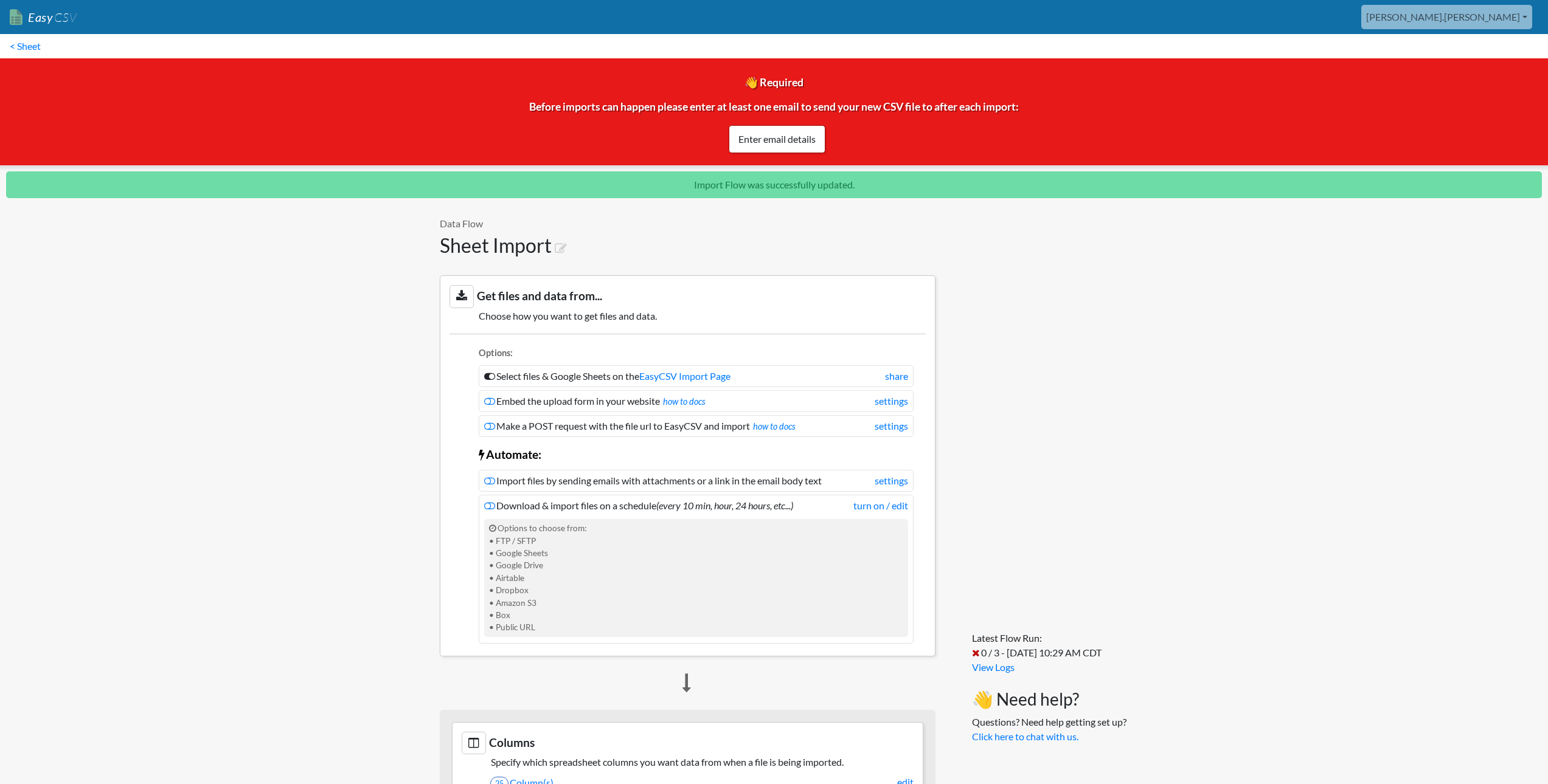
scroll to position [804, 0]
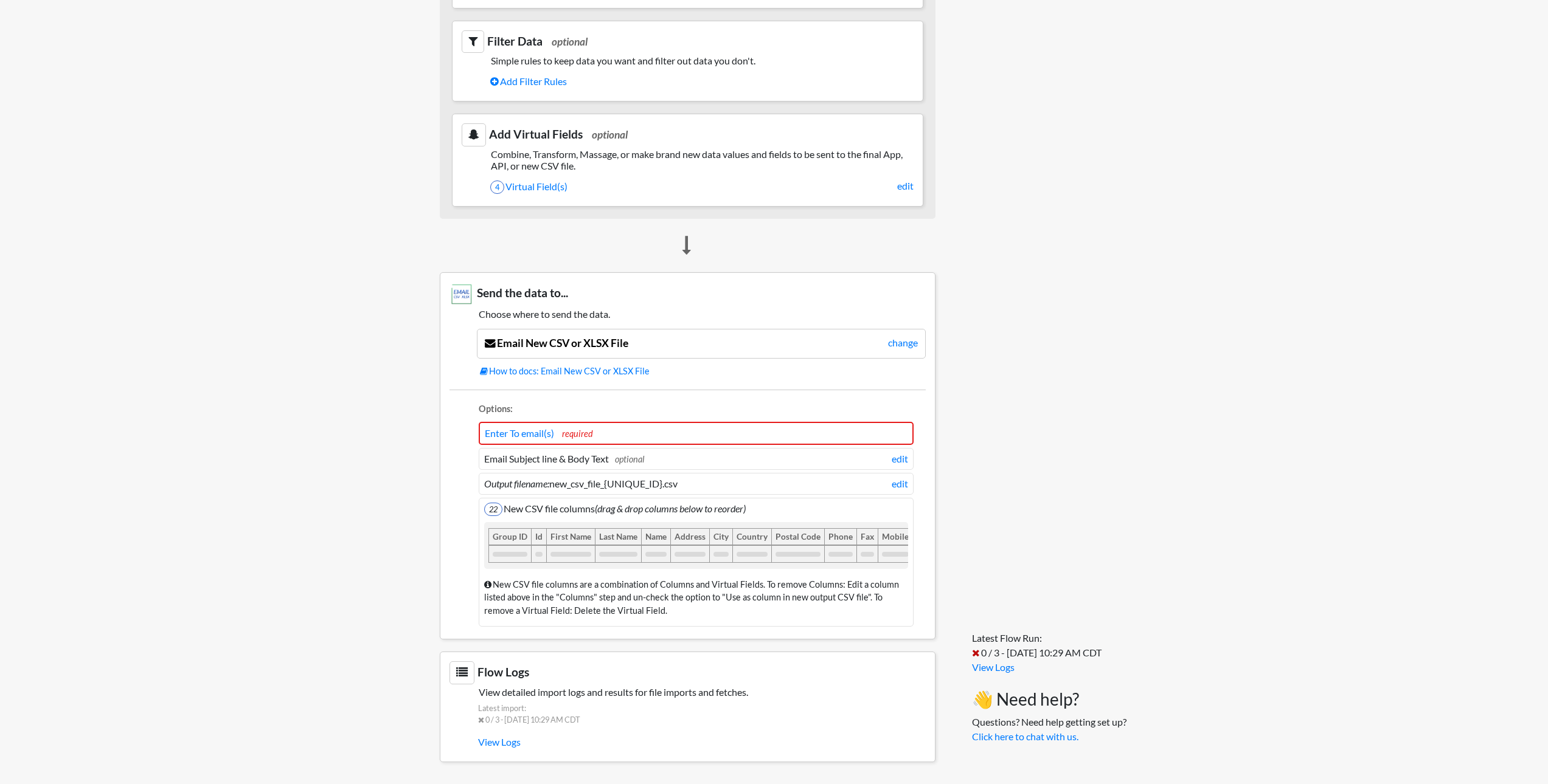
click at [594, 425] on li "Enter To email(s) required" at bounding box center [696, 434] width 435 height 23
click at [595, 423] on li "Enter To email(s) required" at bounding box center [696, 434] width 435 height 23
click at [537, 427] on link "Enter To email(s)" at bounding box center [519, 433] width 69 height 11
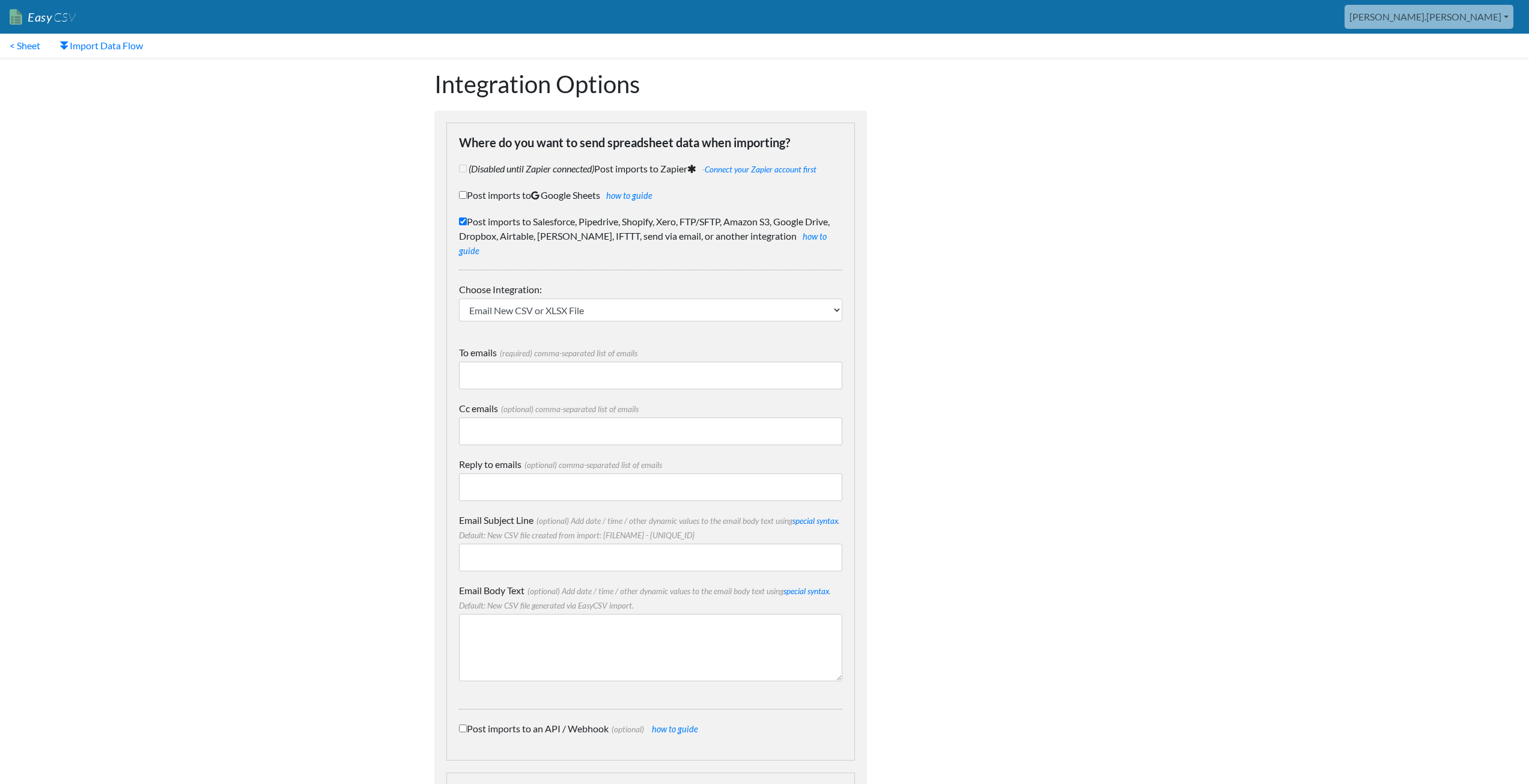
click at [511, 361] on input "To emails (required) comma-separated list of emails" at bounding box center [651, 375] width 383 height 28
type input "[PERSON_NAME][EMAIL_ADDRESS][PERSON_NAME][DOMAIN_NAME]"
click at [530, 544] on input "Email Subject Line (optional) Add date / time / other dynamic values to the ema…" at bounding box center [651, 557] width 383 height 28
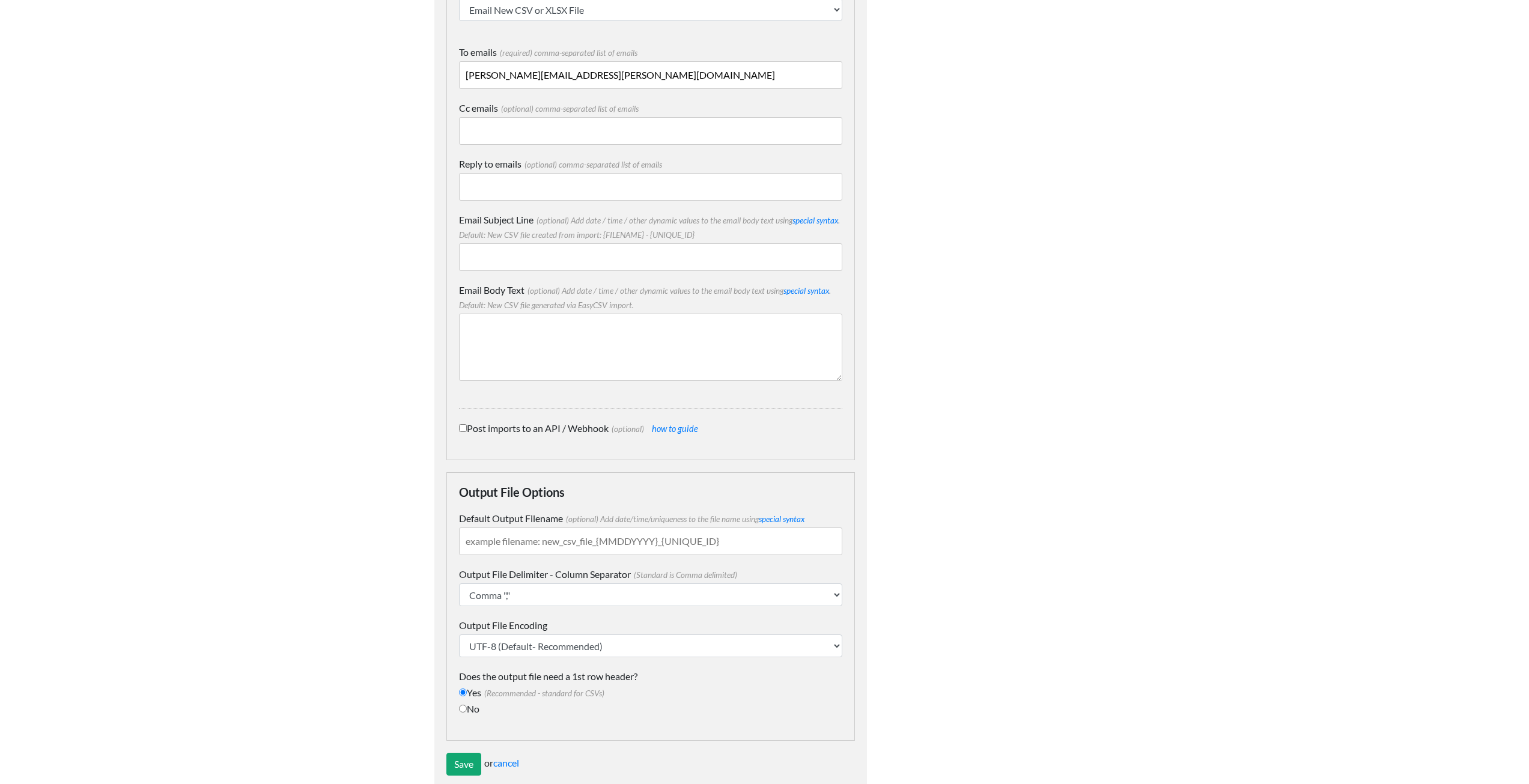
click at [526, 527] on input "Default Output Filename (optional) Add date/time/uniqueness to the file name us…" at bounding box center [651, 541] width 383 height 28
type input "MemberOptOut"
click at [536, 243] on input "Email Subject Line (optional) Add date / time / other dynamic values to the ema…" at bounding box center [651, 257] width 383 height 28
type input "M"
click at [809, 215] on link "special syntax" at bounding box center [815, 220] width 46 height 9
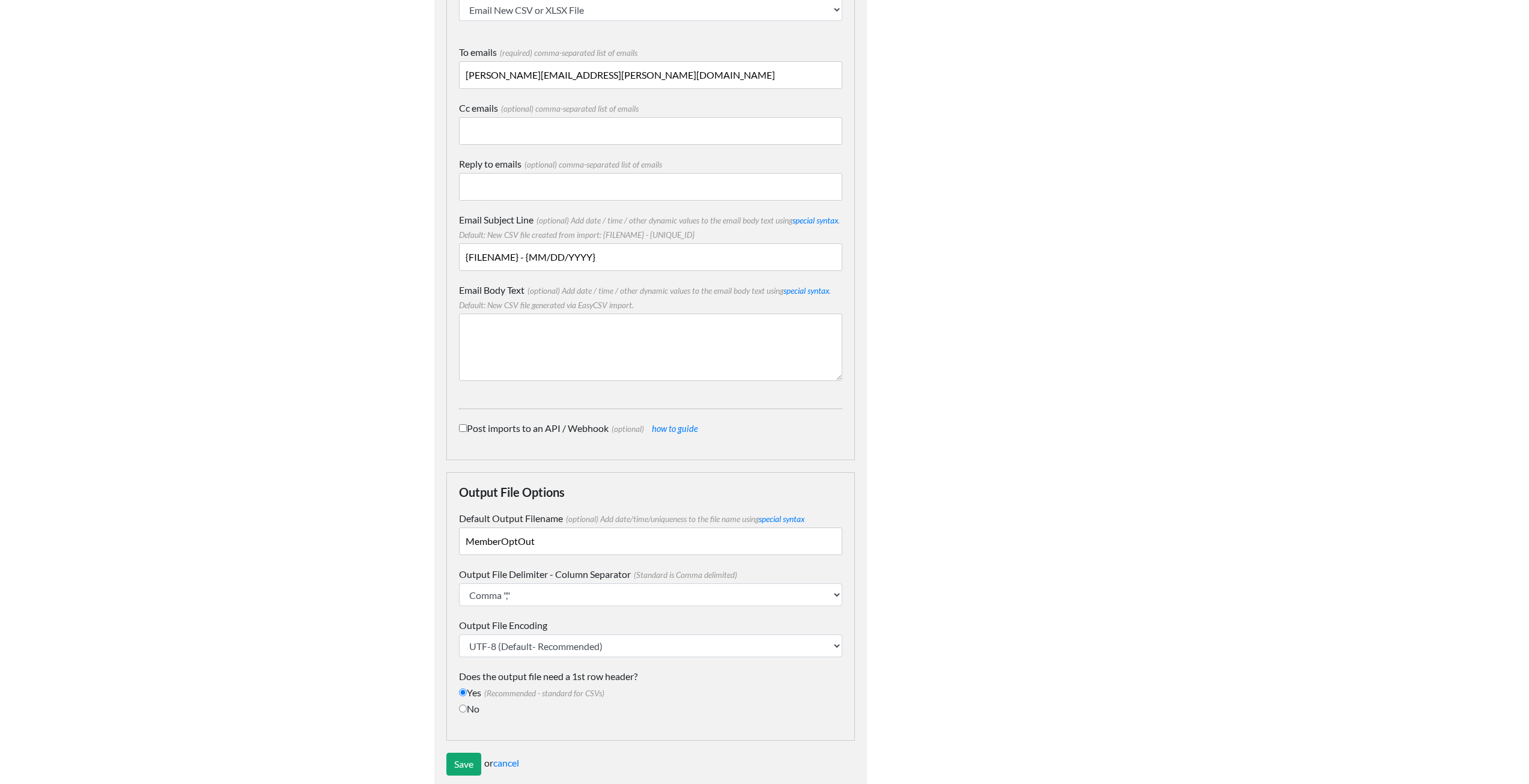
click at [546, 243] on input "{FILENAME} - {MM/DD/YYYY}" at bounding box center [651, 257] width 383 height 28
click at [561, 243] on input "{FILENAME} - {MMDD/YYYY}" at bounding box center [651, 257] width 383 height 28
type input "{FILENAME} - {MMDDYYYY}"
click at [418, 343] on body "Easy CSV aaron.tavis Oag Texas Gov All Flows All CSV Generators Business & Plan…" at bounding box center [764, 249] width 1529 height 1100
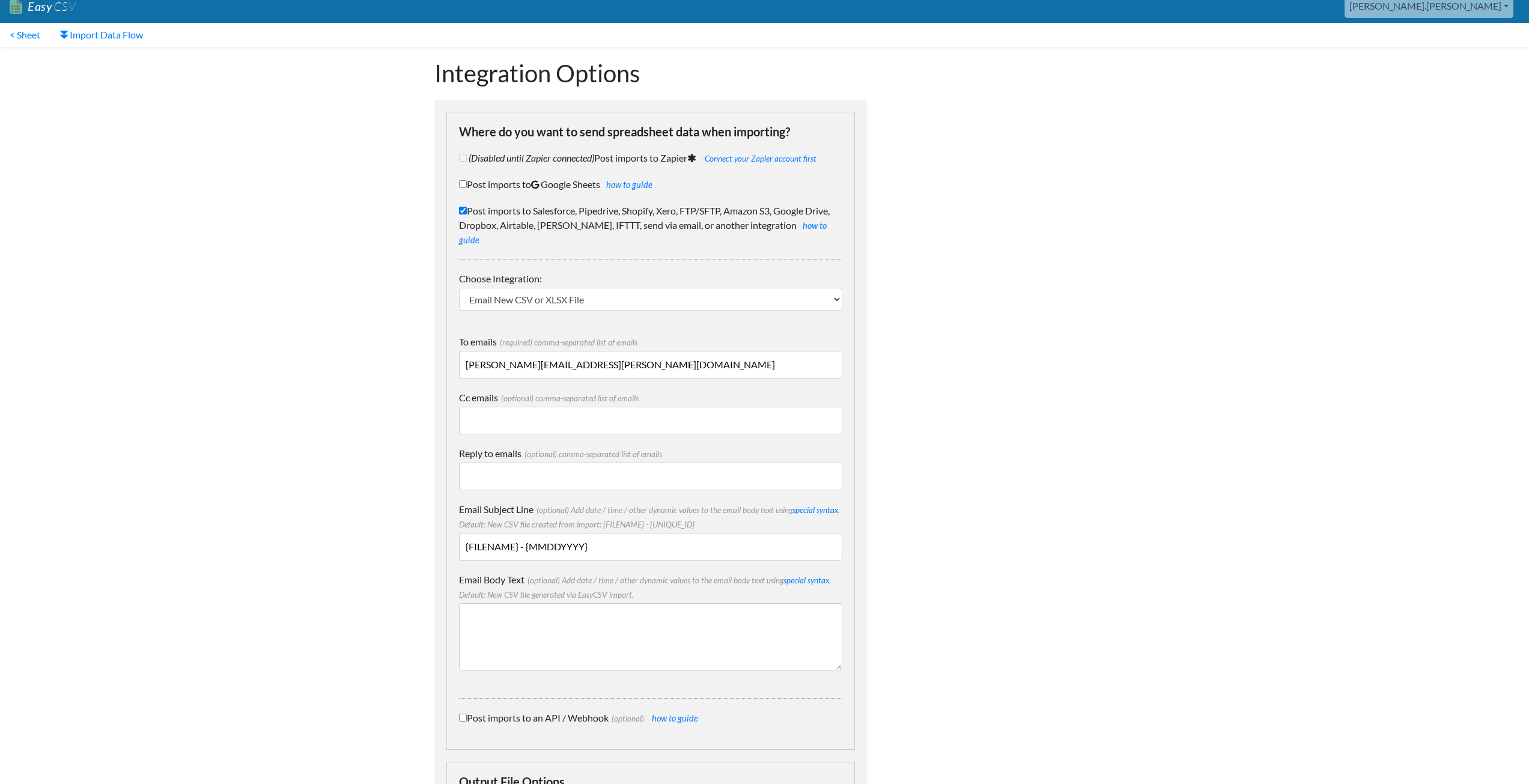
scroll to position [311, 0]
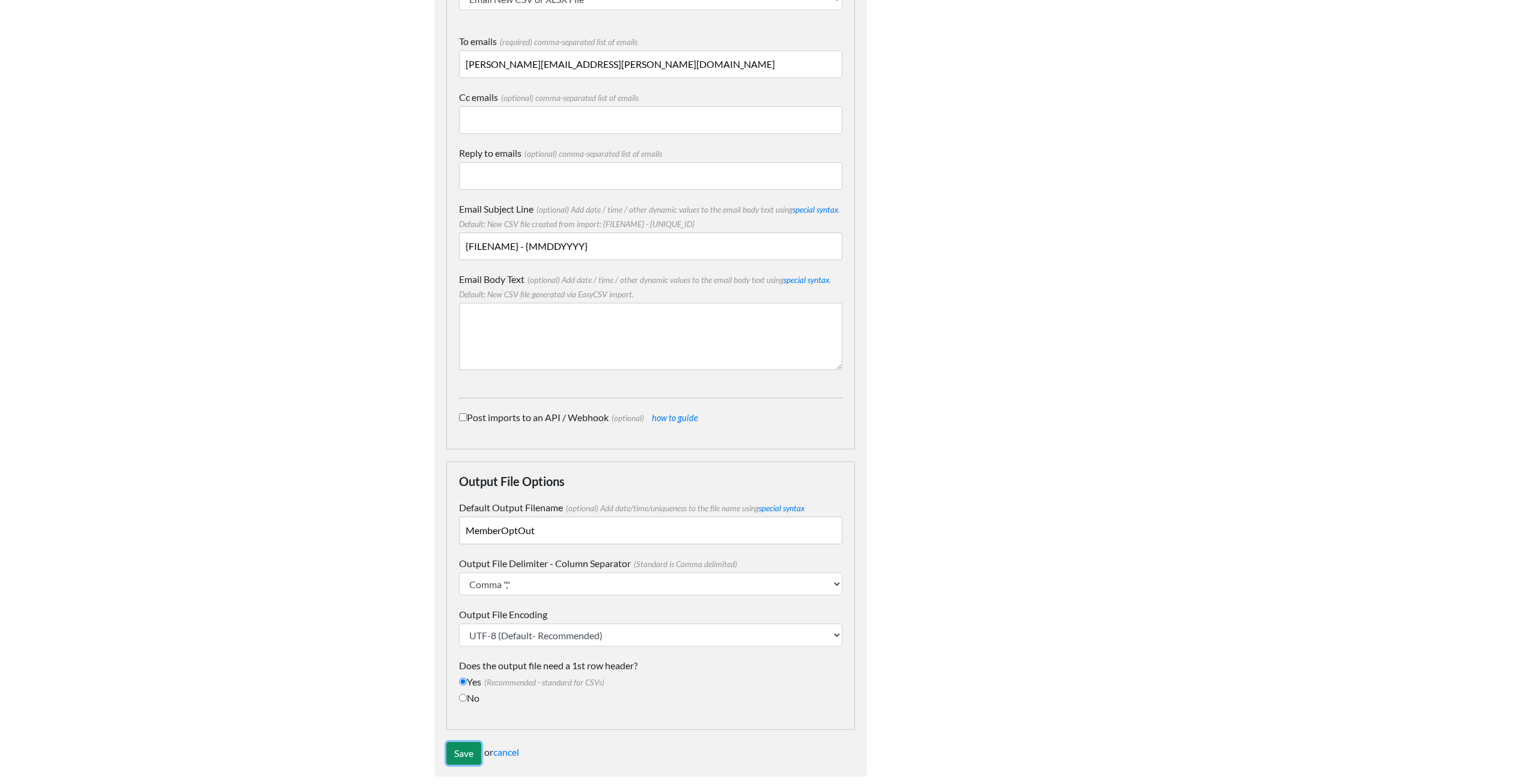
click at [472, 741] on input "Save" at bounding box center [464, 753] width 35 height 23
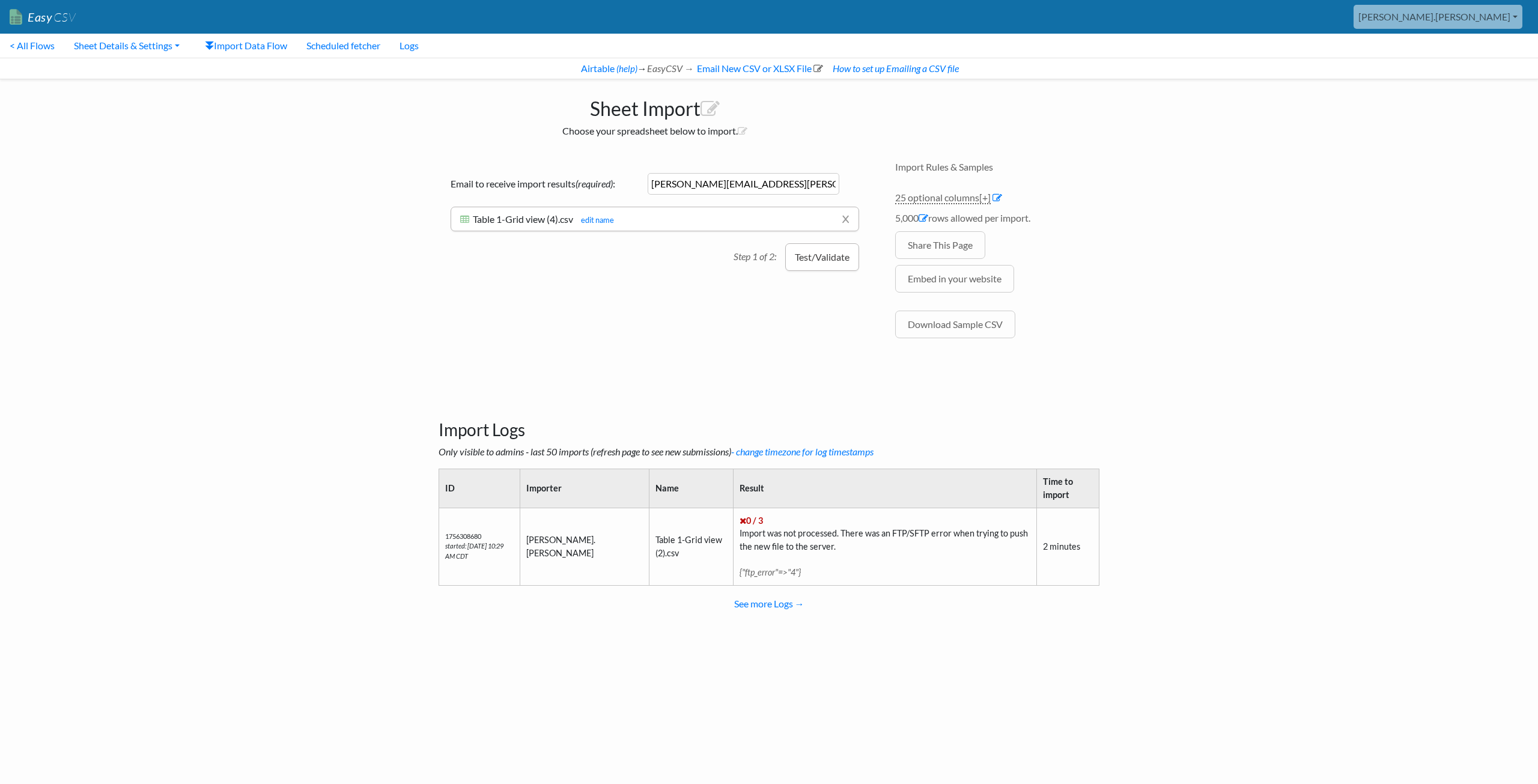
click at [820, 259] on button "Test/Validate" at bounding box center [822, 257] width 74 height 28
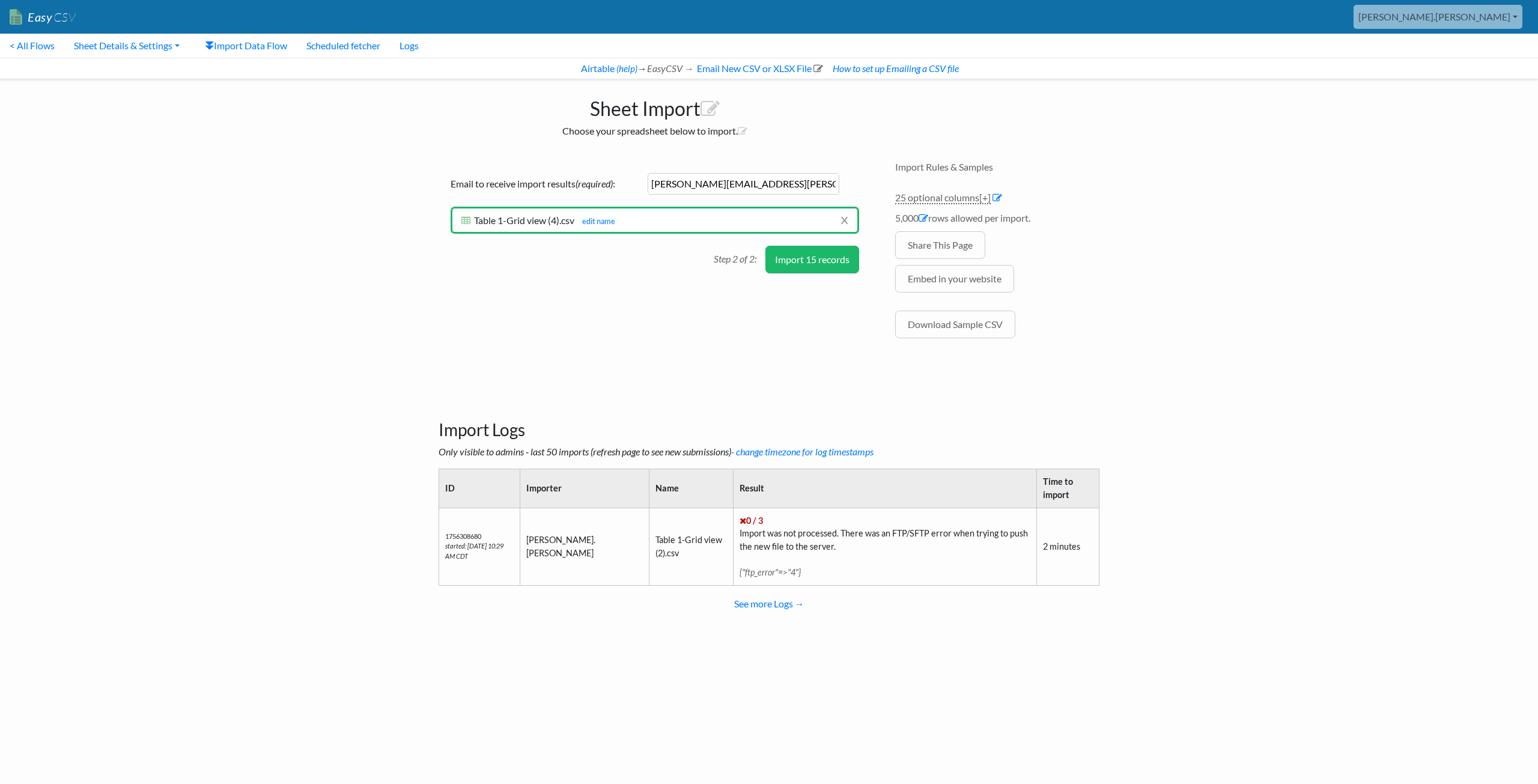
click at [801, 262] on button "Import 15 records" at bounding box center [813, 259] width 94 height 28
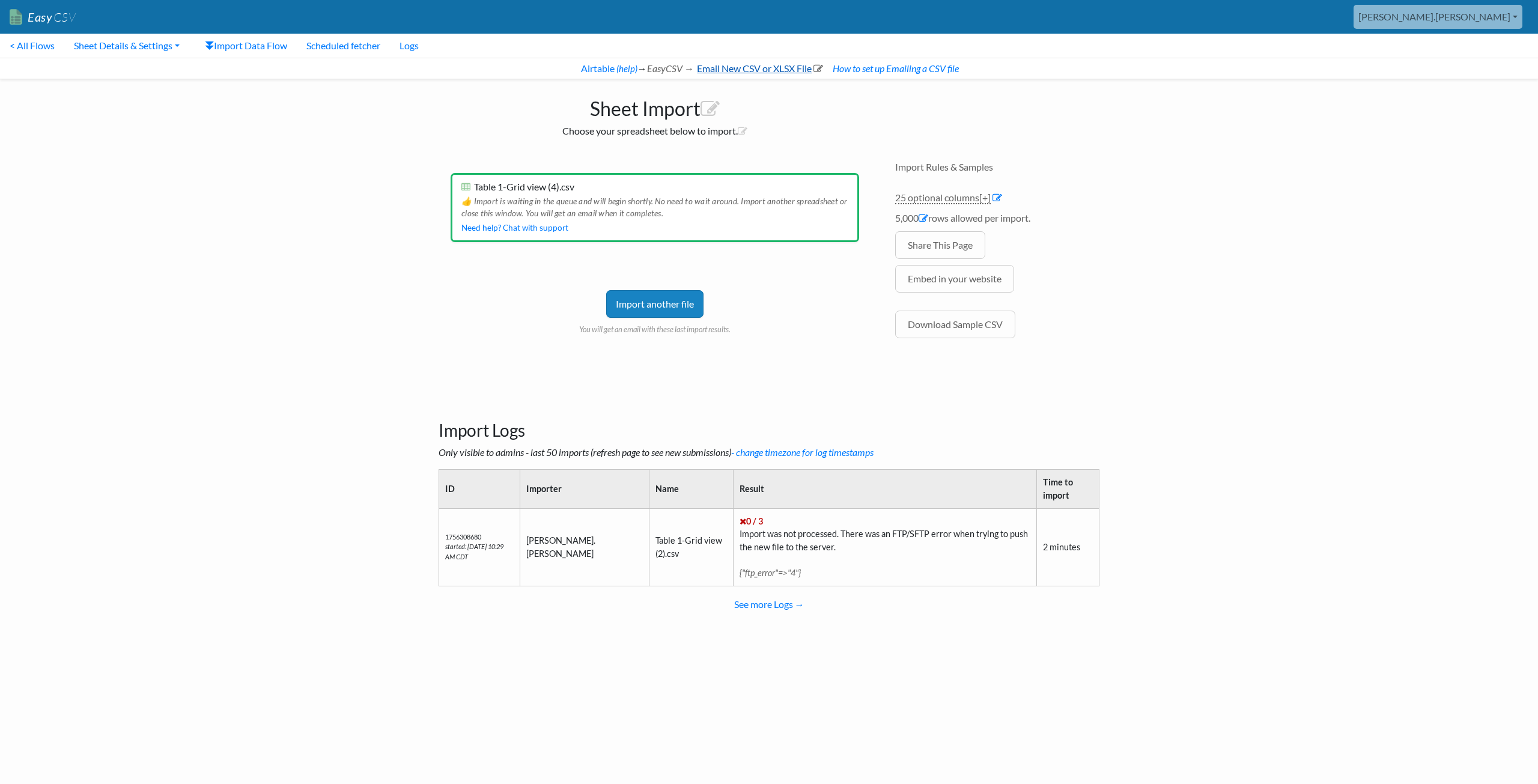
click at [723, 70] on link "Email New CSV or XLSX File" at bounding box center [759, 68] width 128 height 11
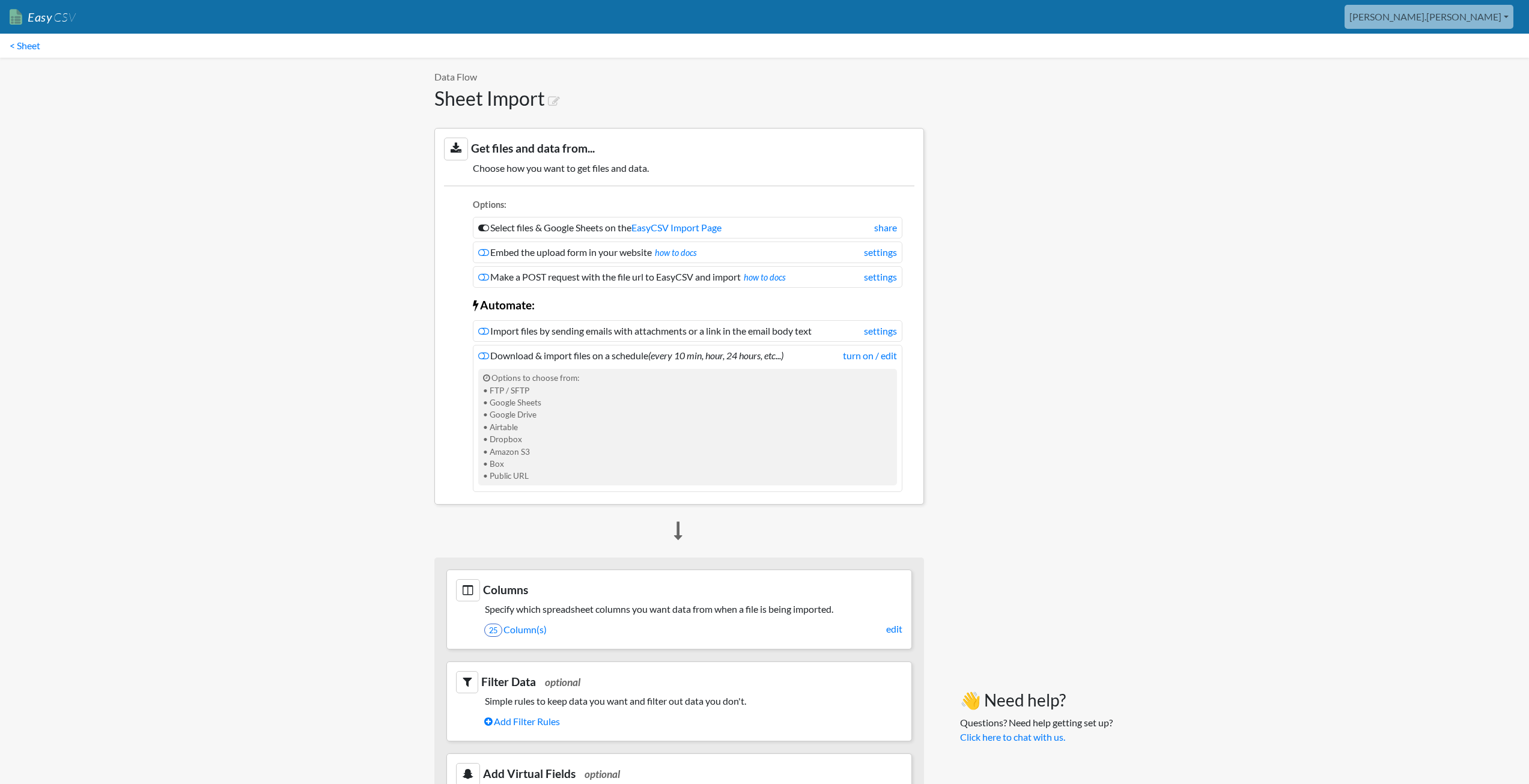
scroll to position [301, 0]
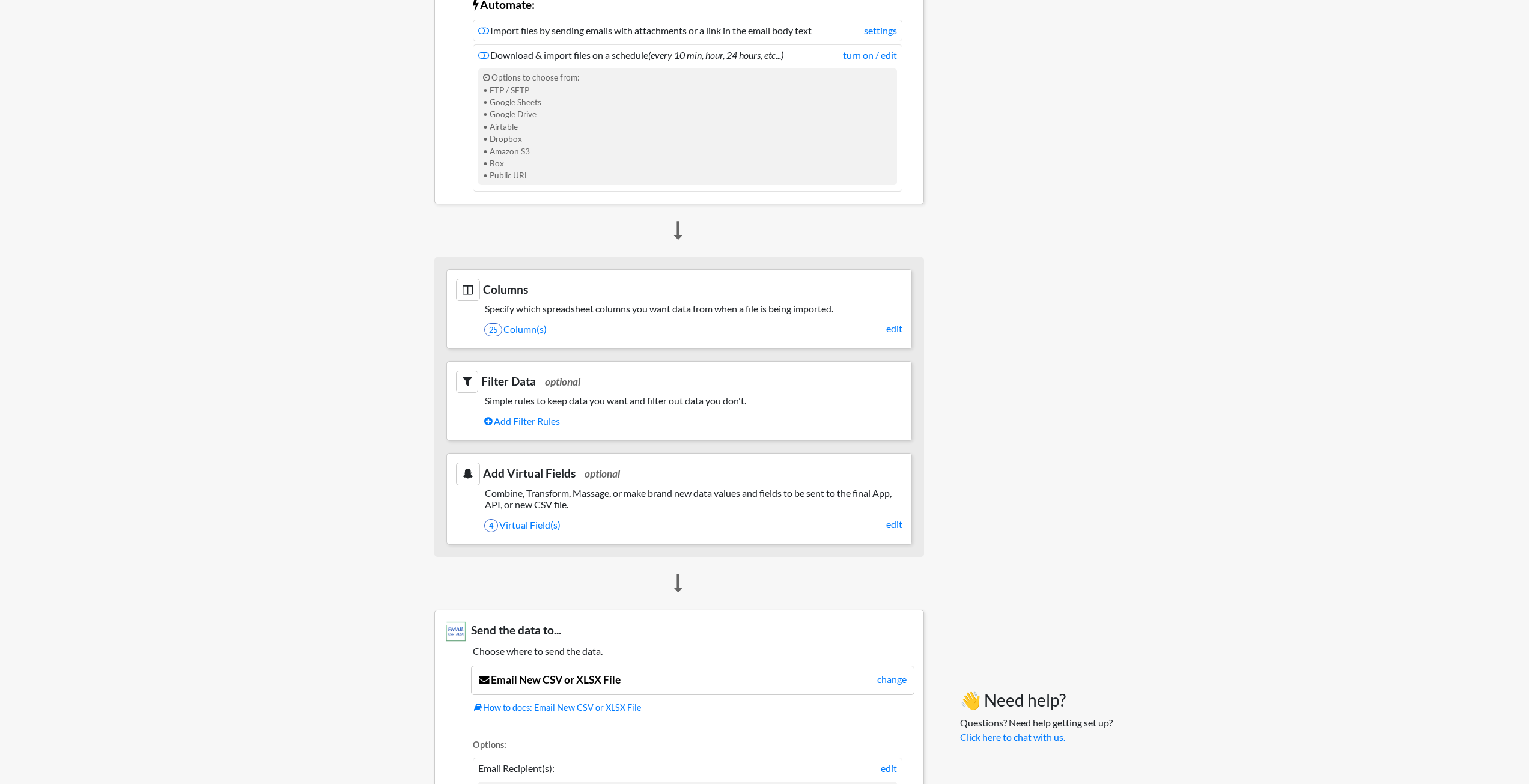
click at [508, 511] on section "Add Virtual Fields optional Combine, Transform, Massage, or make brand new data…" at bounding box center [679, 498] width 465 height 92
click at [511, 526] on link "4 Virtual Field(s)" at bounding box center [693, 525] width 418 height 21
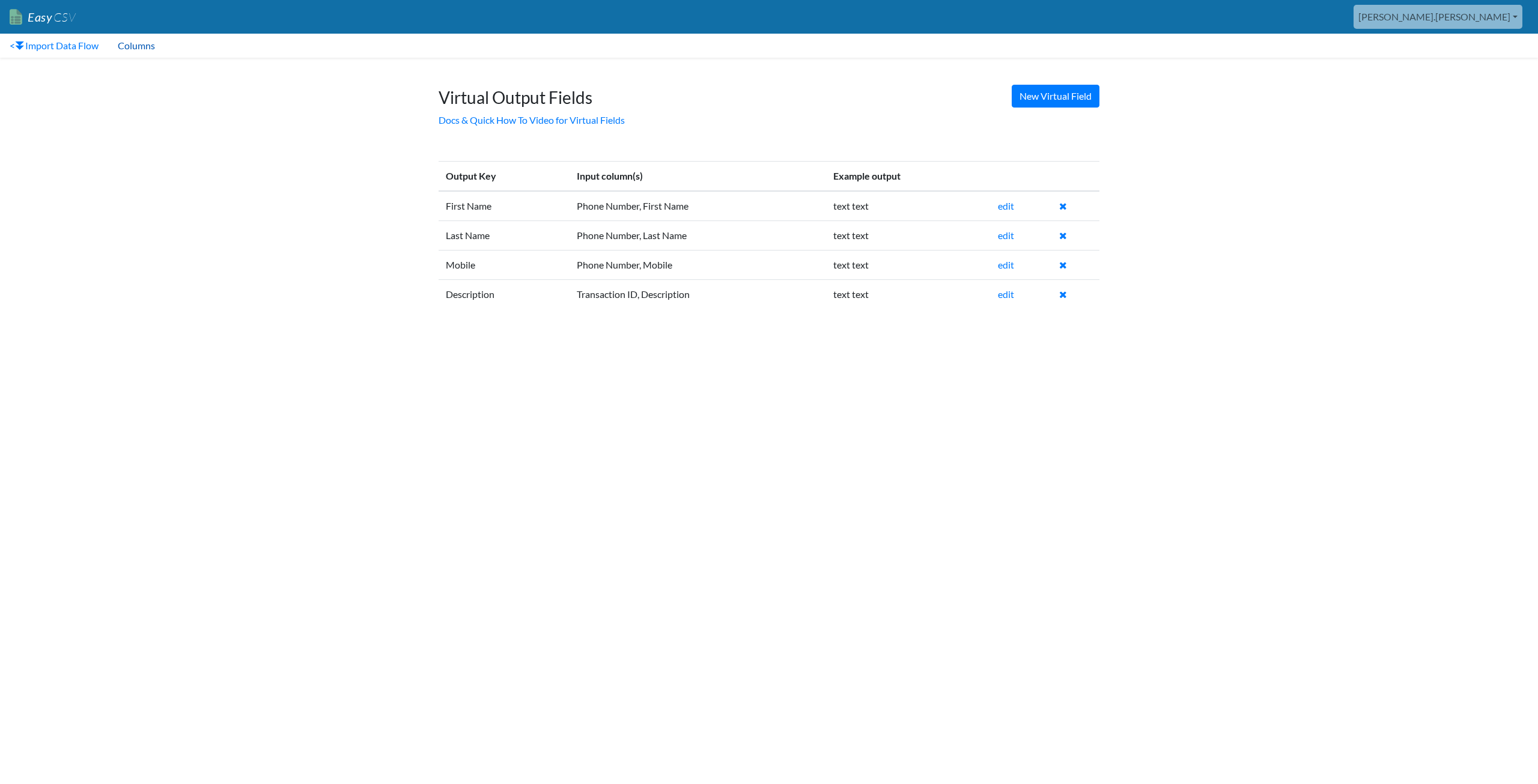
click at [150, 41] on link "Columns" at bounding box center [137, 46] width 56 height 24
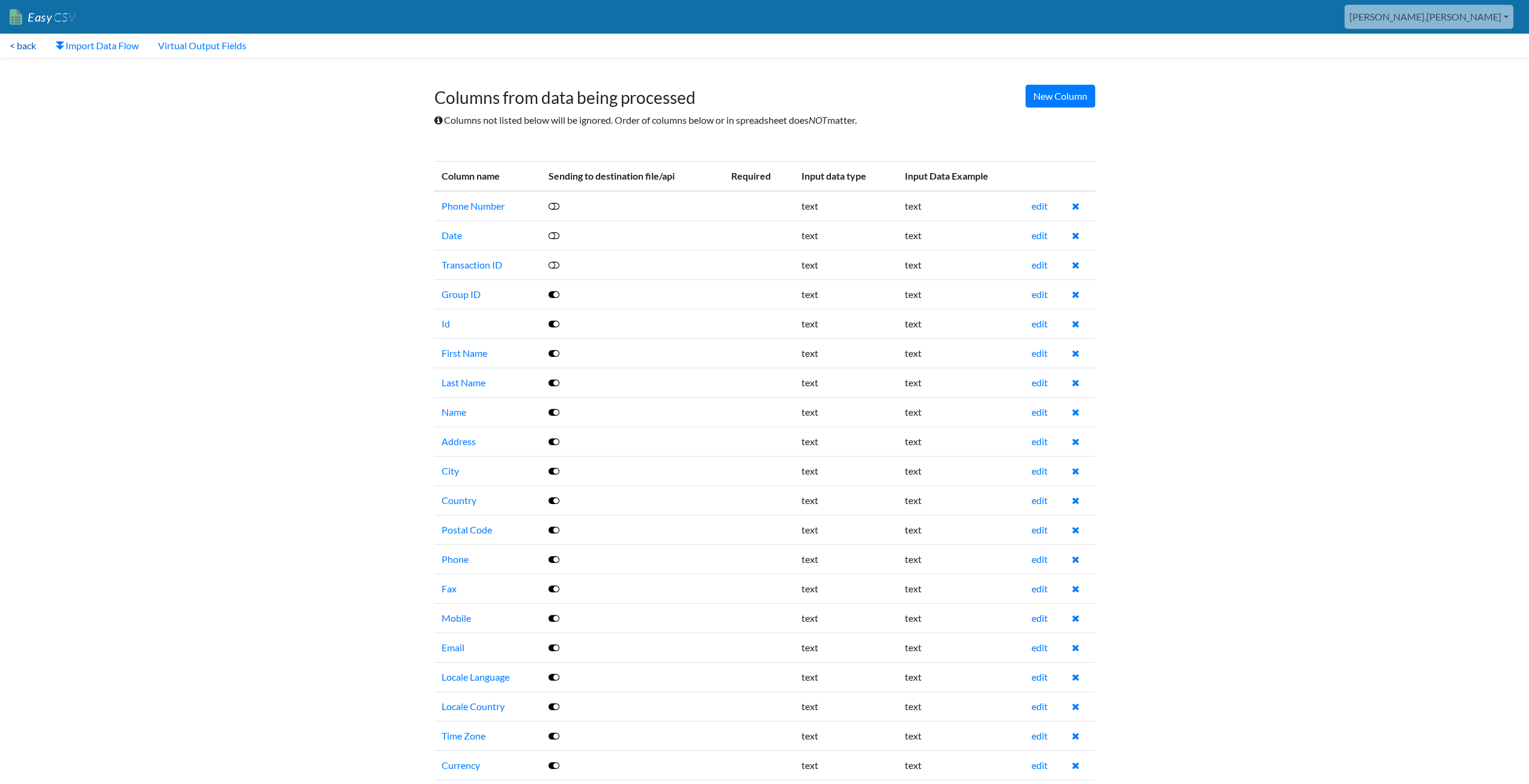
click at [23, 44] on link "< back" at bounding box center [23, 46] width 46 height 24
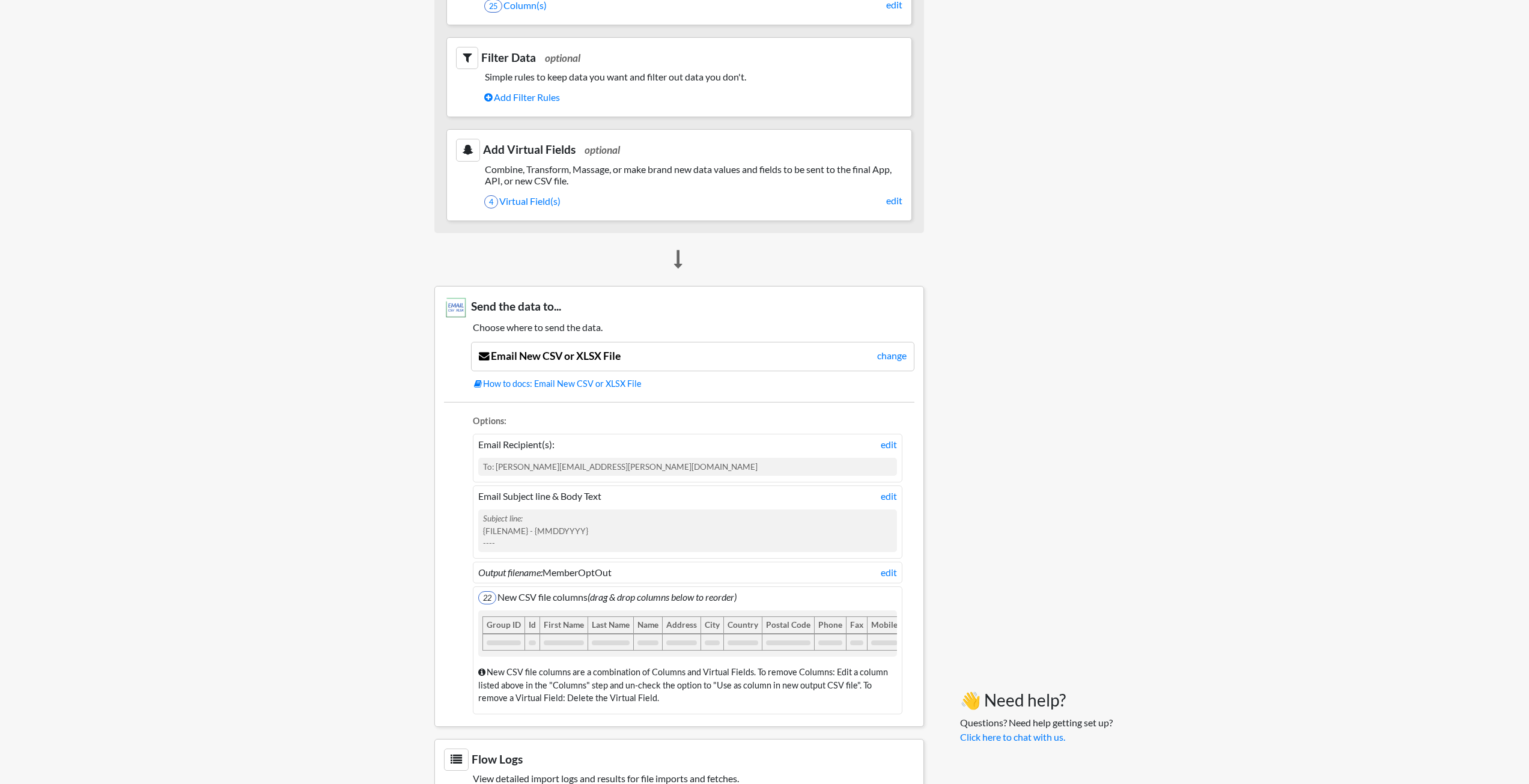
scroll to position [689, 0]
